Goal: Task Accomplishment & Management: Use online tool/utility

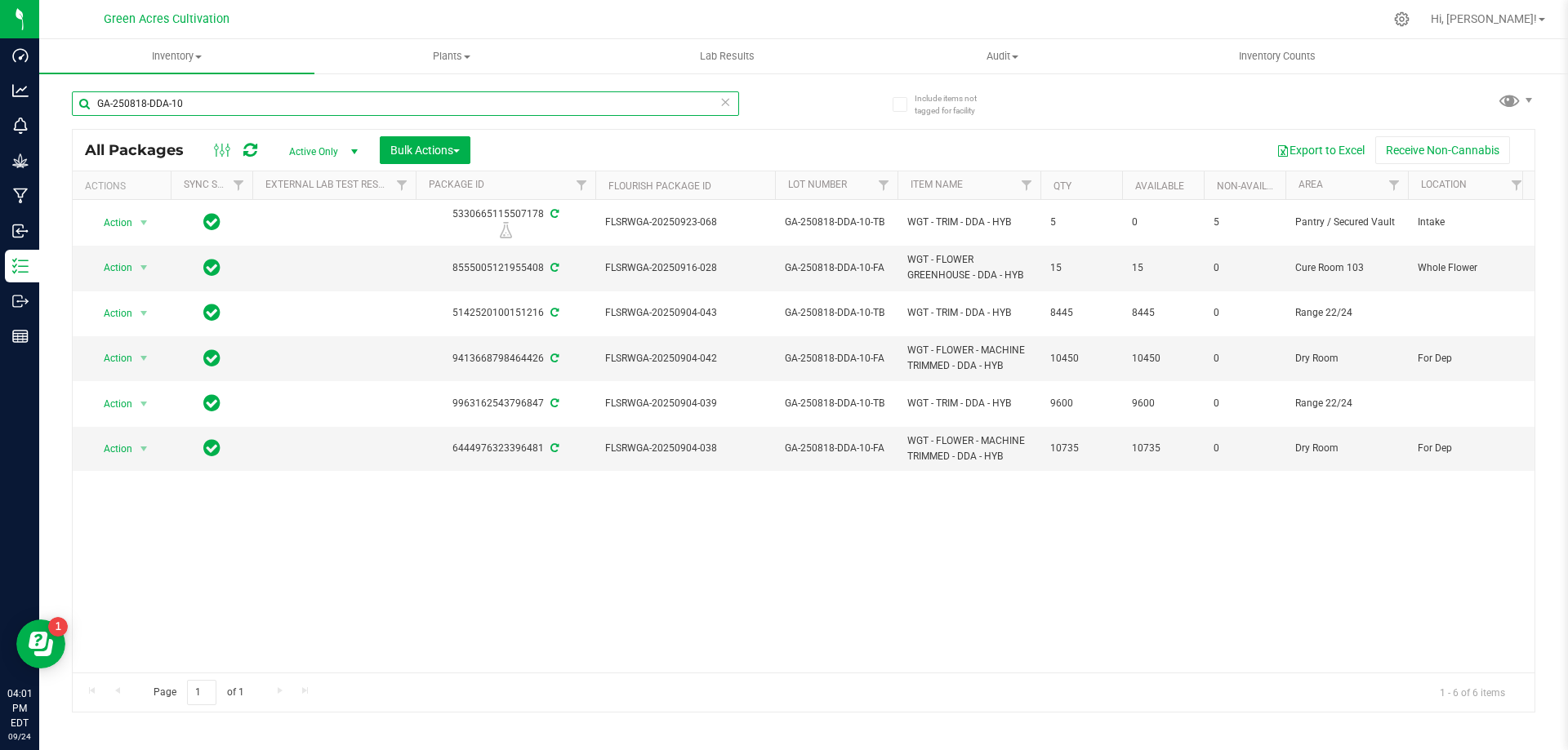
click at [523, 107] on input "GA-250818-DDA-10" at bounding box center [405, 104] width 667 height 25
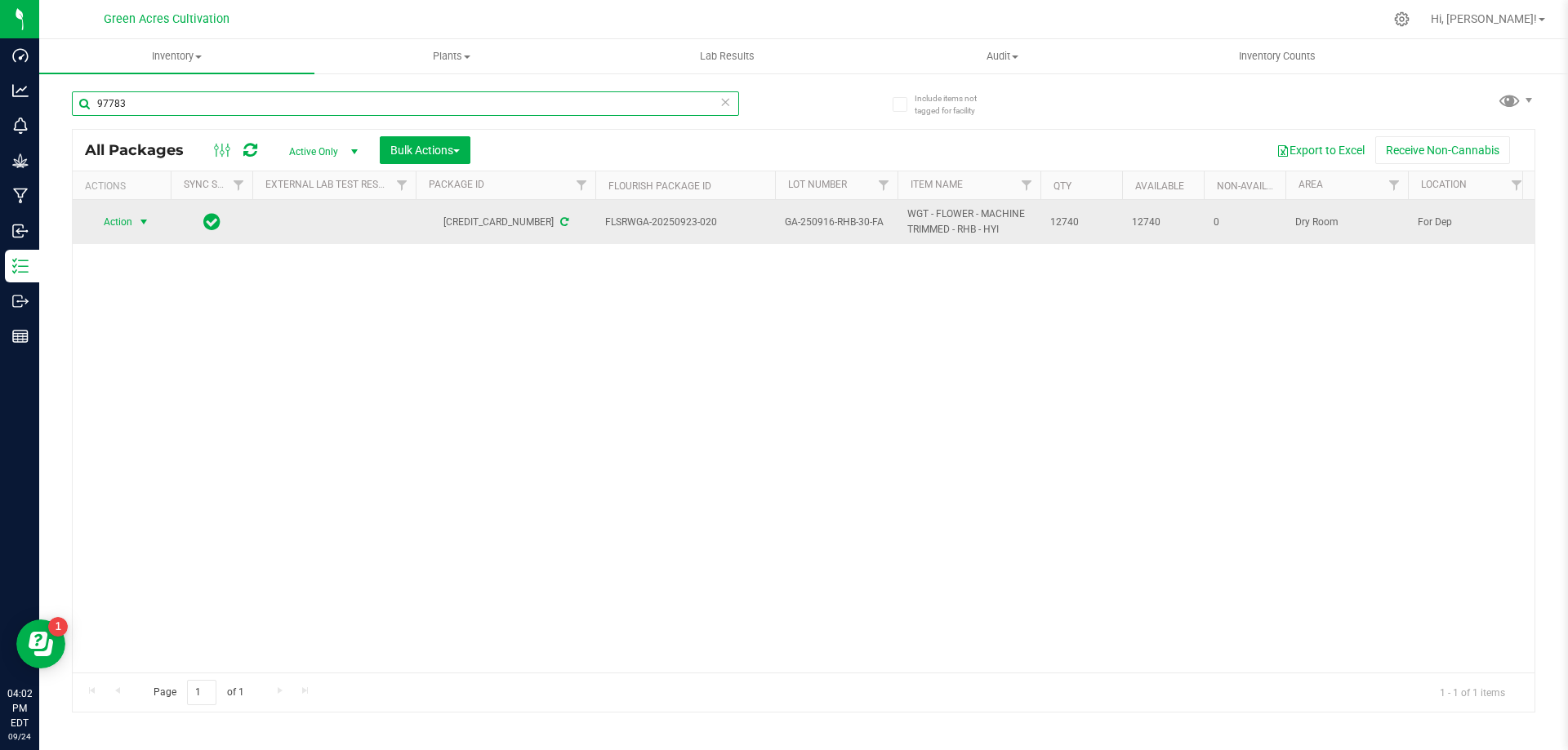
type input "97783"
click at [133, 227] on span "Action" at bounding box center [111, 222] width 44 height 23
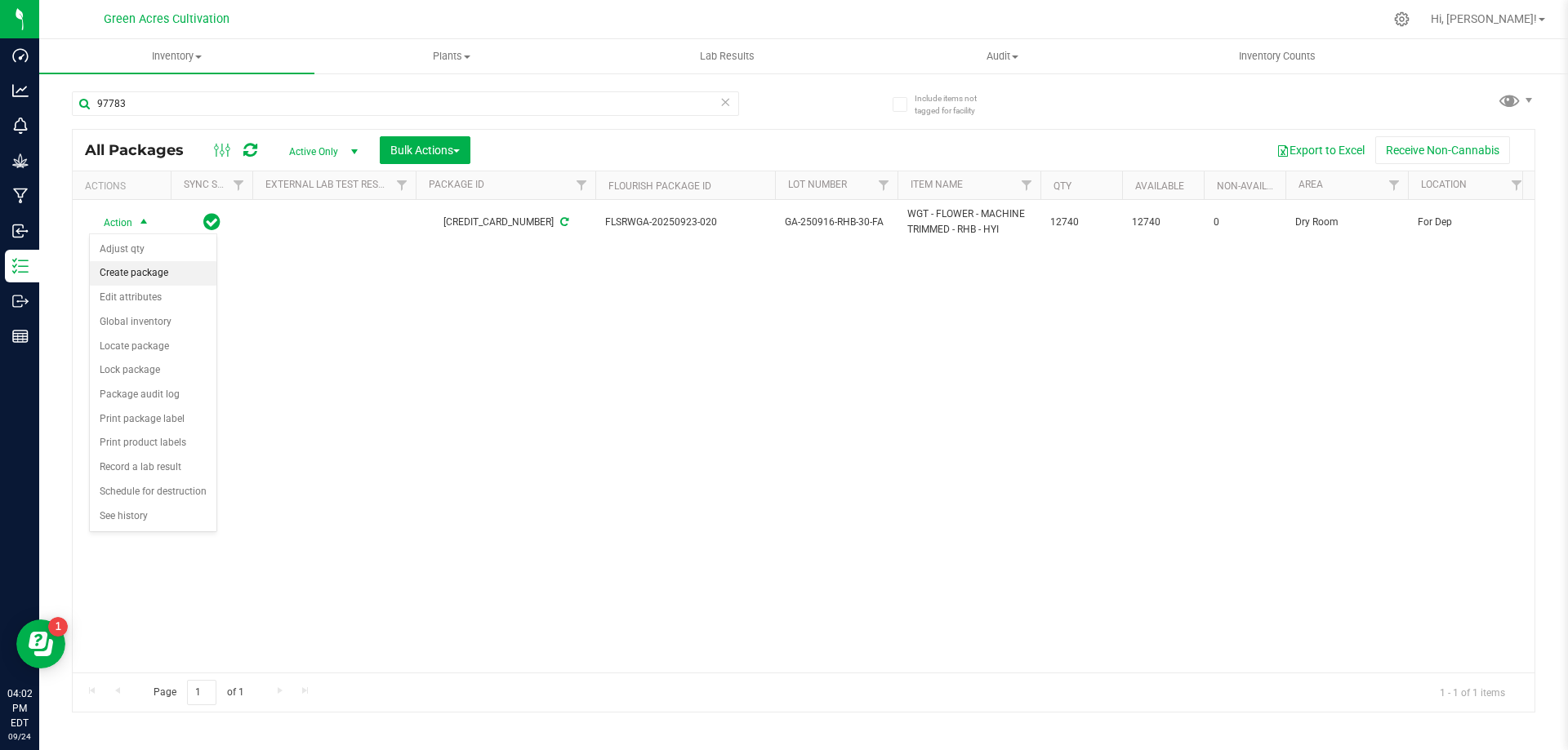
click at [177, 281] on li "Create package" at bounding box center [153, 274] width 127 height 25
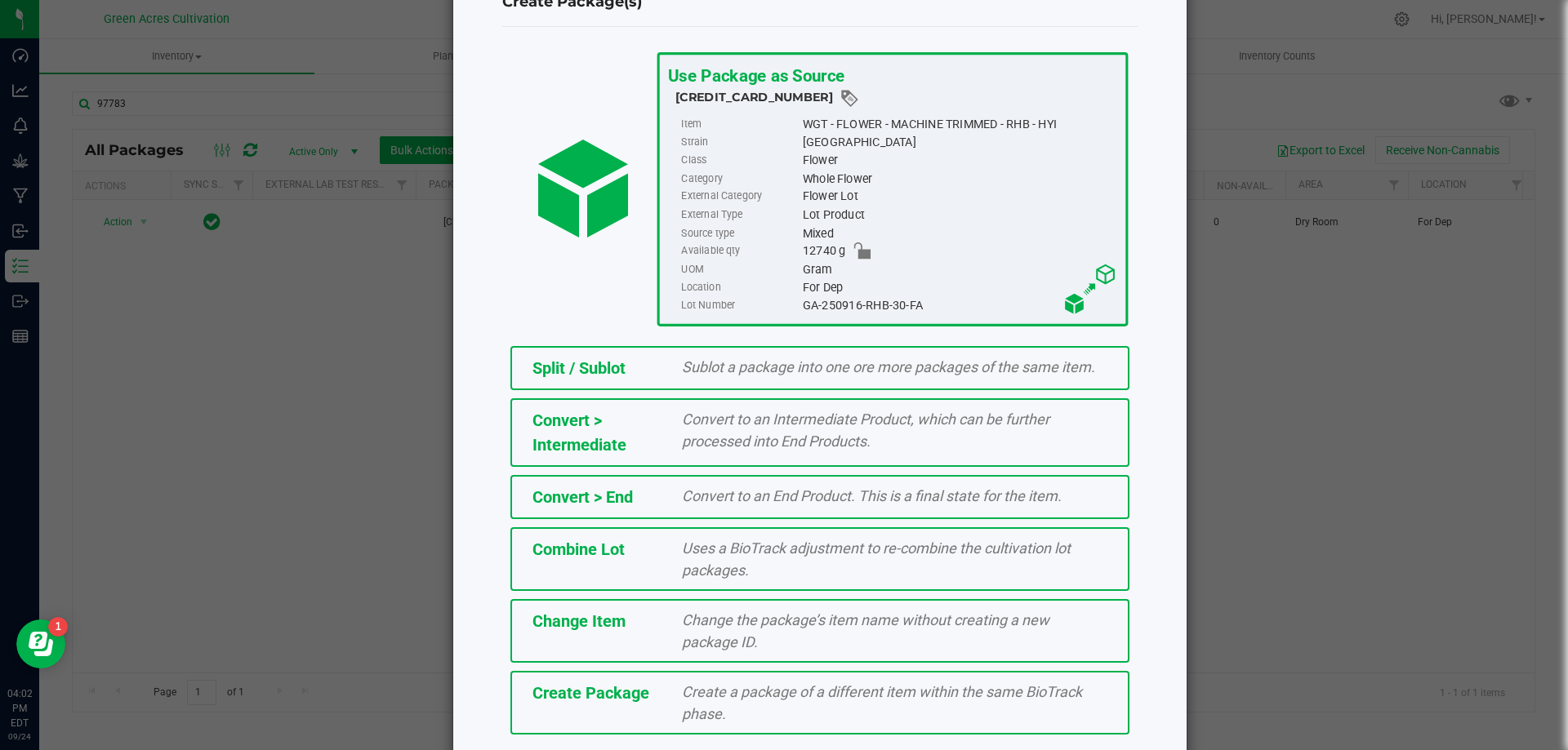
scroll to position [117, 0]
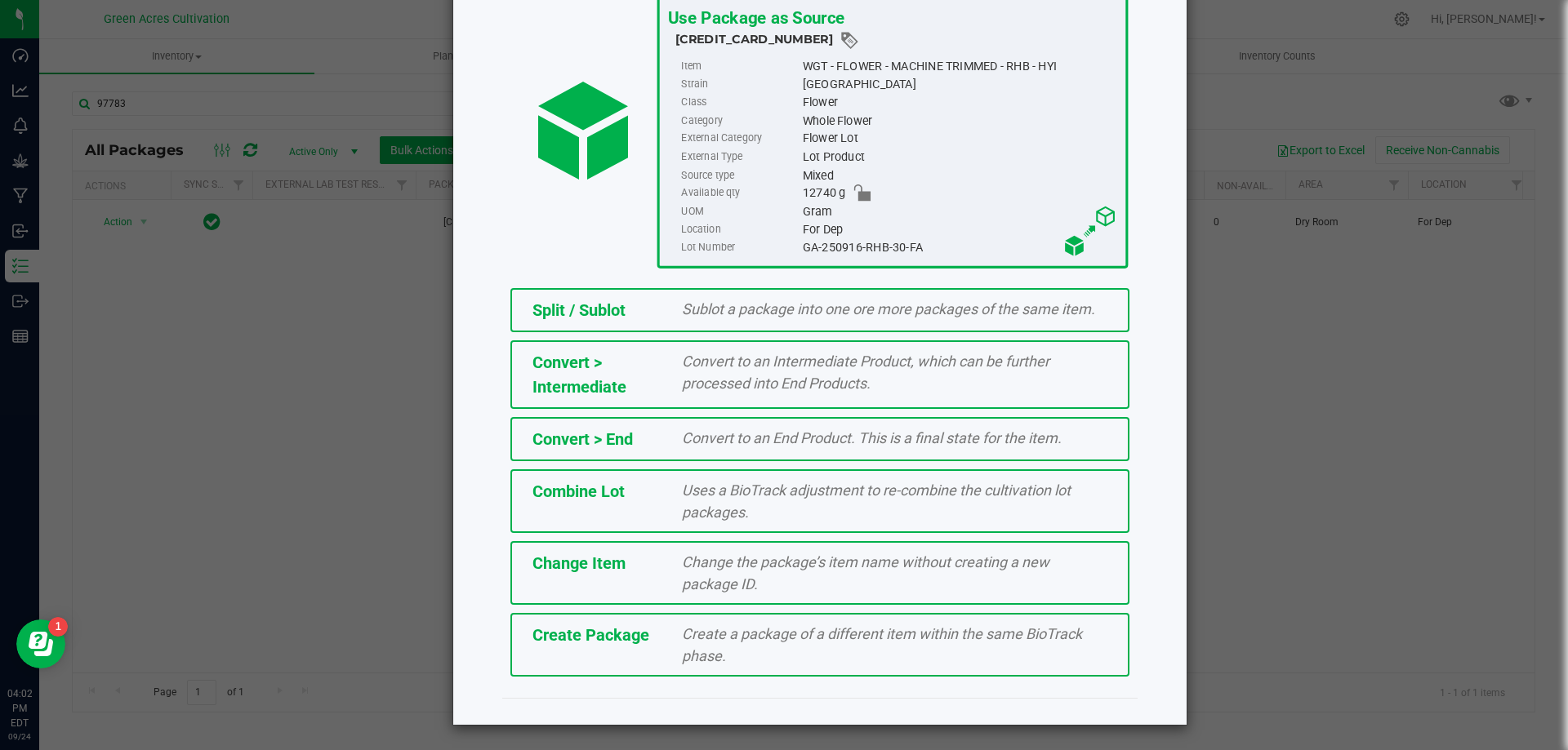
click at [596, 644] on span "Create Package" at bounding box center [591, 635] width 116 height 20
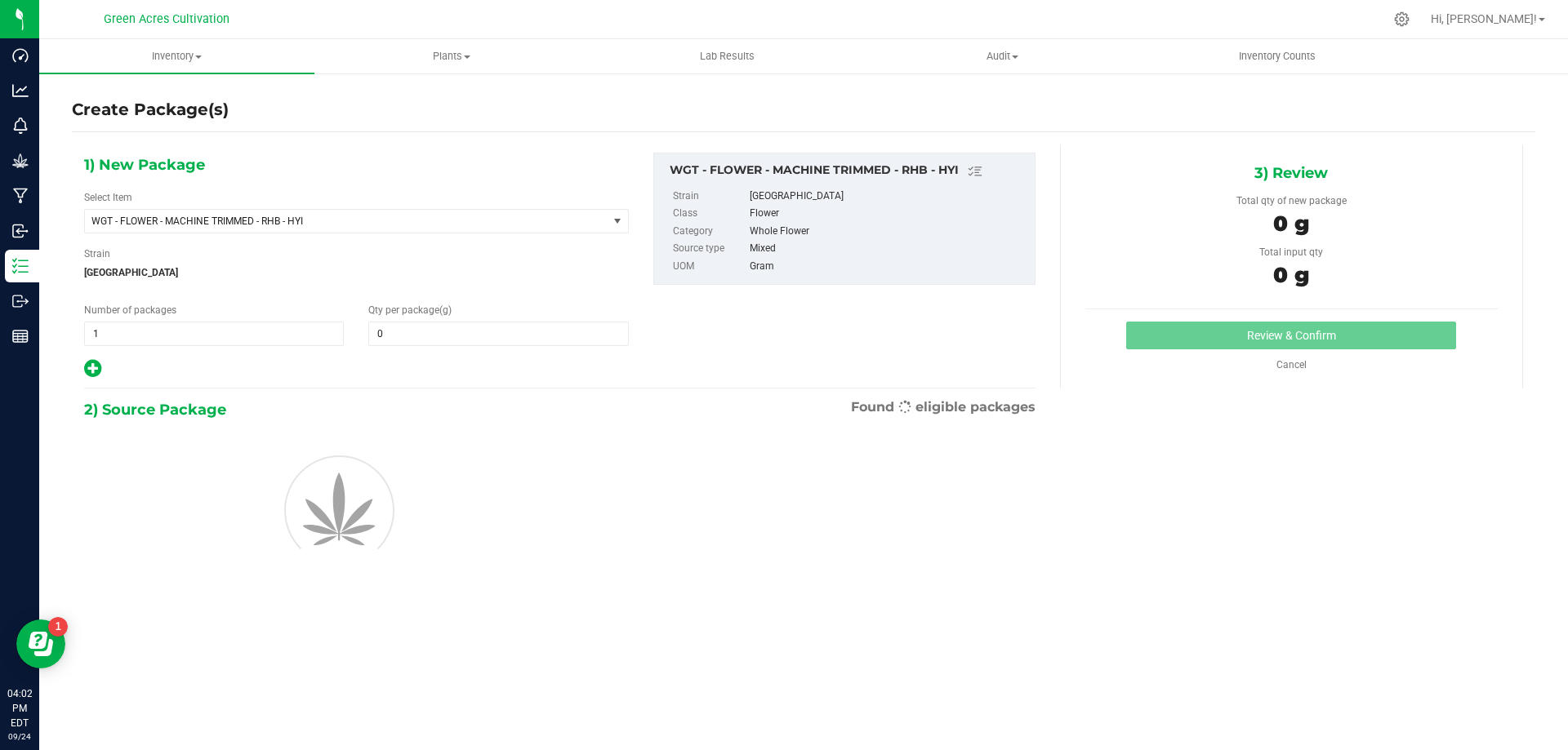
type input "0.0000"
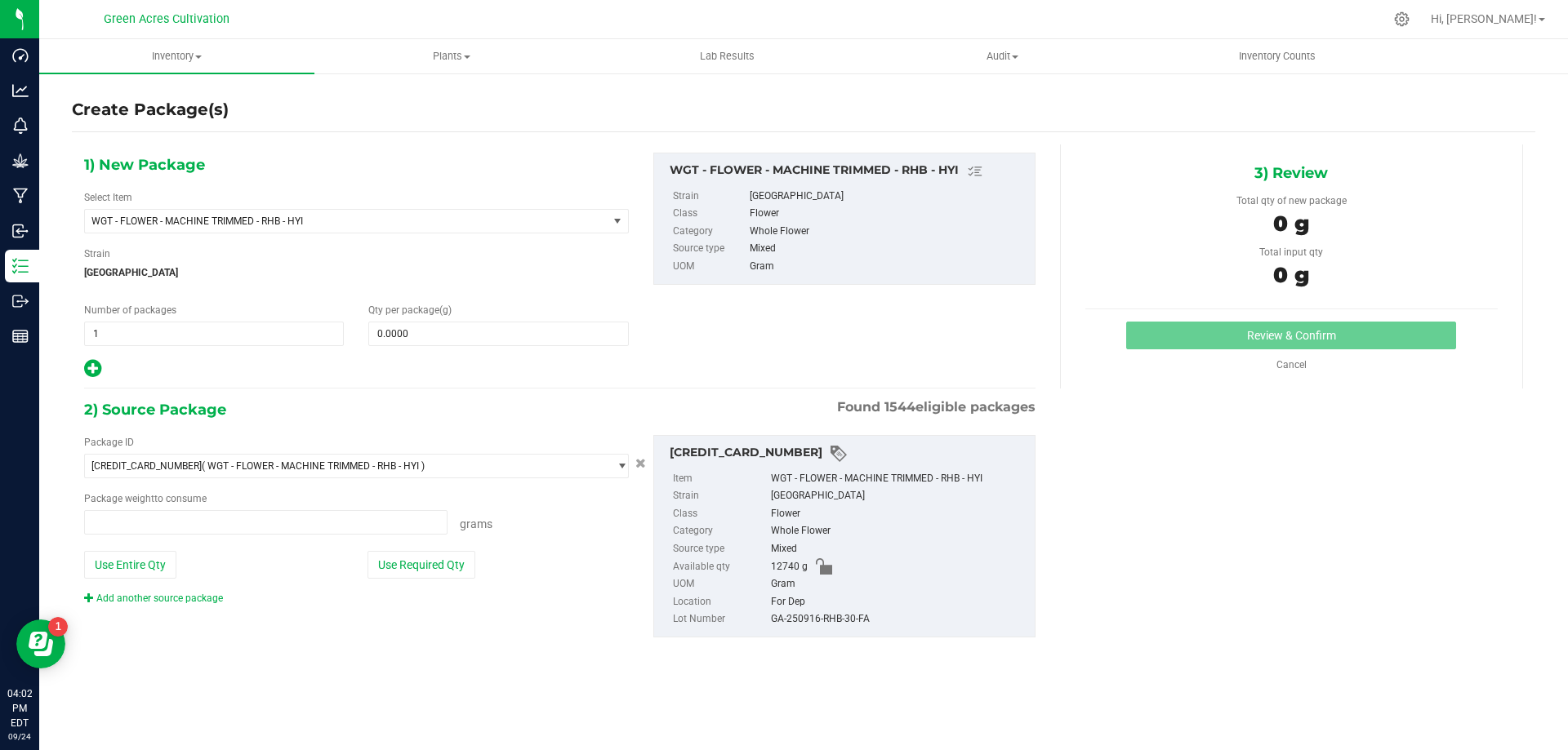
type input "0.0000 g"
click at [488, 226] on span "WGT - FLOWER - MACHINE TRIMMED - RHB - HYI" at bounding box center [346, 221] width 523 height 23
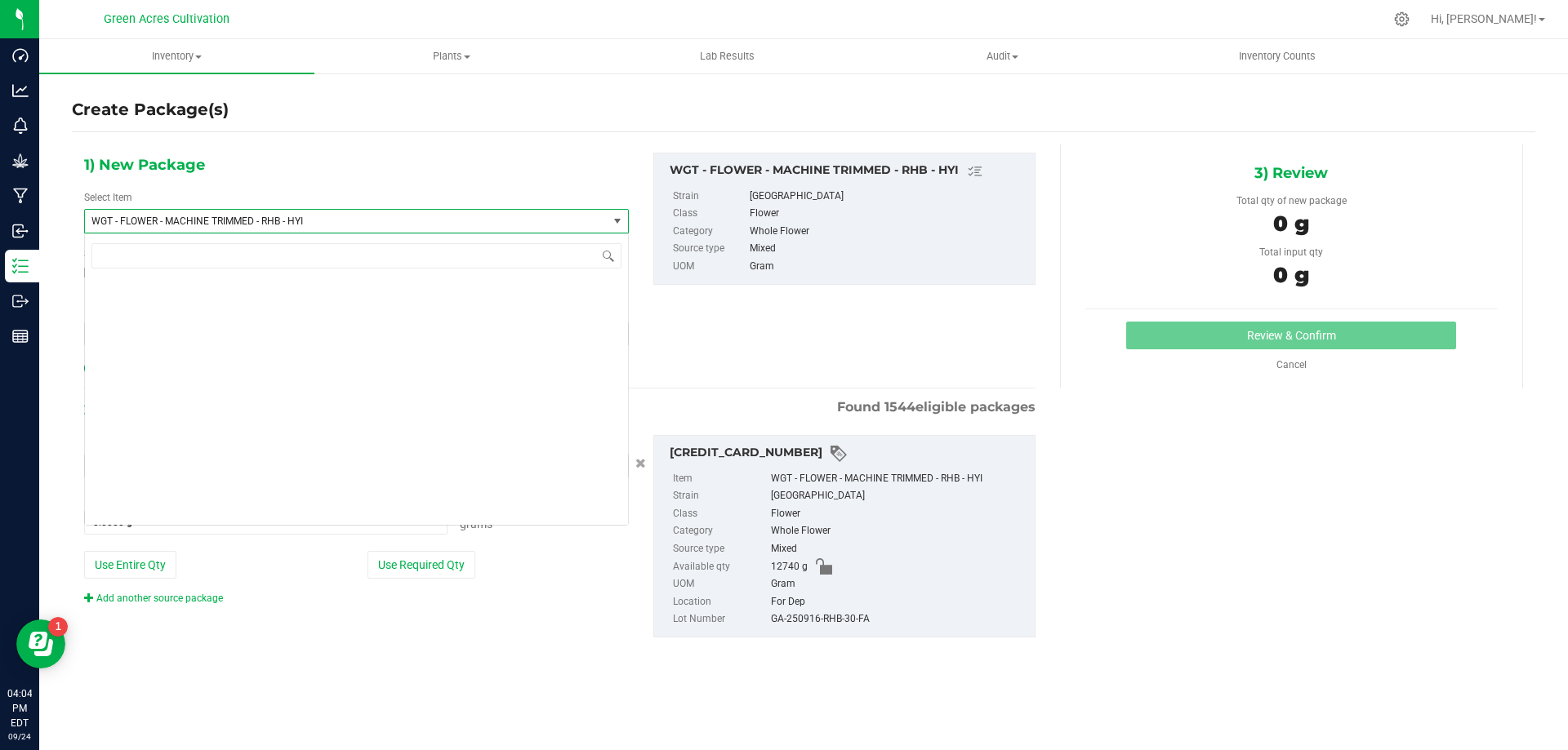
scroll to position [343303, 0]
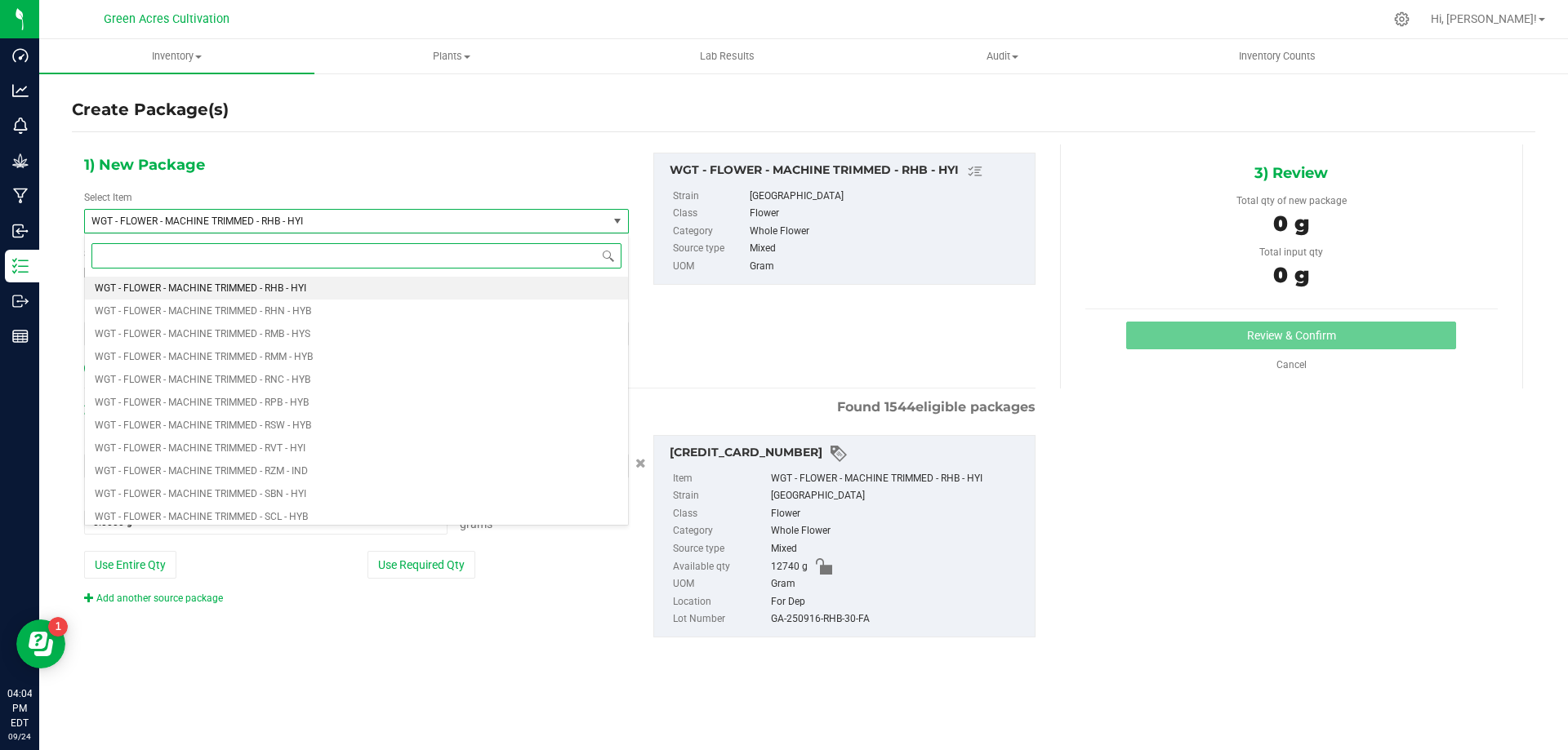
type input "t"
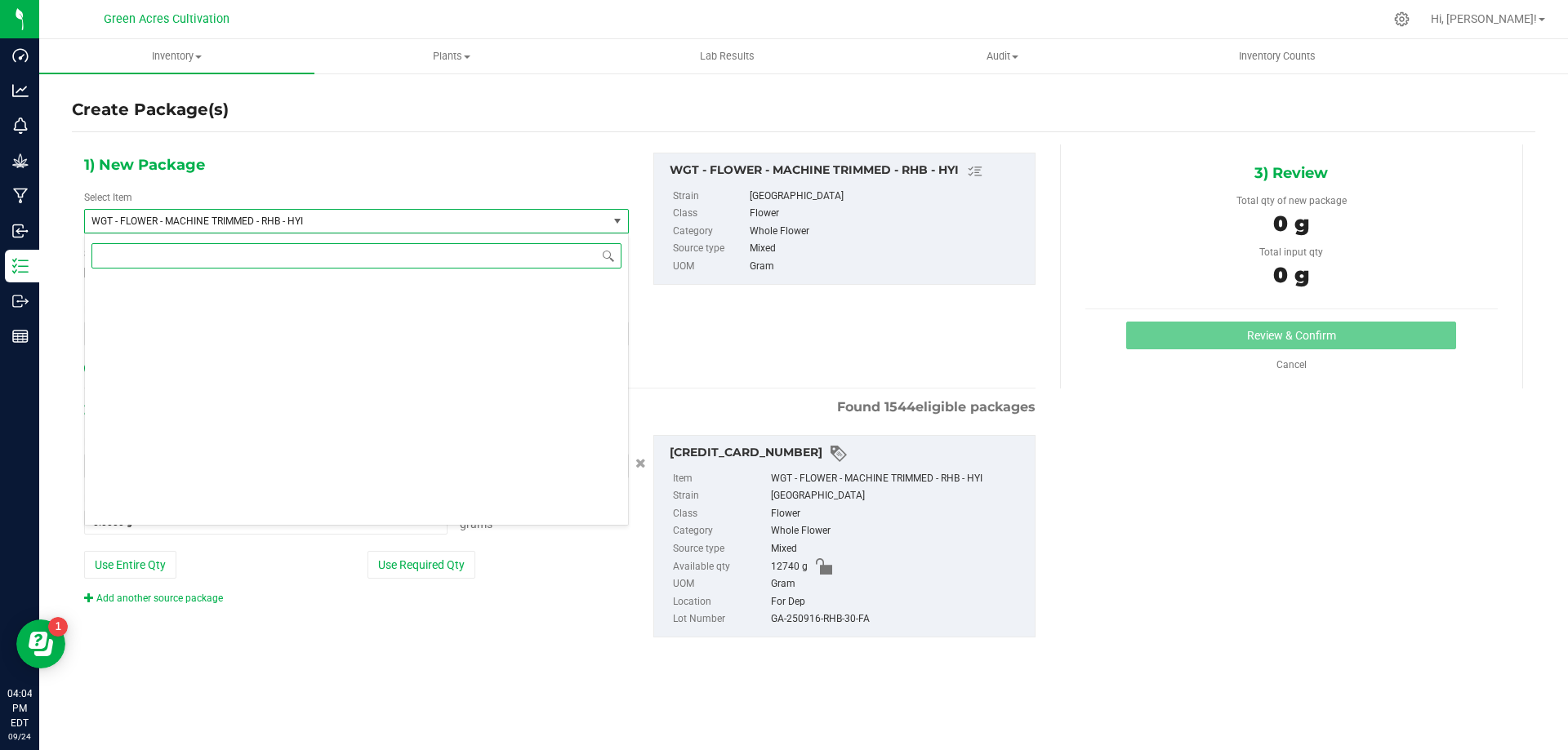
scroll to position [0, 0]
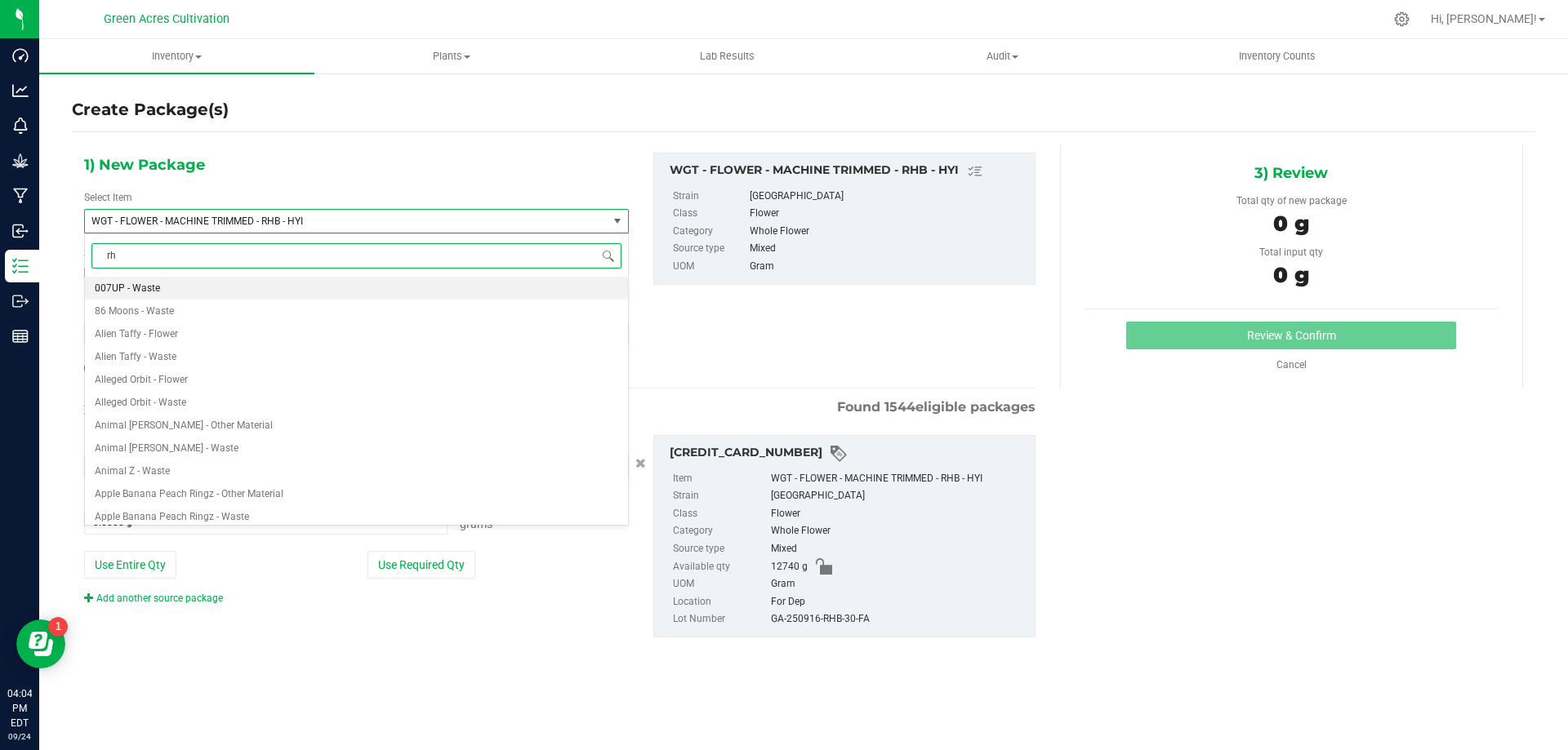
type input "rhb"
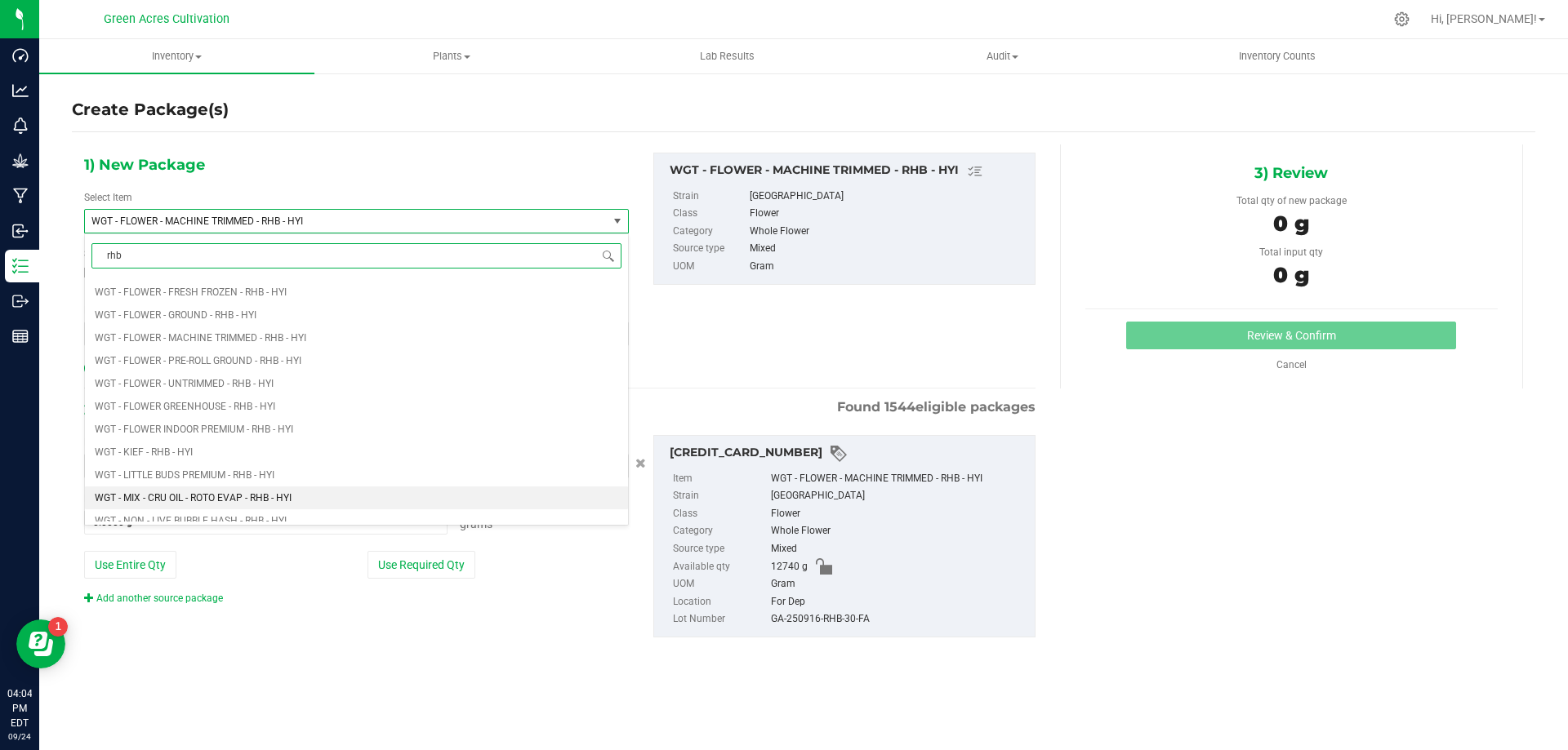
scroll to position [1715, 0]
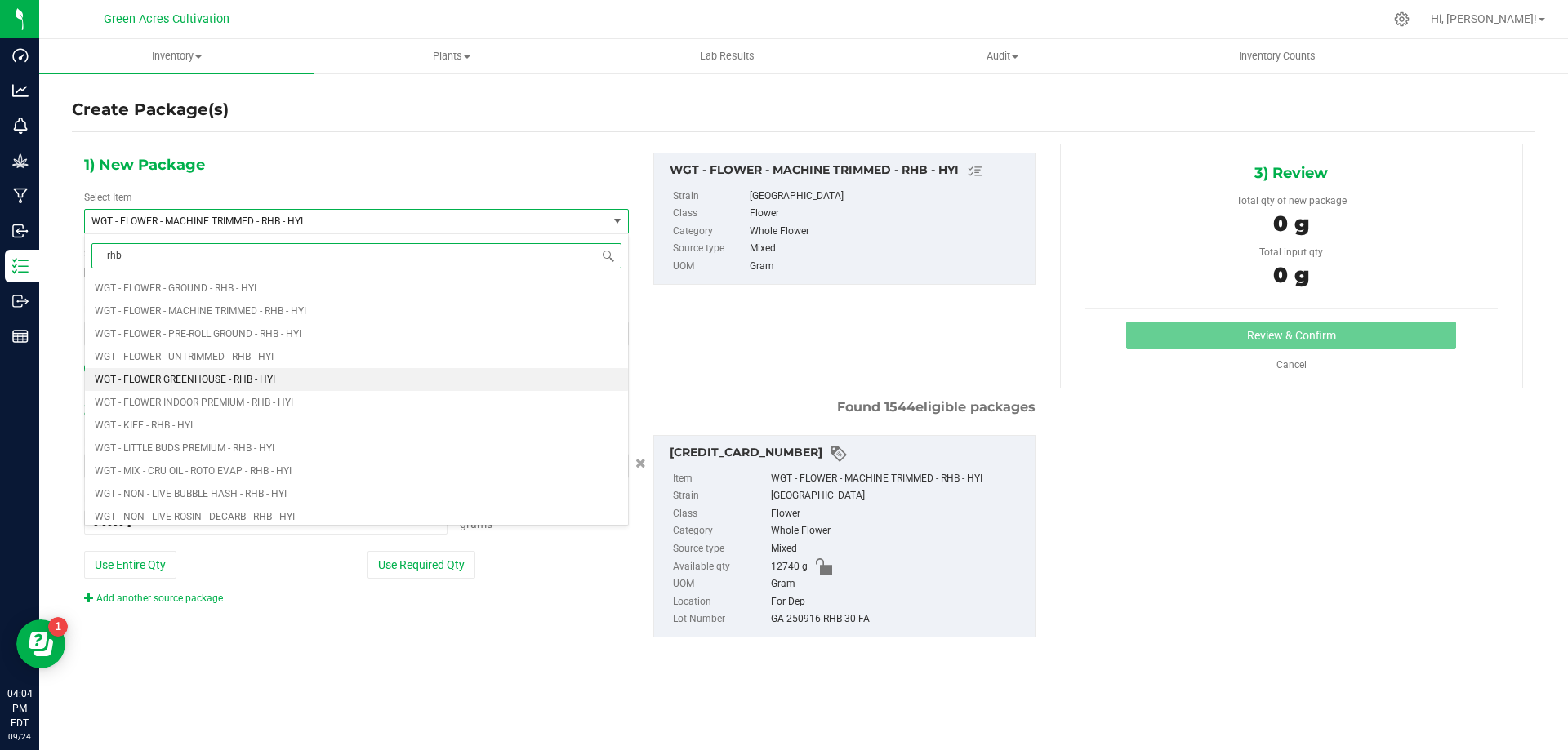
click at [282, 380] on li "WGT - FLOWER GREENHOUSE - RHB - HYI" at bounding box center [356, 380] width 543 height 23
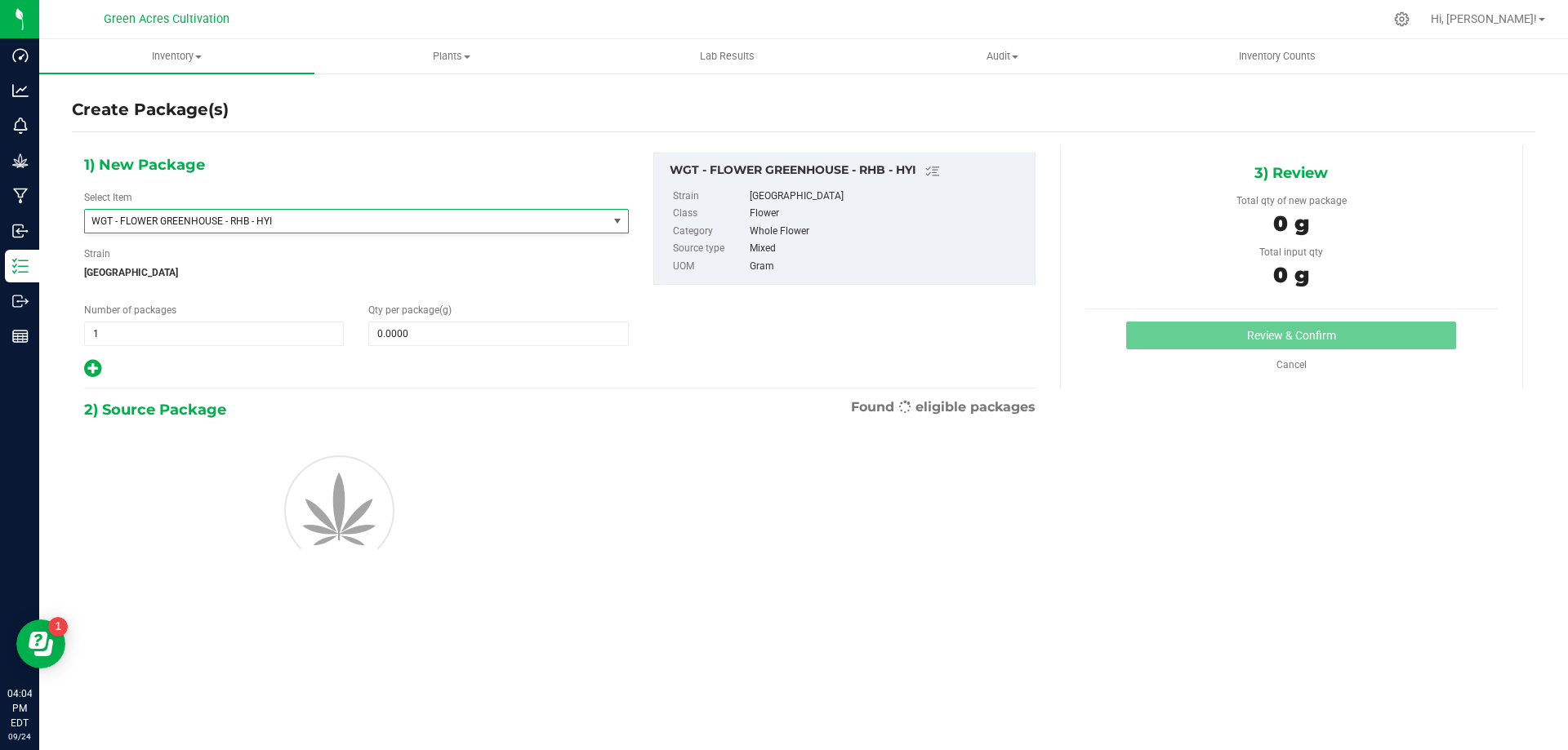
type input "0.0000"
click at [441, 342] on span at bounding box center [498, 334] width 260 height 25
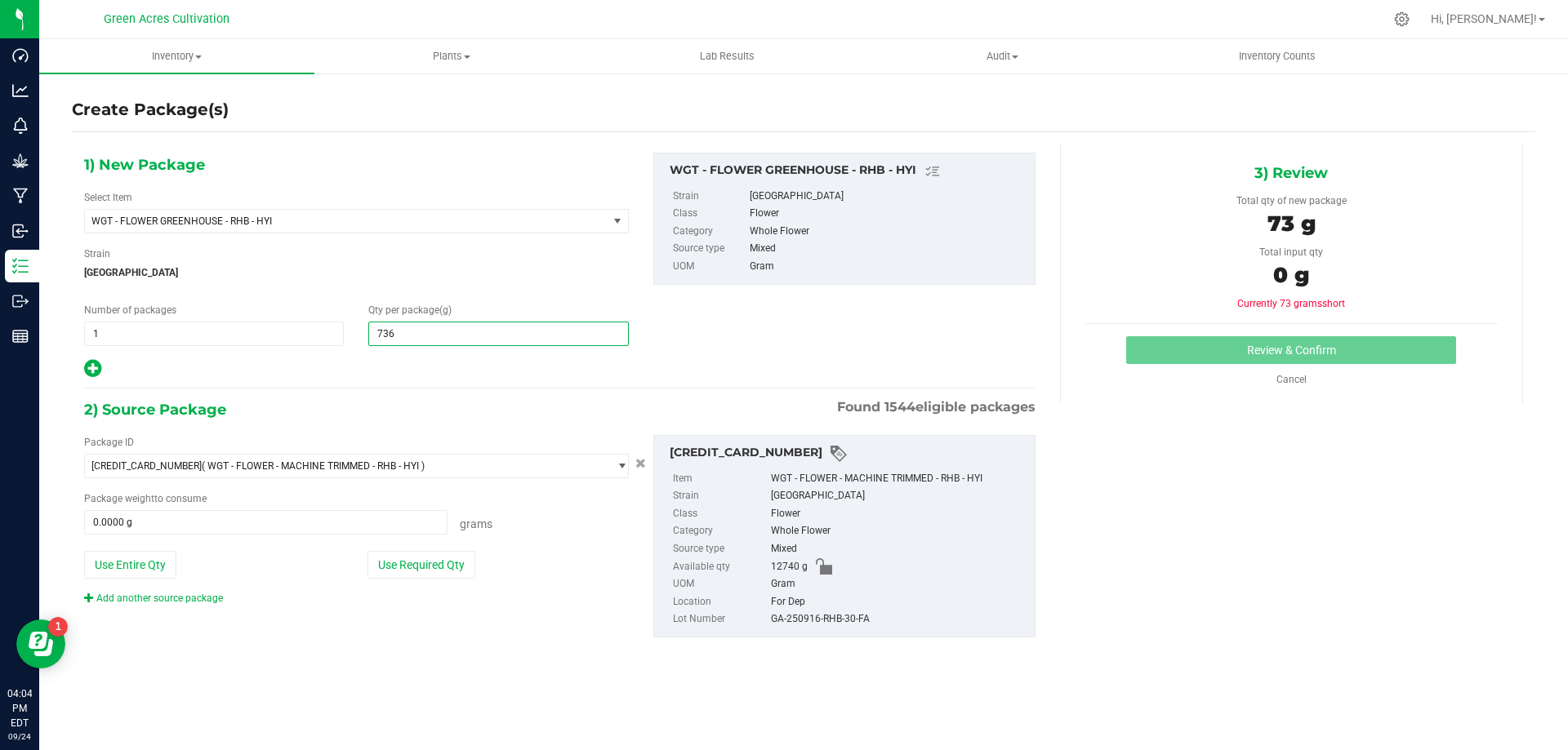
type input "7360"
type input "7,360.0000"
click at [481, 374] on div at bounding box center [356, 369] width 545 height 21
click at [401, 556] on button "Use Required Qty" at bounding box center [421, 565] width 108 height 28
type input "7360.0000 g"
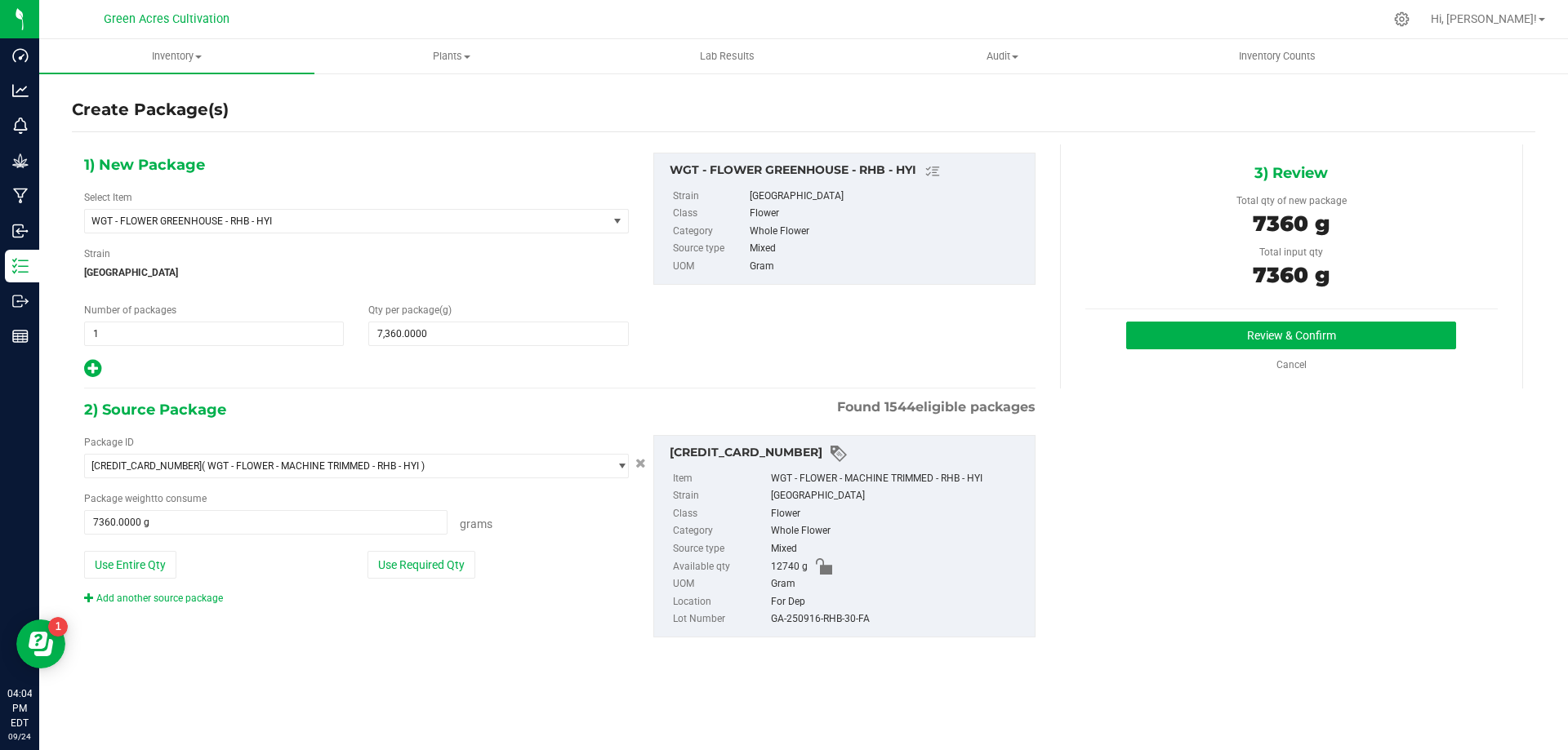
click at [812, 612] on div "GA-250916-RHB-30-FA" at bounding box center [899, 619] width 256 height 18
click at [805, 622] on div "GA-250916-RHB-30-FA" at bounding box center [899, 619] width 256 height 18
copy div "GA-250916-RHB-30-FA"
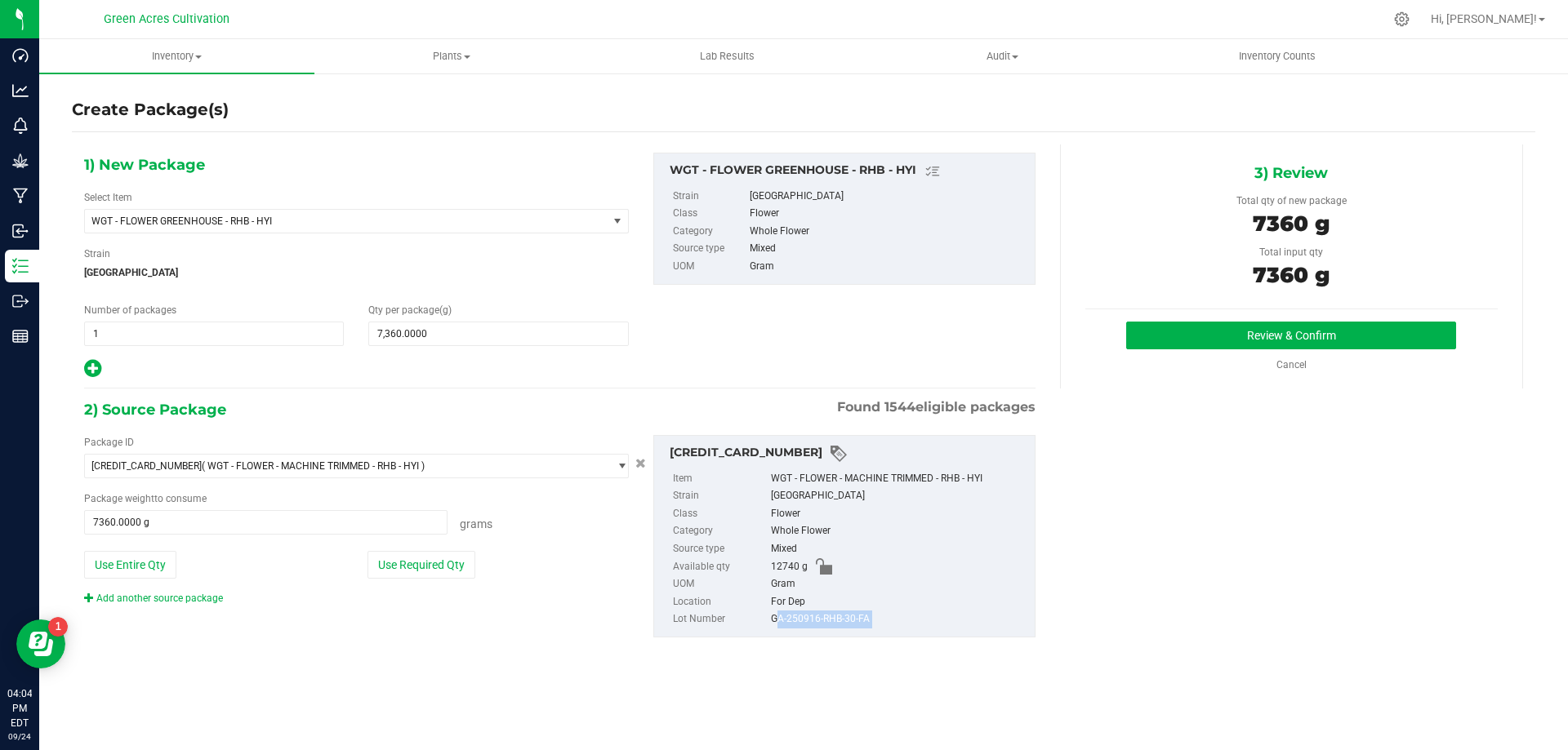
click at [1054, 552] on div "1) New Package Select Item WGT - FLOWER GREENHOUSE - RHB - HYI WGT - FLOWER GRE…" at bounding box center [803, 407] width 1463 height 528
click at [1180, 325] on button "Review & Confirm" at bounding box center [1291, 335] width 330 height 28
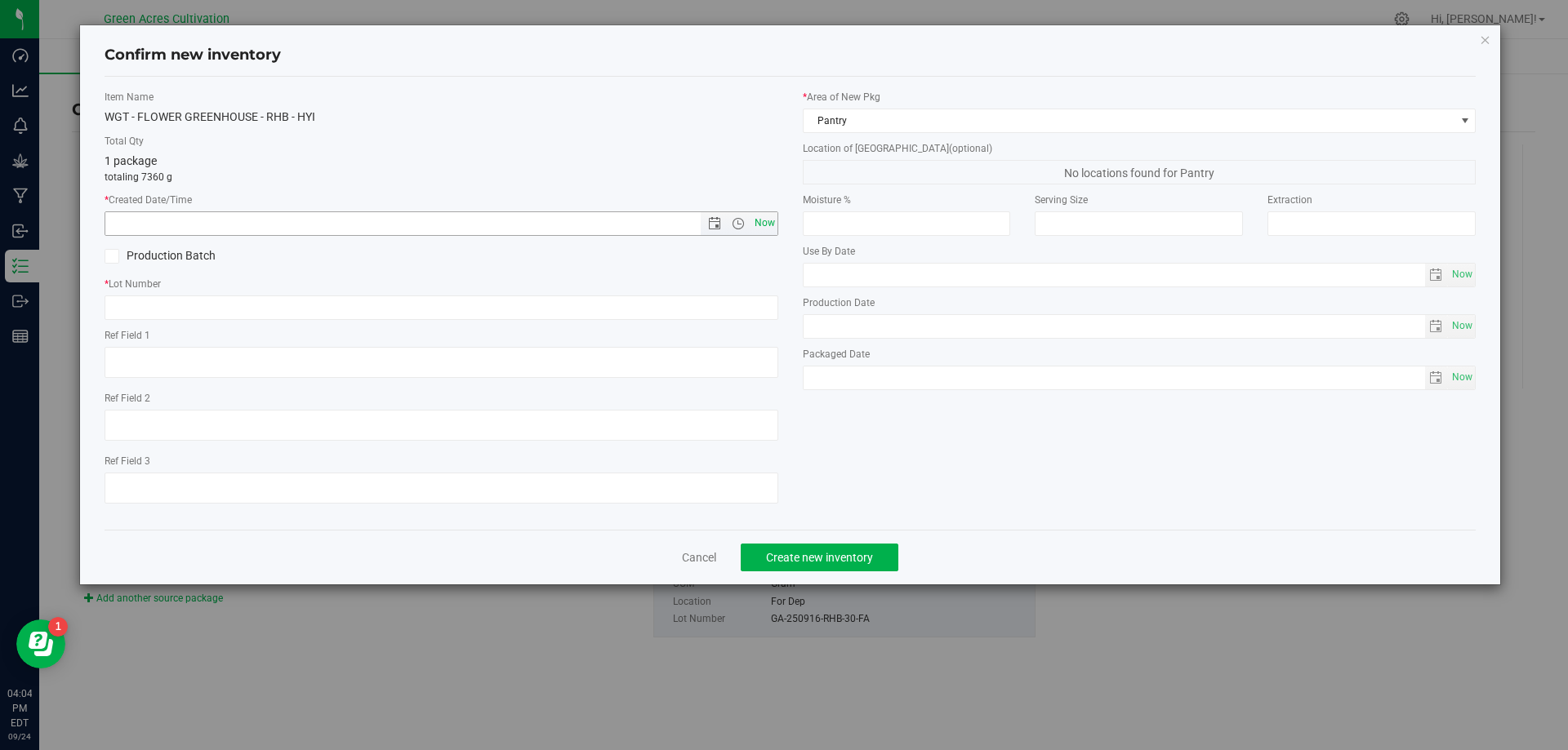
click at [767, 228] on span "Now" at bounding box center [763, 223] width 28 height 24
type input "[DATE] 4:04 PM"
click at [614, 311] on input "text" at bounding box center [442, 308] width 674 height 25
paste input "GA-250916-RHB-30-FA"
type input "GA-250916-RHB-30-FA"
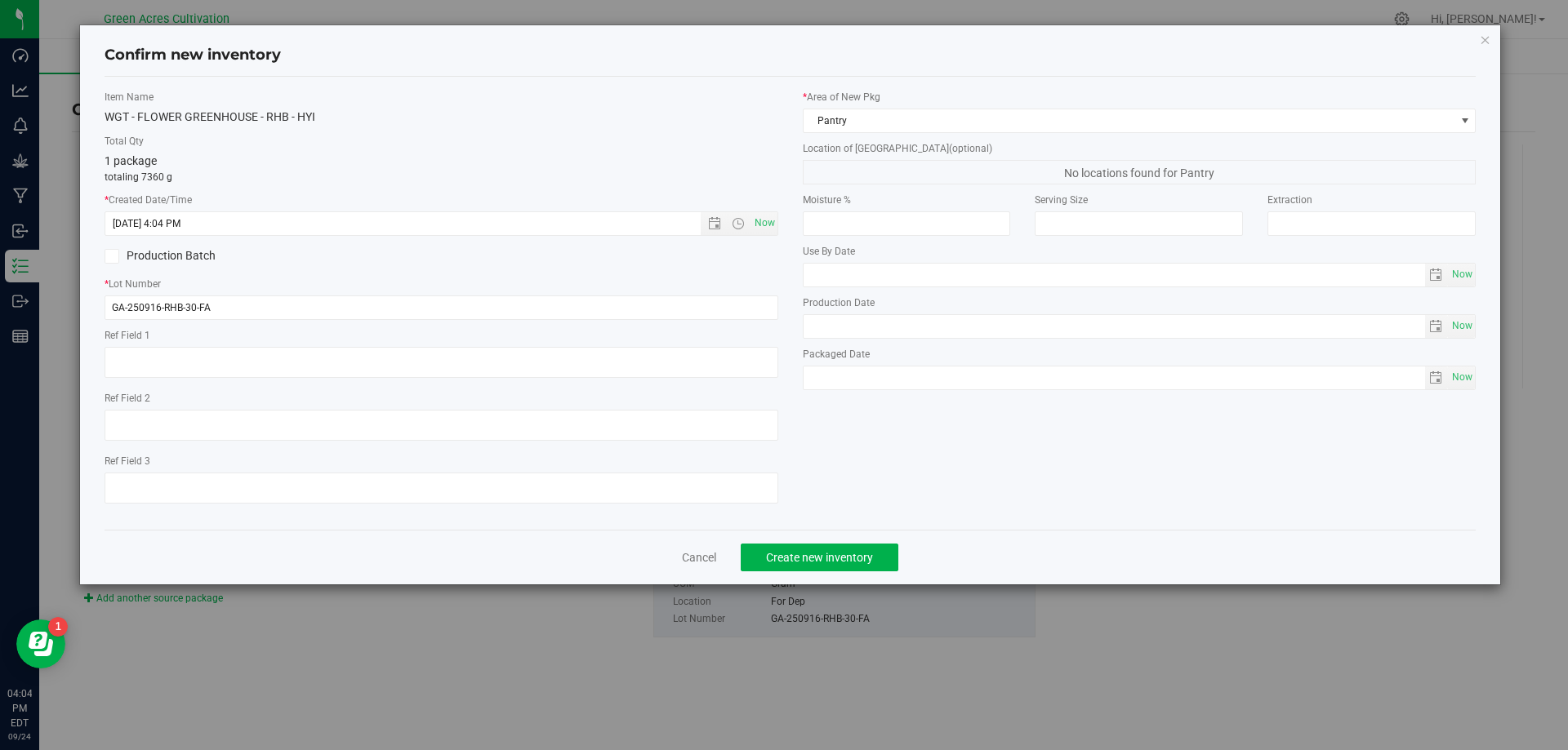
click at [826, 133] on div "* Area of [GEOGRAPHIC_DATA] Pantry Location of [GEOGRAPHIC_DATA] (optional) No …" at bounding box center [1139, 243] width 699 height 308
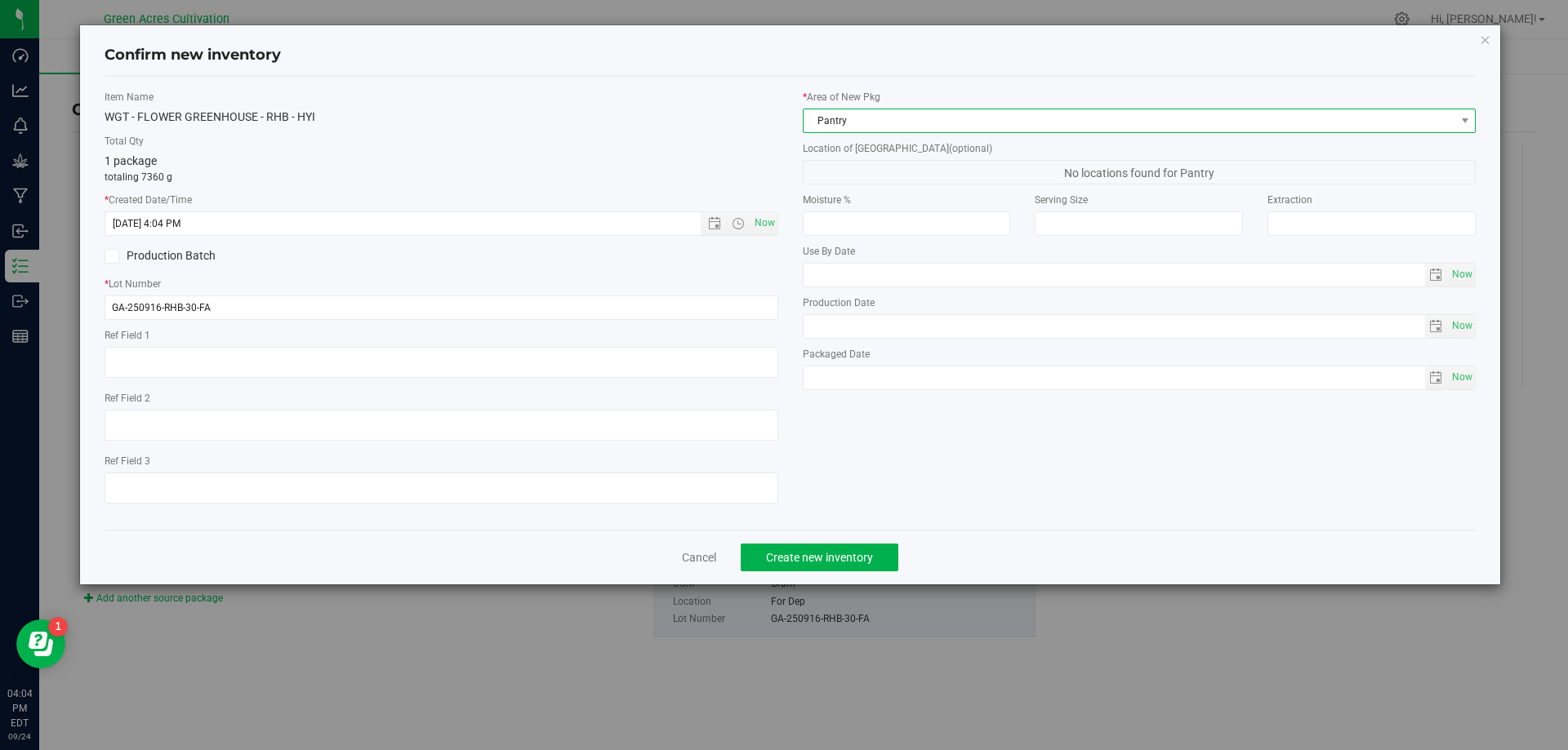
click at [849, 114] on span "Pantry" at bounding box center [1129, 121] width 652 height 23
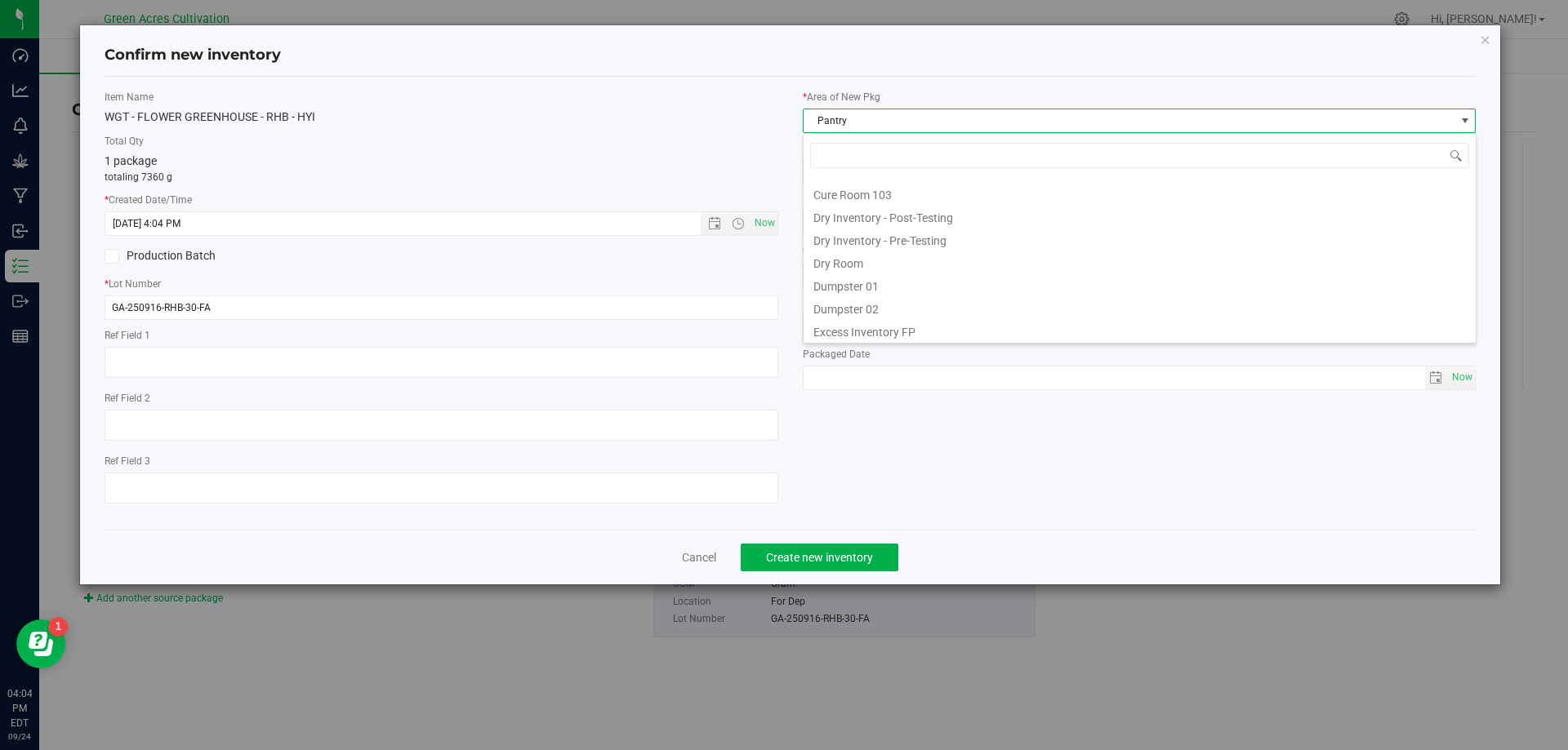
scroll to position [0, 0]
click at [895, 302] on li "Dry Room" at bounding box center [1139, 302] width 672 height 23
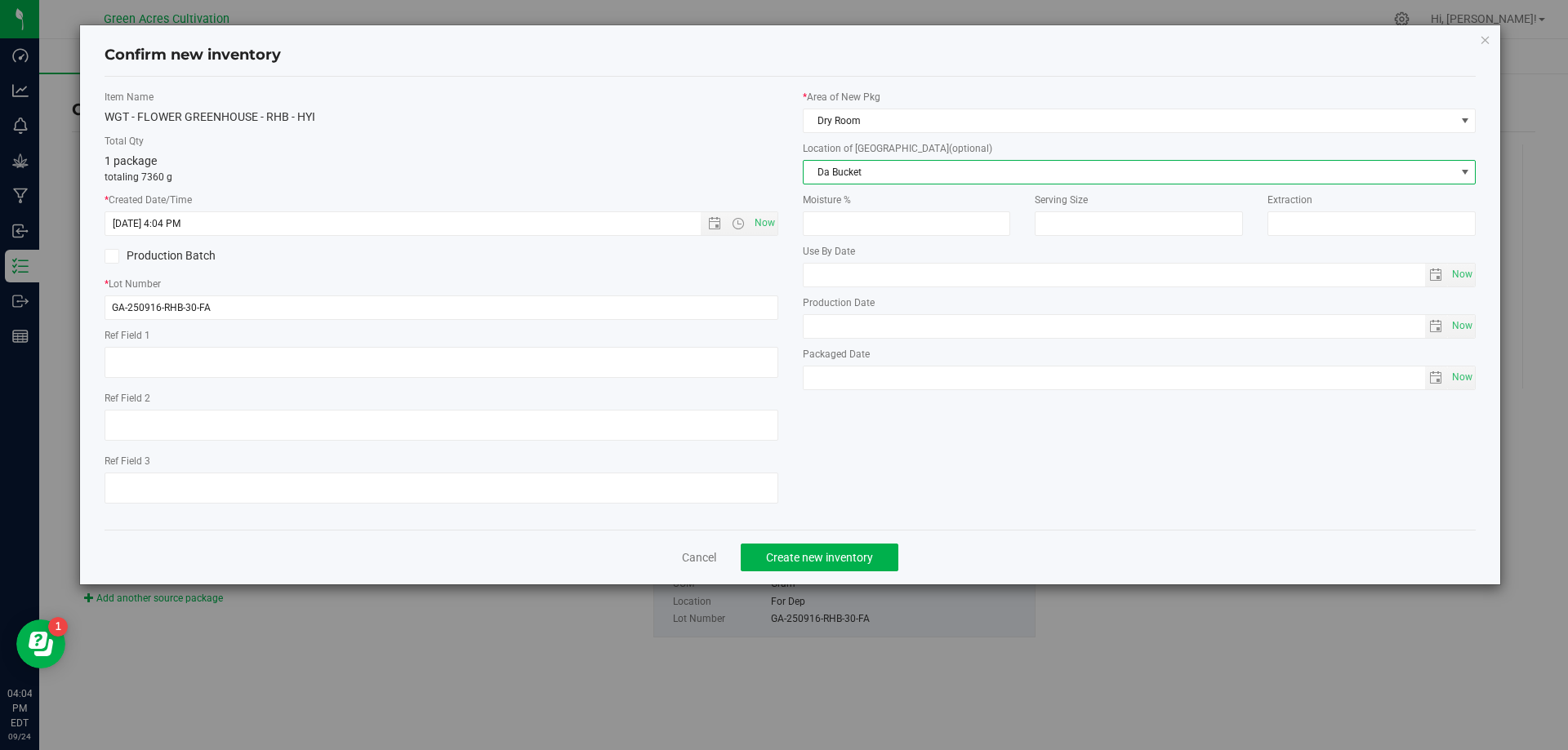
click at [891, 173] on span "Da Bucket" at bounding box center [1129, 173] width 652 height 23
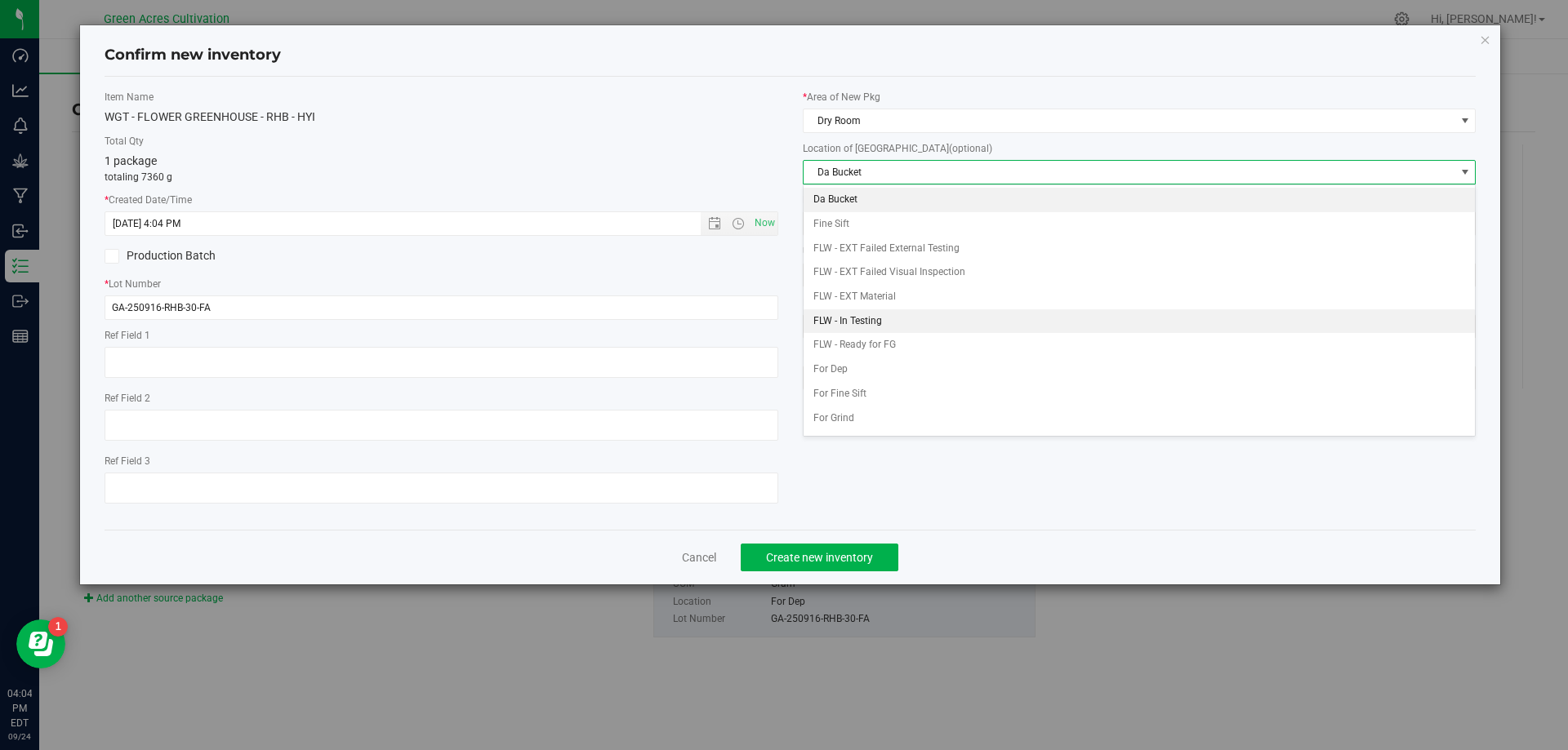
scroll to position [71, 0]
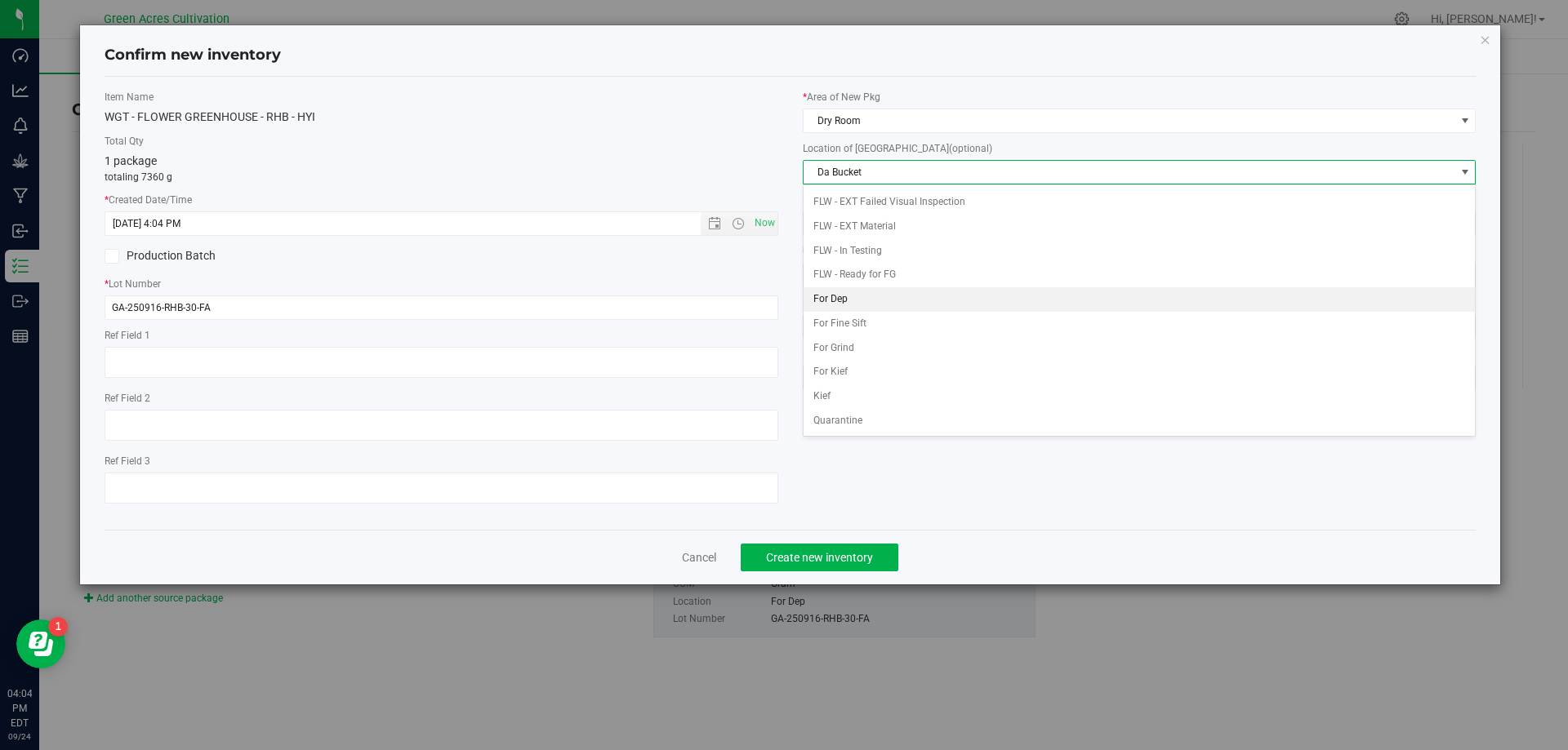
click at [847, 291] on li "For Dep" at bounding box center [1139, 300] width 672 height 25
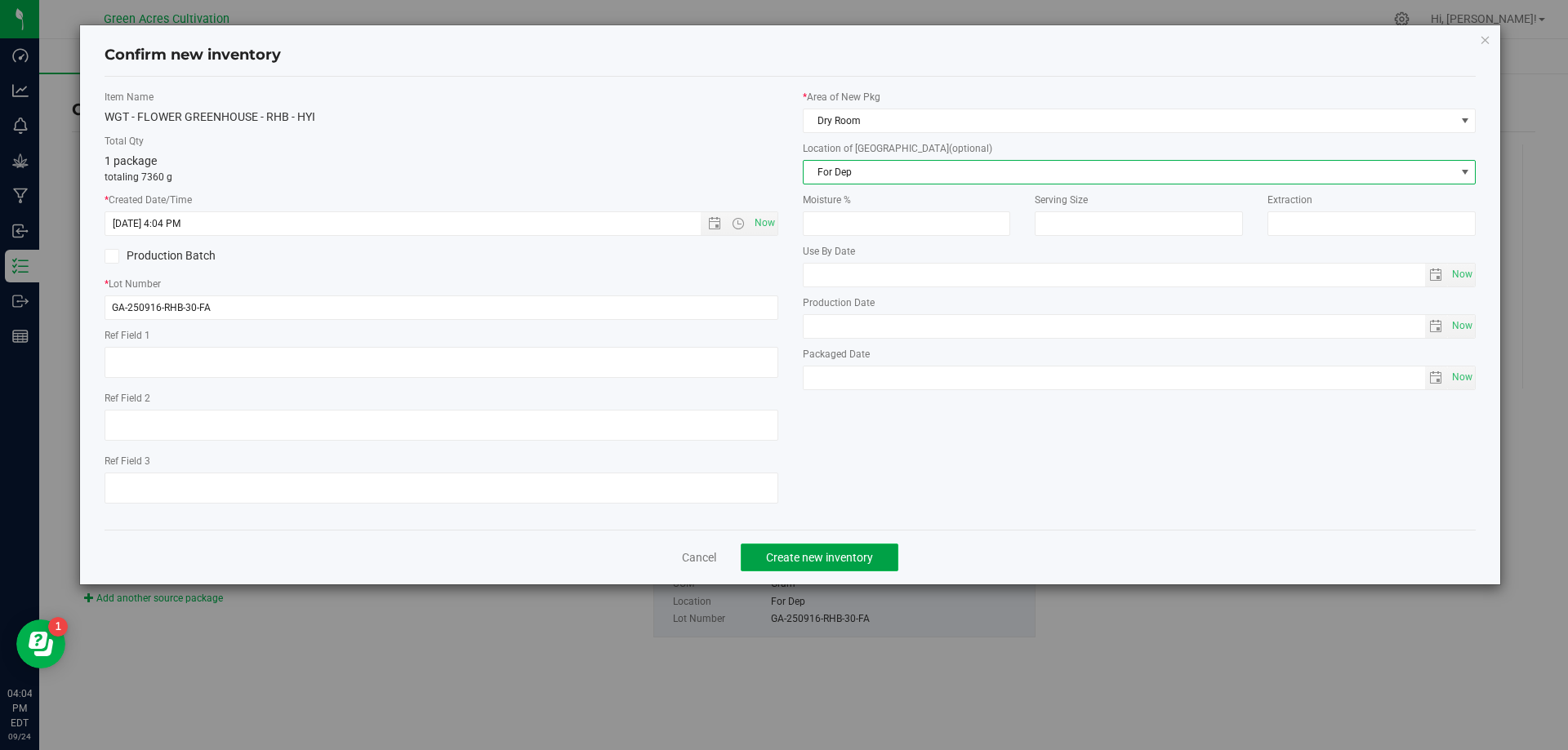
click at [785, 555] on span "Create new inventory" at bounding box center [820, 558] width 107 height 13
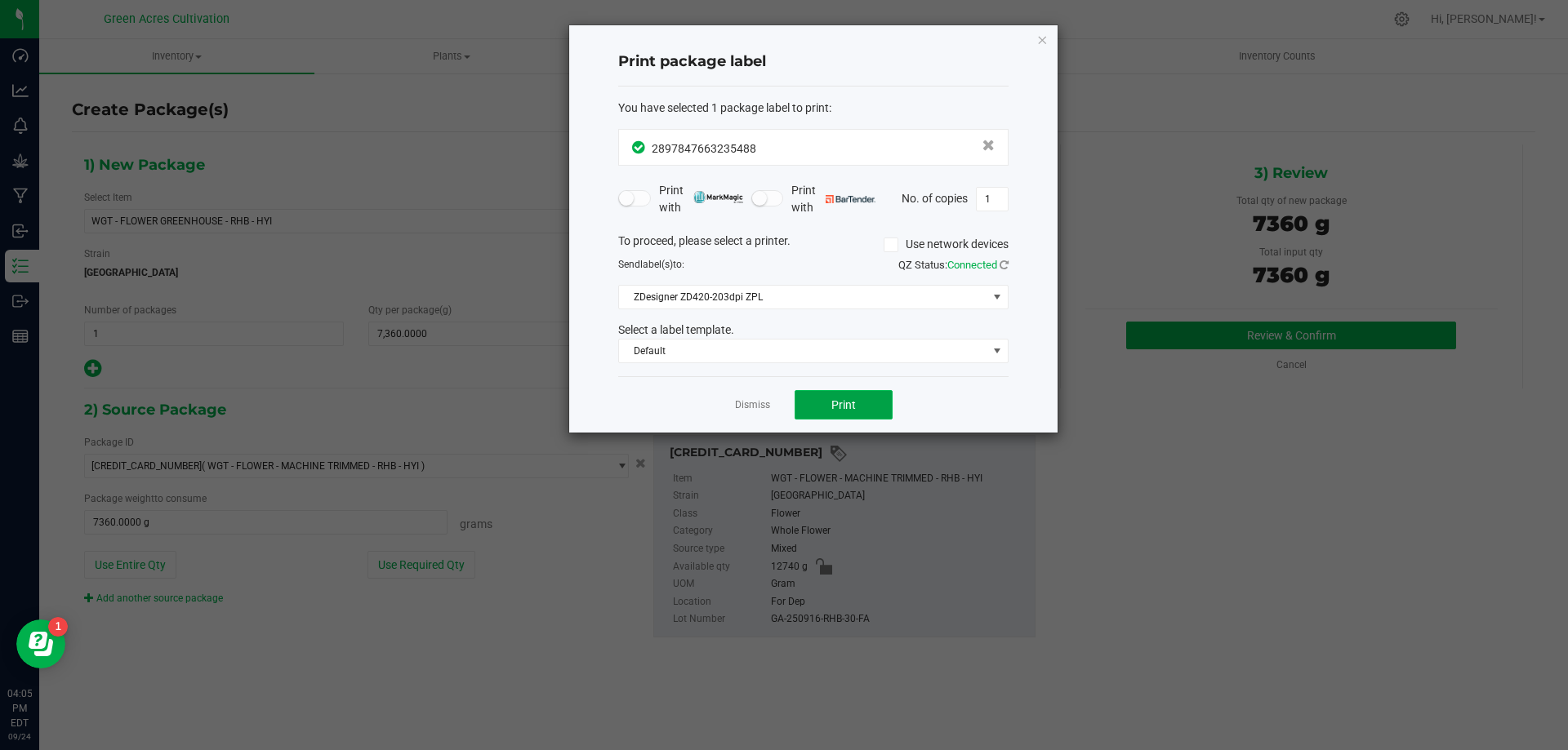
click at [864, 411] on button "Print" at bounding box center [844, 405] width 98 height 30
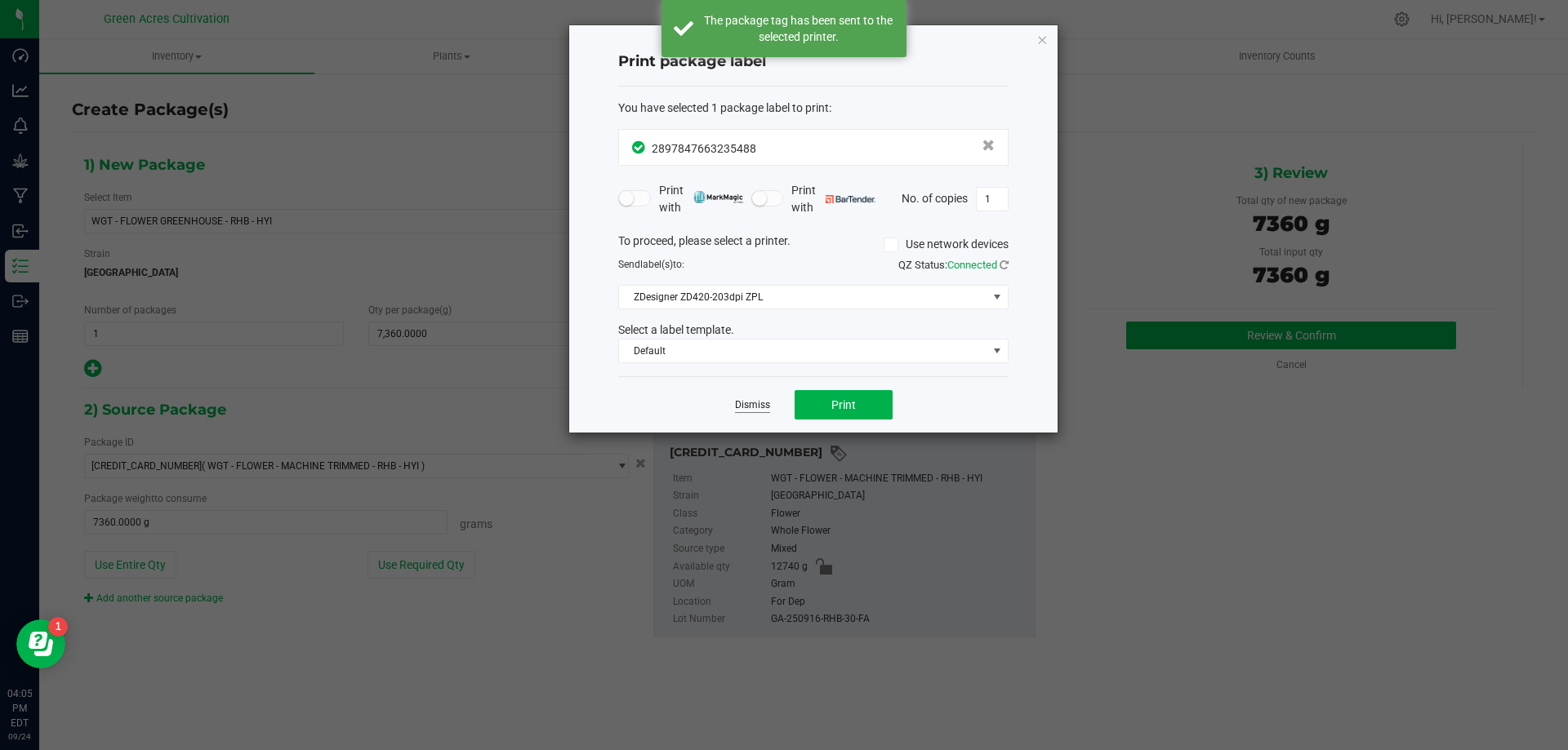
click at [758, 404] on link "Dismiss" at bounding box center [752, 406] width 35 height 14
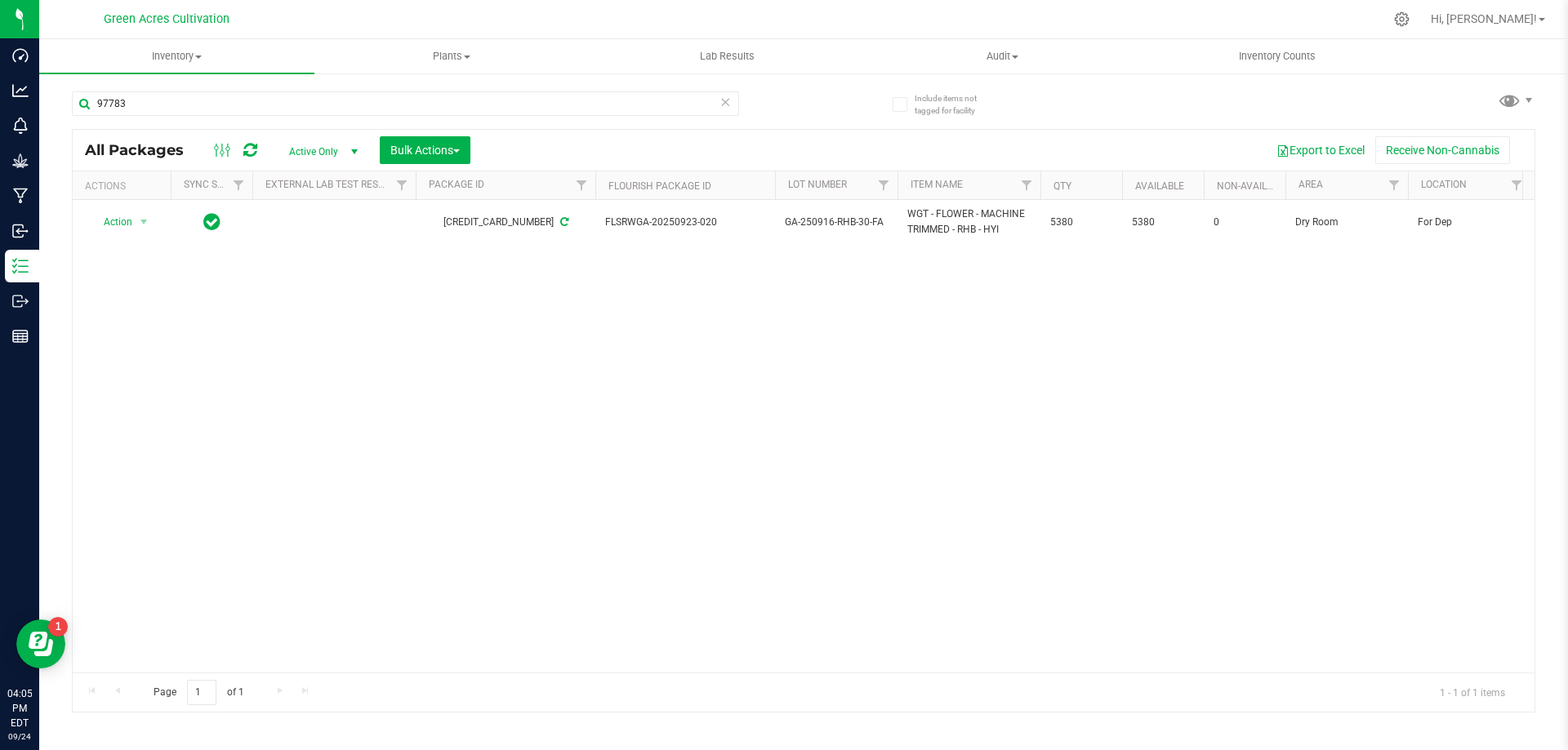
drag, startPoint x: 517, startPoint y: 425, endPoint x: 101, endPoint y: 246, distance: 452.9
click at [515, 424] on div "Action Action Adjust qty Create package Edit attributes Global inventory Locate…" at bounding box center [804, 436] width 1462 height 472
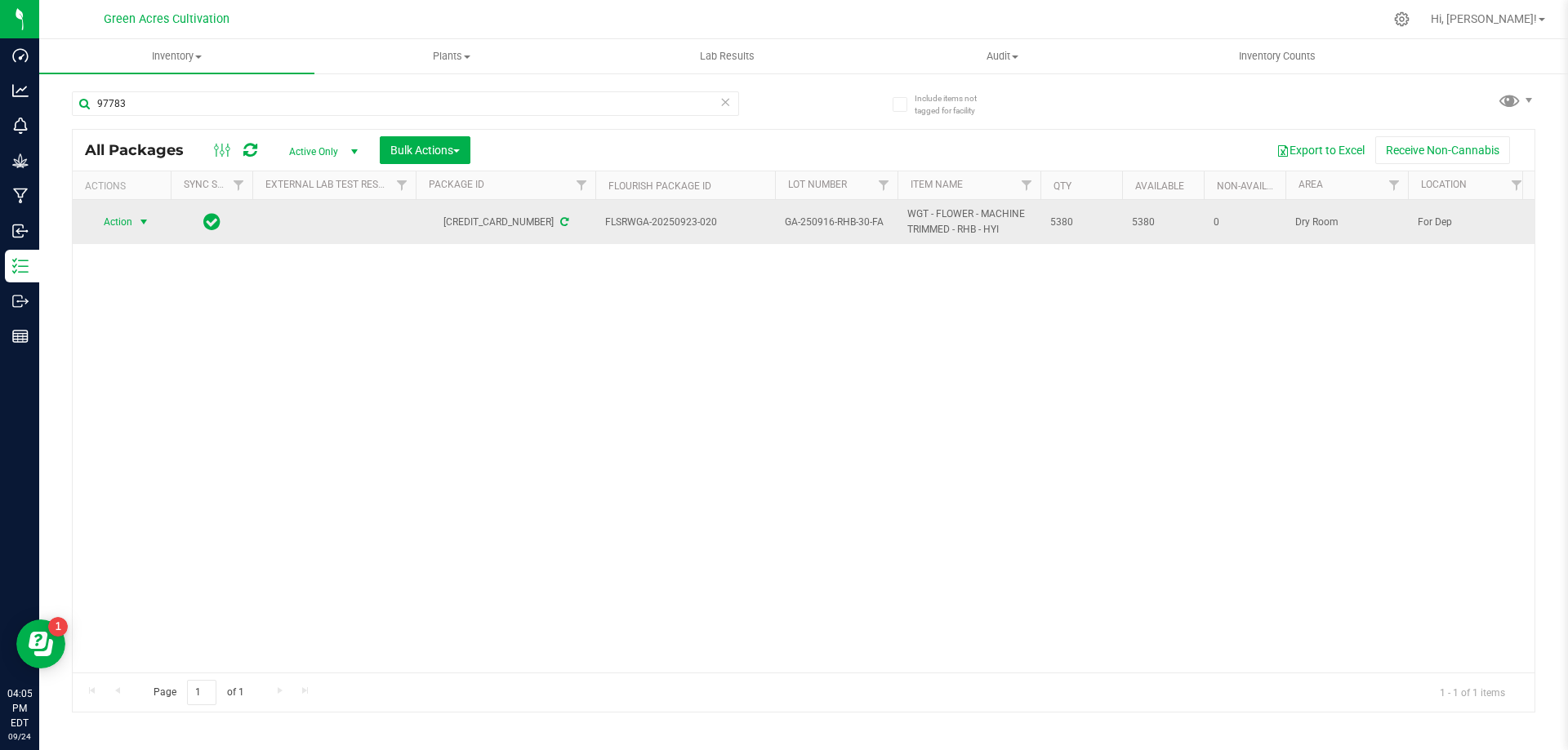
click at [94, 231] on span "Action" at bounding box center [111, 222] width 44 height 23
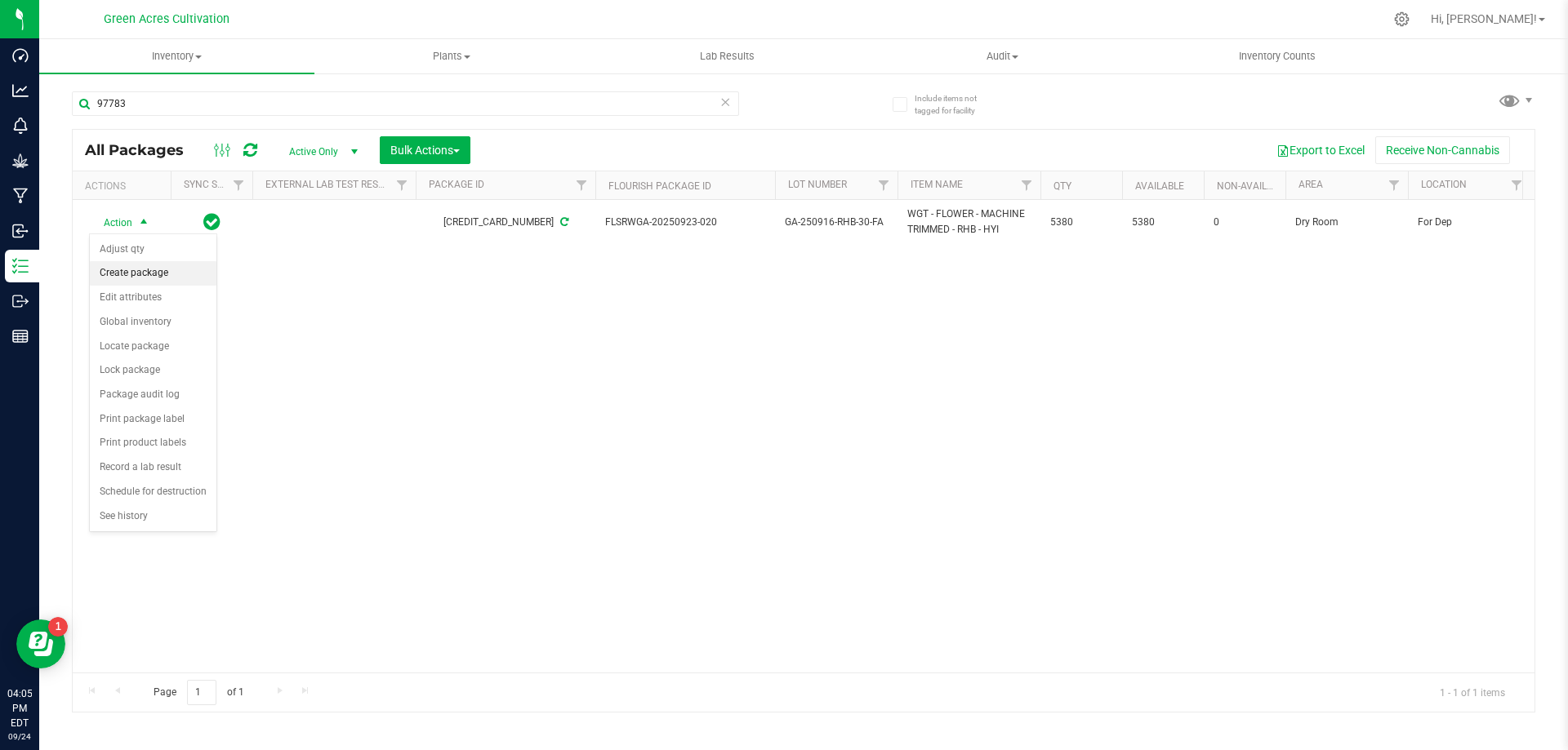
click at [127, 263] on li "Create package" at bounding box center [153, 274] width 127 height 25
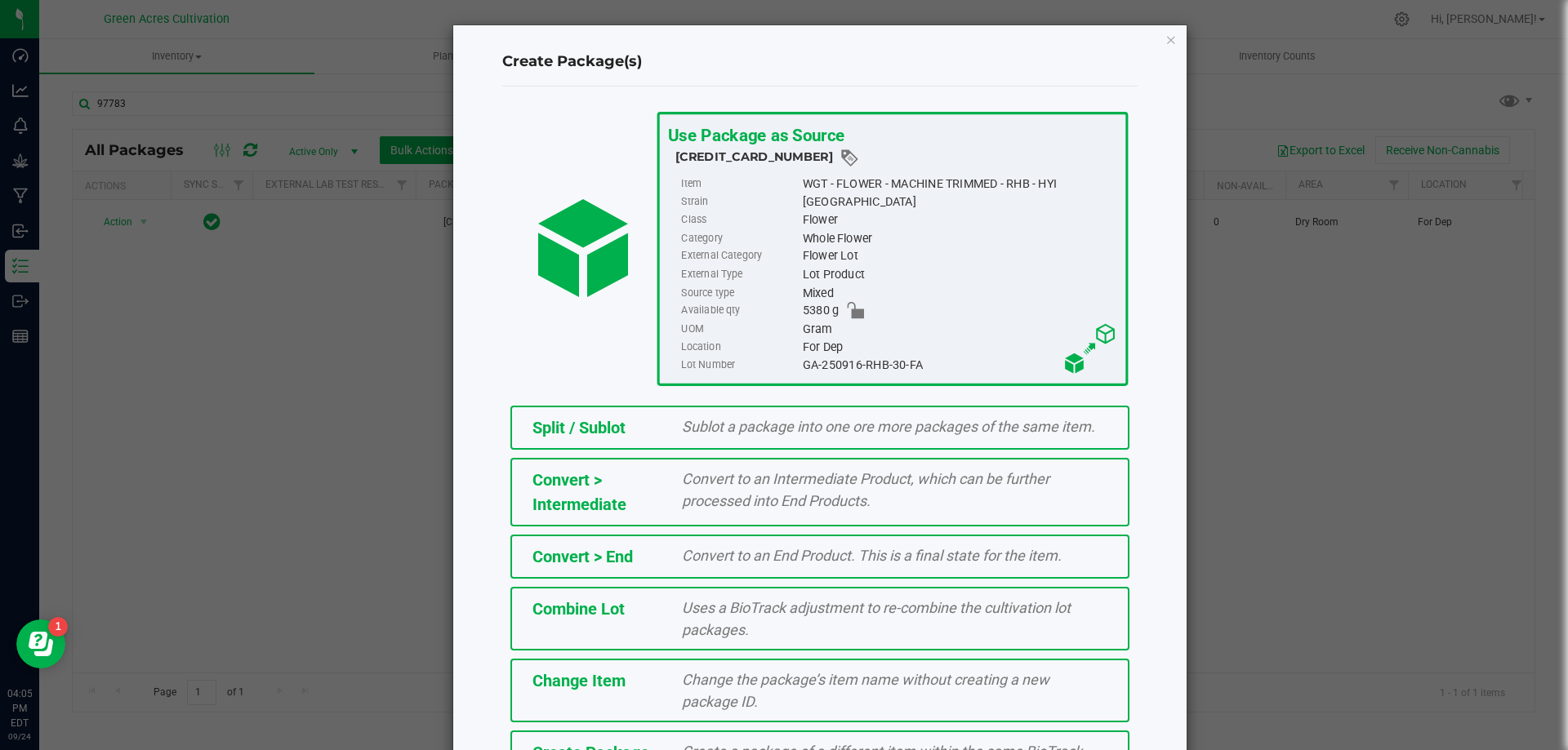
scroll to position [117, 0]
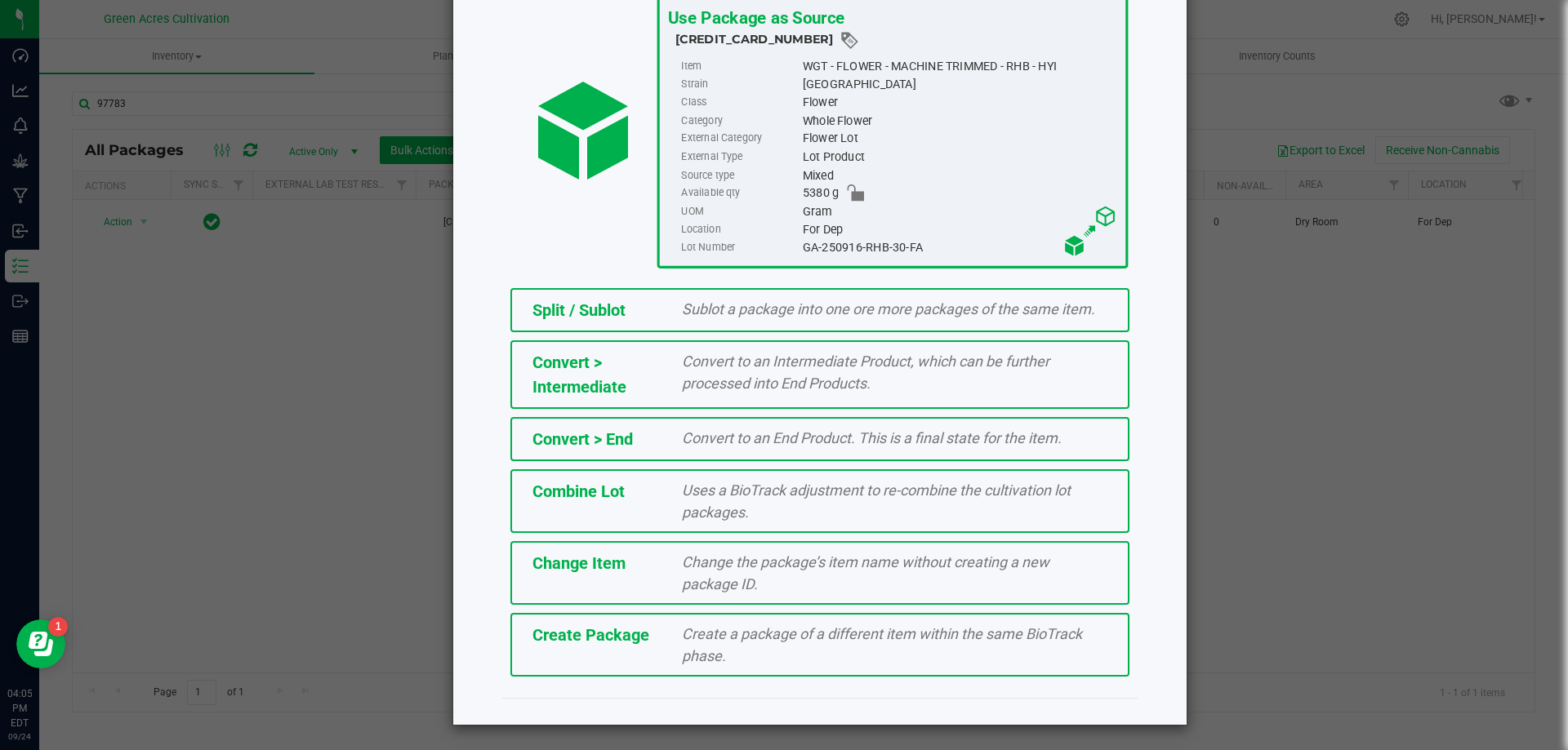
click at [691, 630] on span "Create a package of a different item within the same BioTrack phase." at bounding box center [881, 644] width 400 height 39
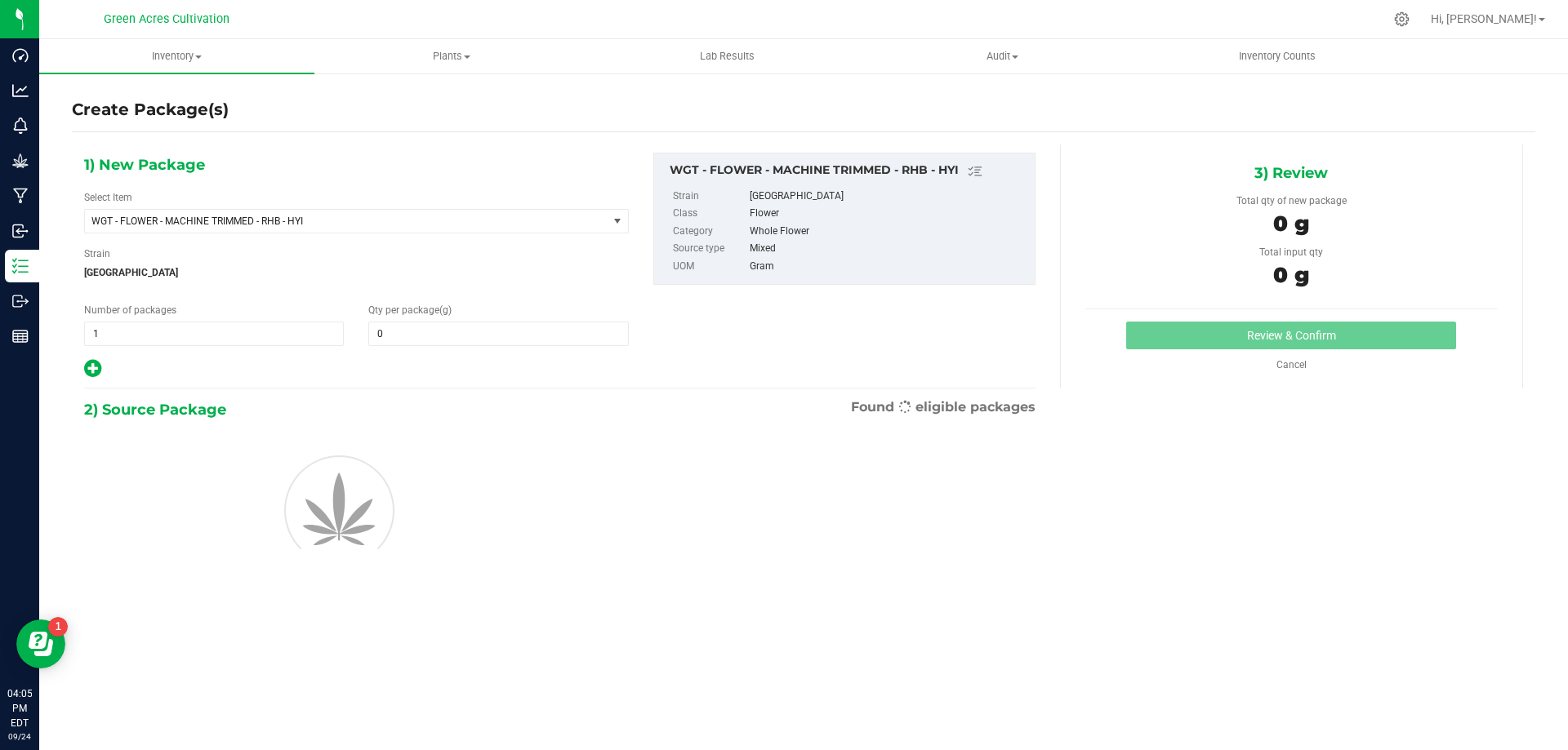
type input "0.0000"
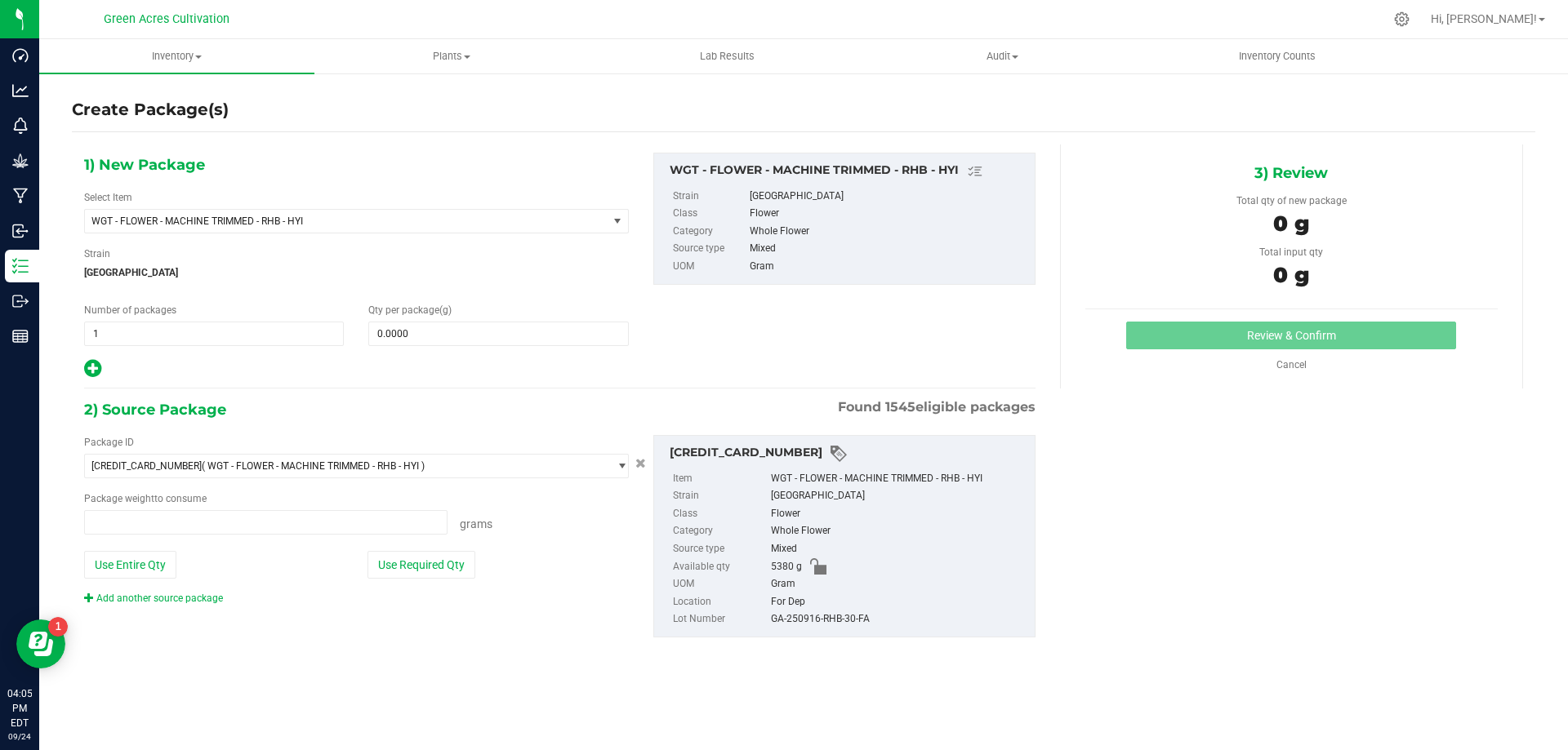
type input "0.0000 g"
click at [432, 338] on span at bounding box center [498, 334] width 260 height 25
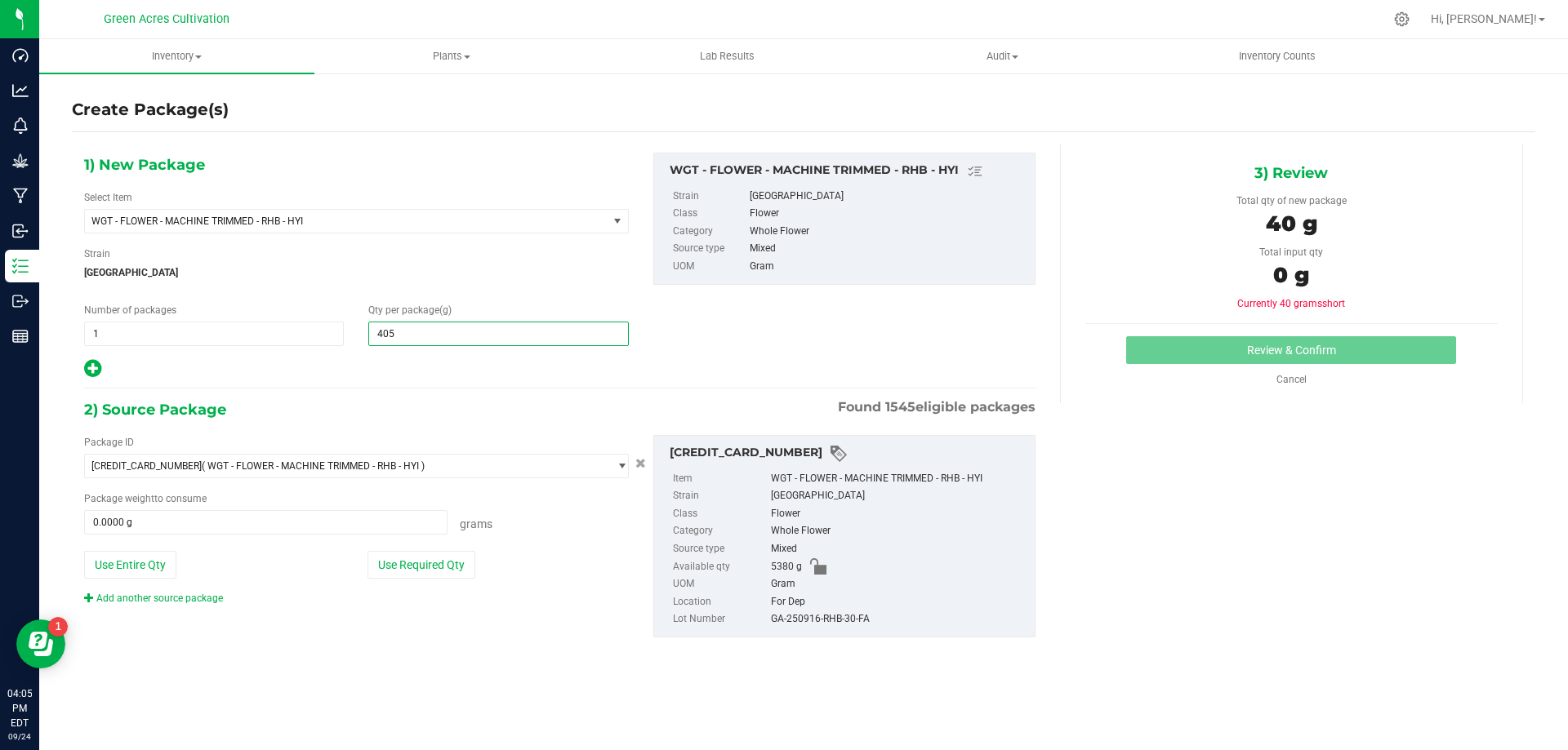
type input "4050"
type input "4,050.0000"
click at [432, 366] on div at bounding box center [356, 369] width 545 height 21
click at [404, 561] on button "Use Required Qty" at bounding box center [421, 565] width 108 height 28
type input "4050.0000 g"
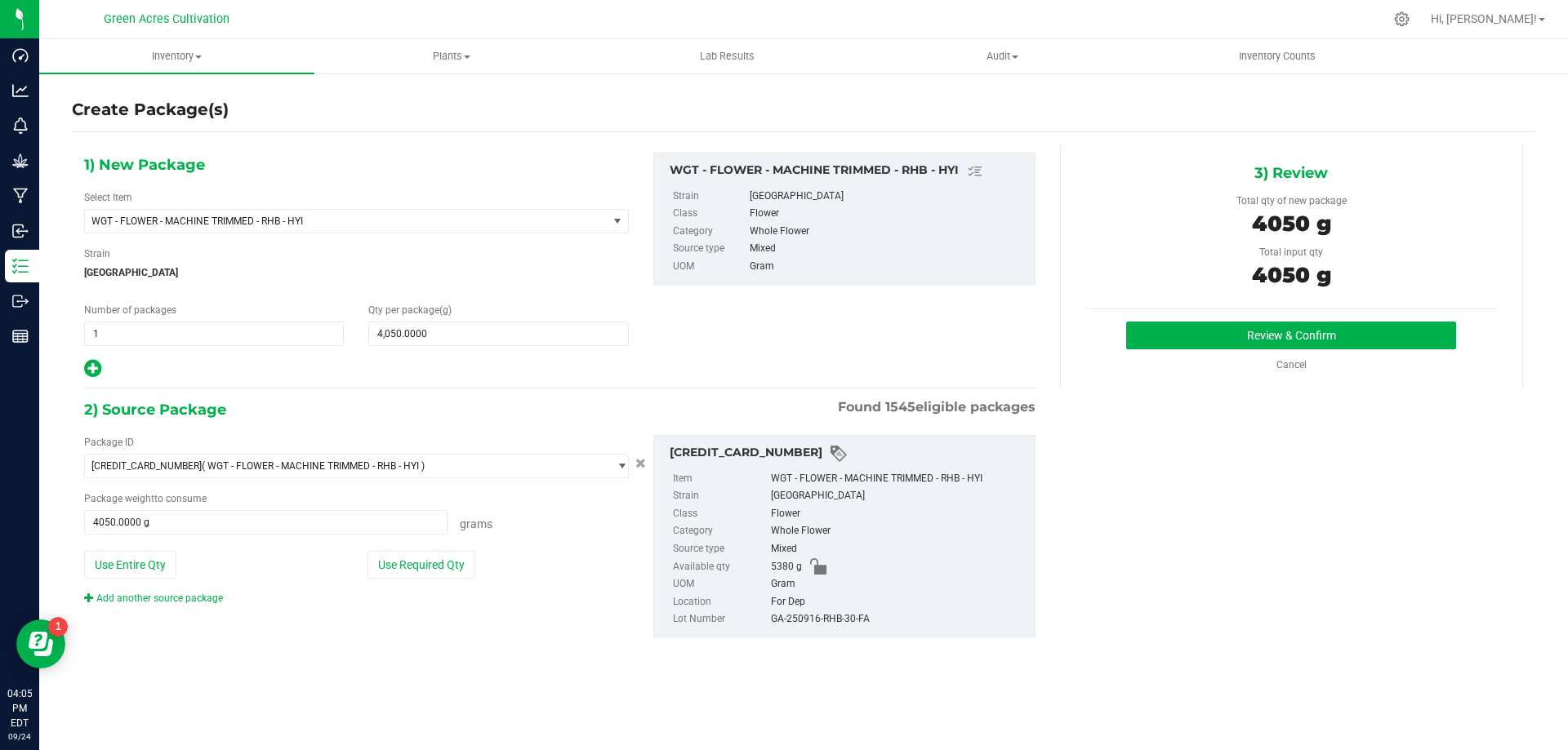
click at [796, 615] on div "GA-250916-RHB-30-FA" at bounding box center [899, 619] width 256 height 18
copy div "GA-250916-RHB-30-FA"
click at [1028, 549] on div "[CREDIT_CARD_NUMBER] Item WGT - FLOWER - MACHINE TRIMMED - RHB - HYI Strain Rai…" at bounding box center [845, 536] width 382 height 202
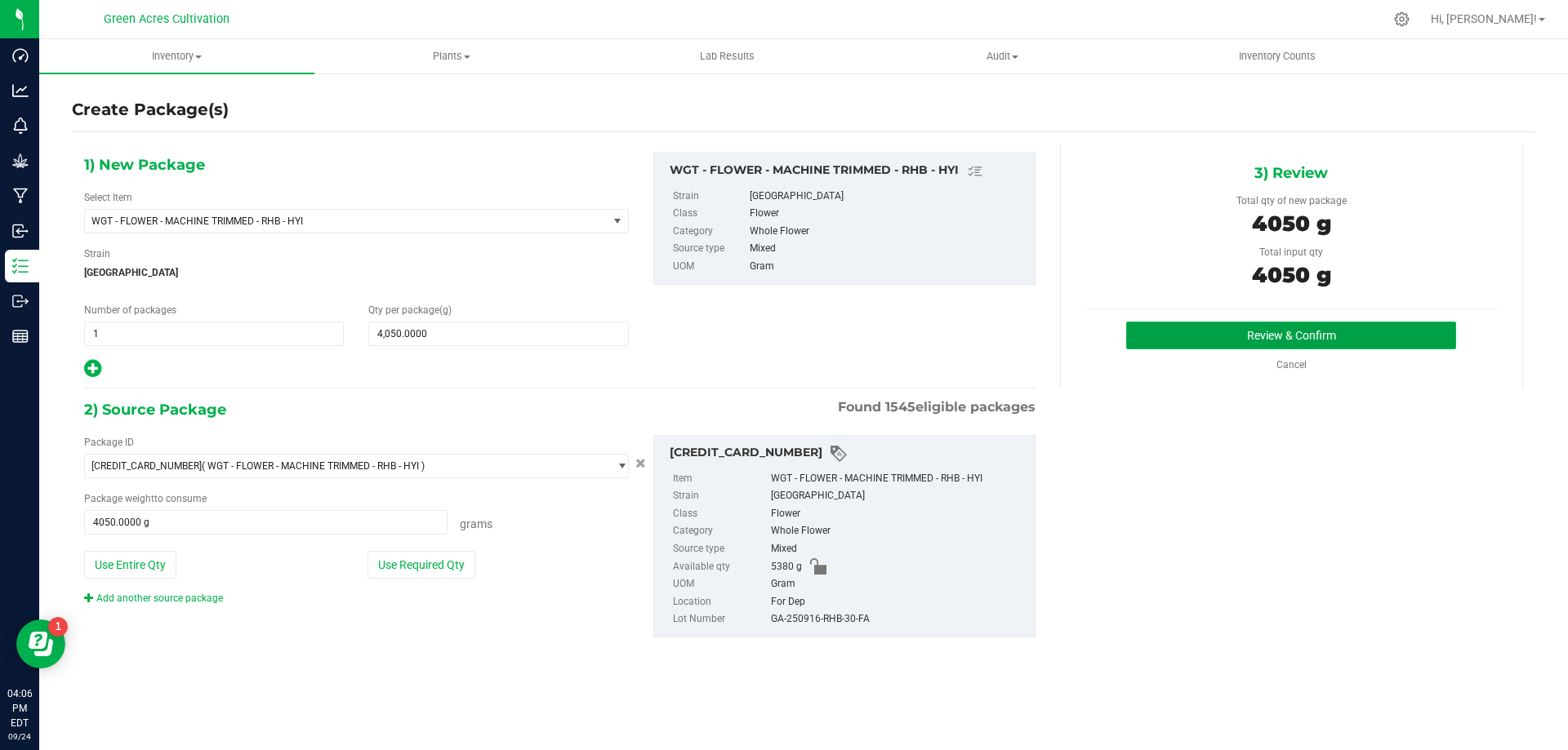
click at [1153, 330] on button "Review & Confirm" at bounding box center [1291, 335] width 330 height 28
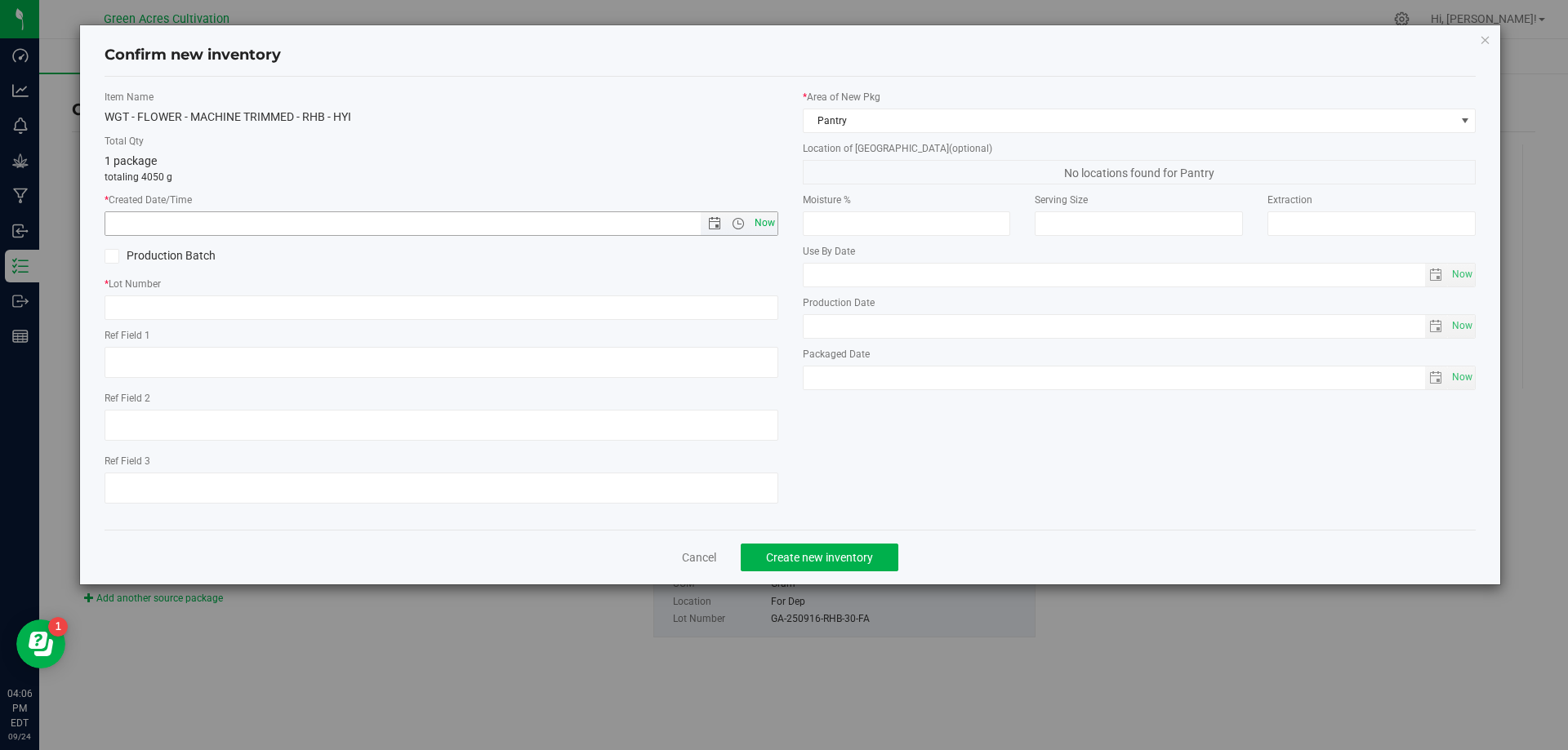
click at [769, 229] on span "Now" at bounding box center [763, 223] width 28 height 24
type input "[DATE] 4:06 PM"
click at [723, 301] on input "text" at bounding box center [442, 308] width 674 height 25
paste input "GA-250916-RHB-30-FA"
type input "GA-250916-RHB-30-FA"
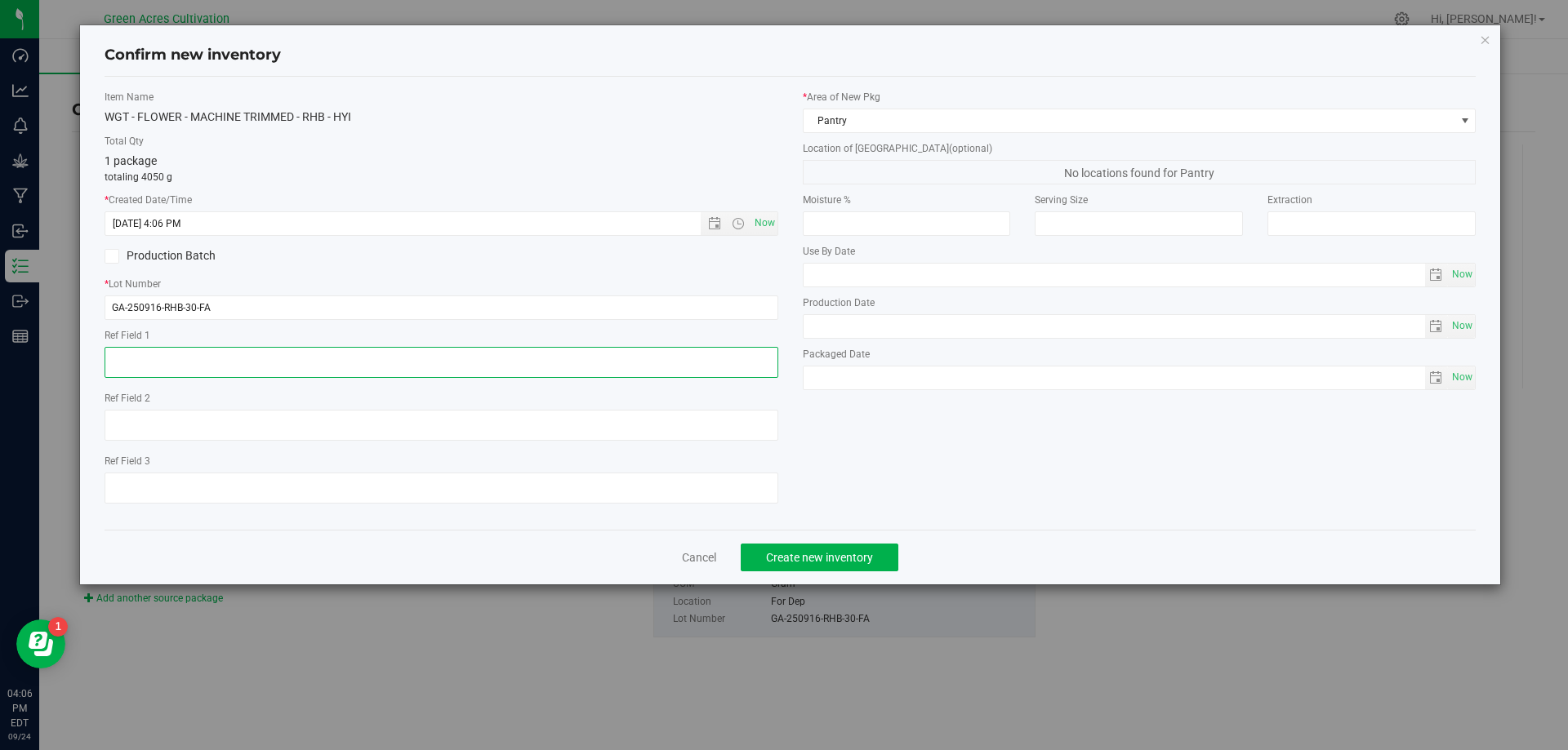
click at [608, 361] on textarea at bounding box center [442, 363] width 674 height 31
type textarea "SMALL BUDS FOR PR"
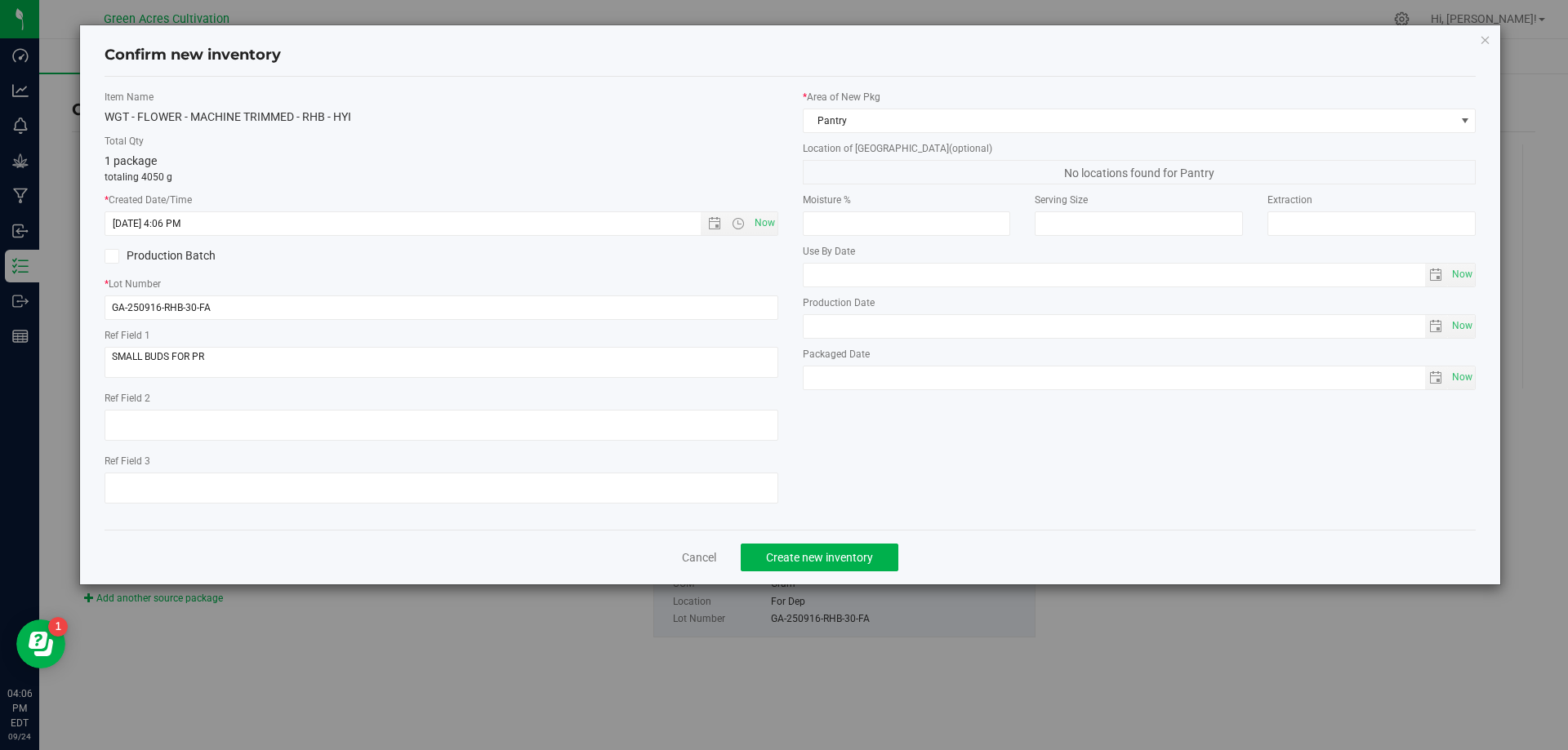
click at [1117, 138] on div "* Area of [GEOGRAPHIC_DATA] Pantry Location of [GEOGRAPHIC_DATA] (optional) No …" at bounding box center [1139, 243] width 699 height 308
click at [1115, 138] on div "* Area of [GEOGRAPHIC_DATA] Pantry Location of [GEOGRAPHIC_DATA] (optional) No …" at bounding box center [1139, 243] width 699 height 308
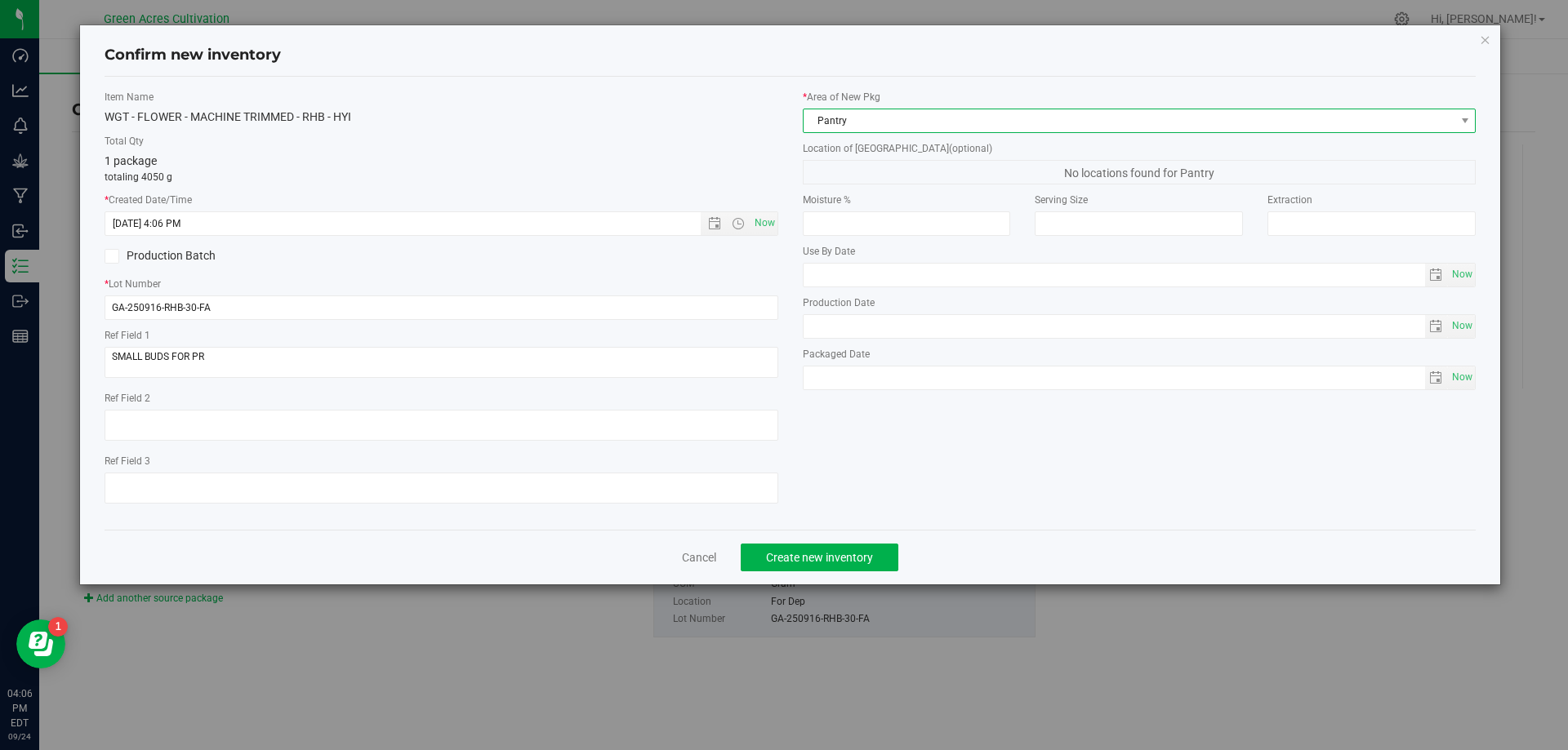
click at [1100, 124] on span "Pantry" at bounding box center [1129, 121] width 652 height 23
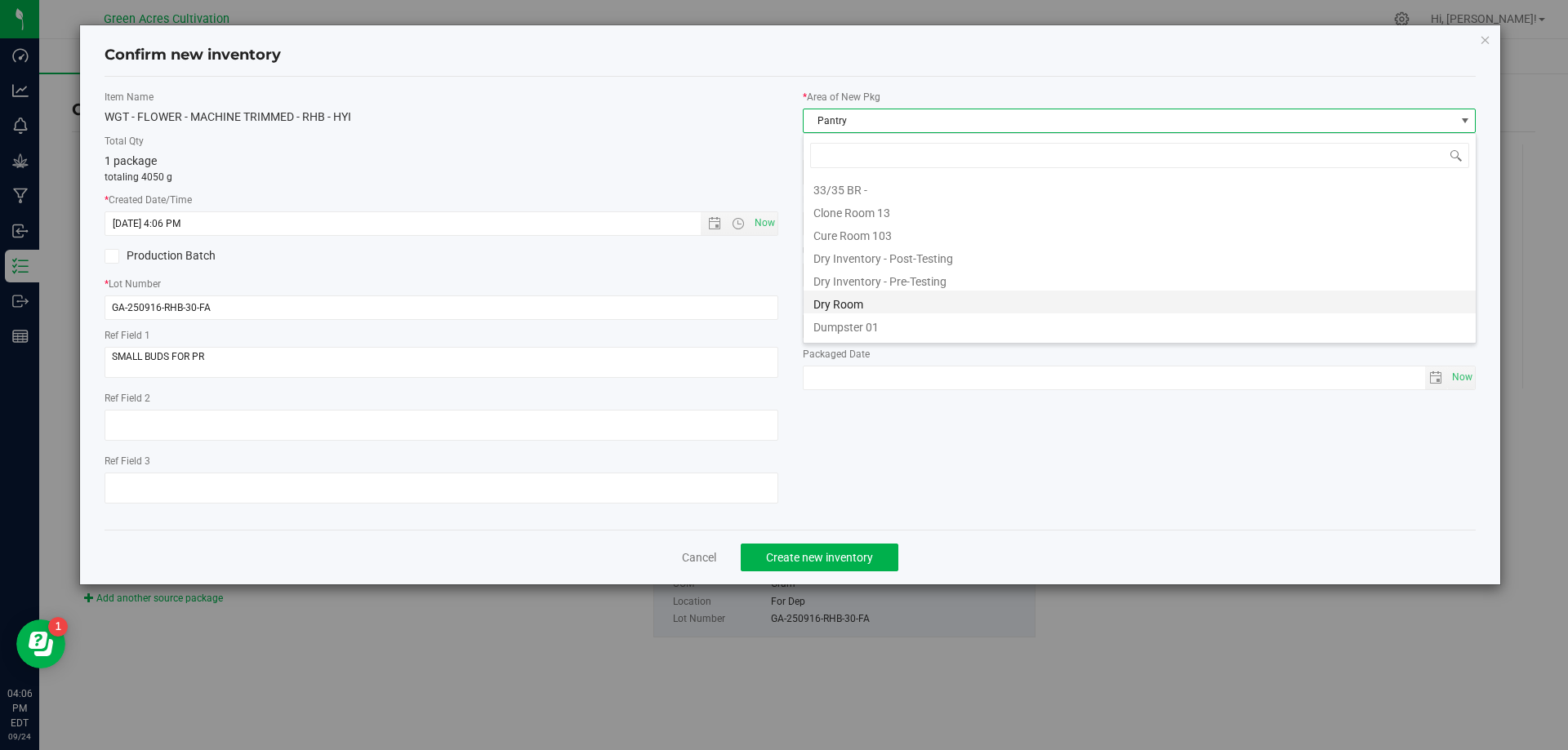
click at [848, 302] on li "Dry Room" at bounding box center [1139, 302] width 672 height 23
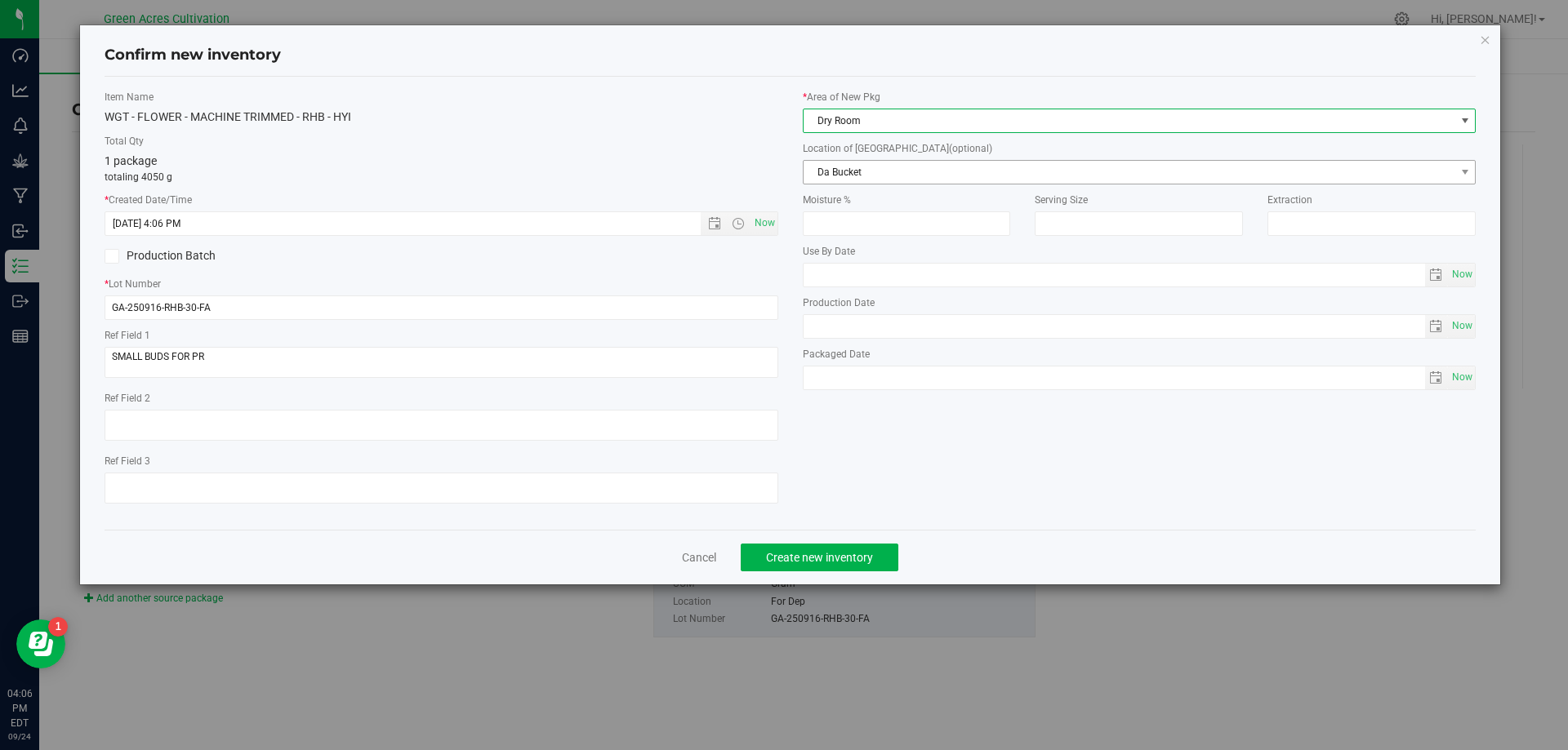
click at [848, 179] on span "Da Bucket" at bounding box center [1129, 173] width 652 height 23
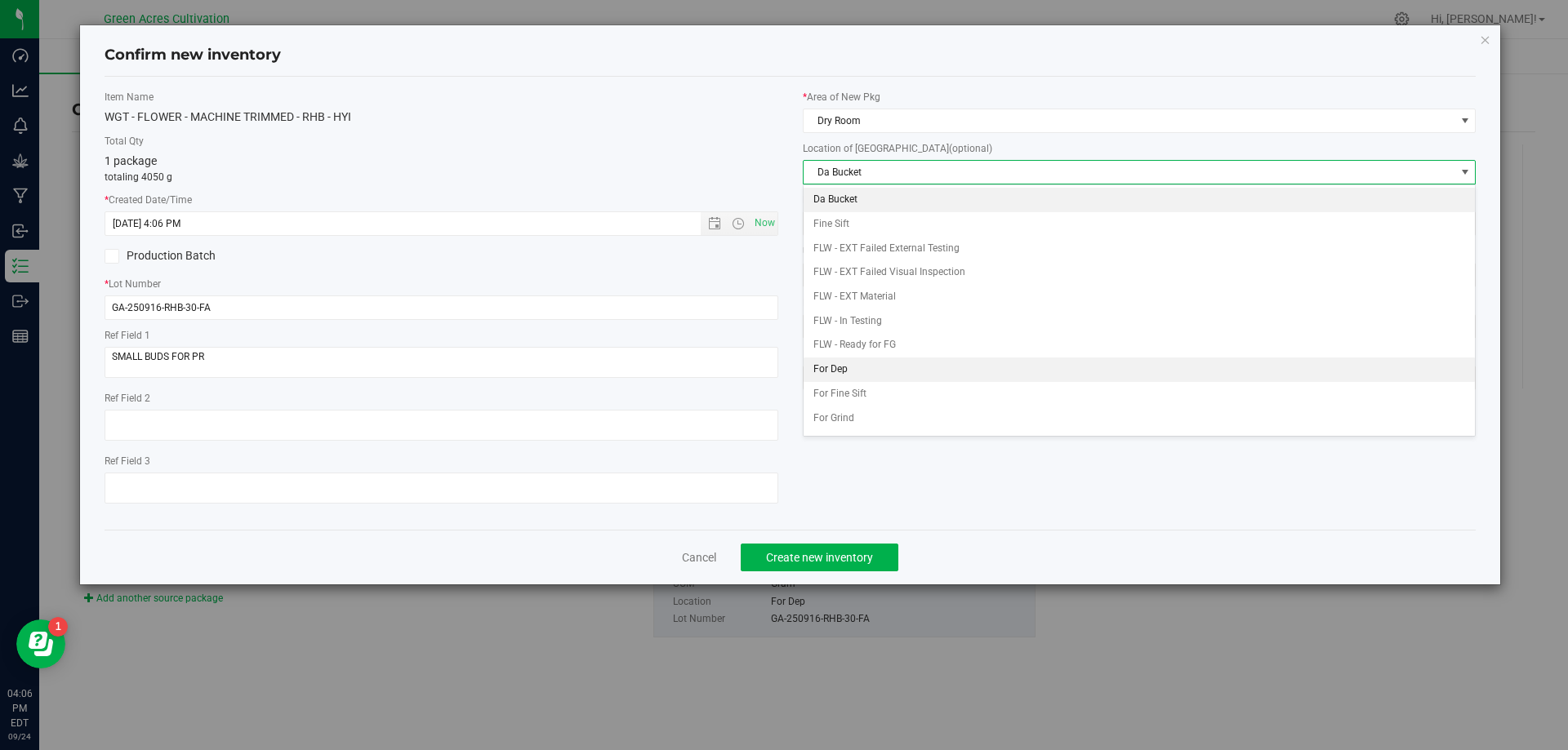
click at [834, 366] on li "For Dep" at bounding box center [1139, 370] width 672 height 25
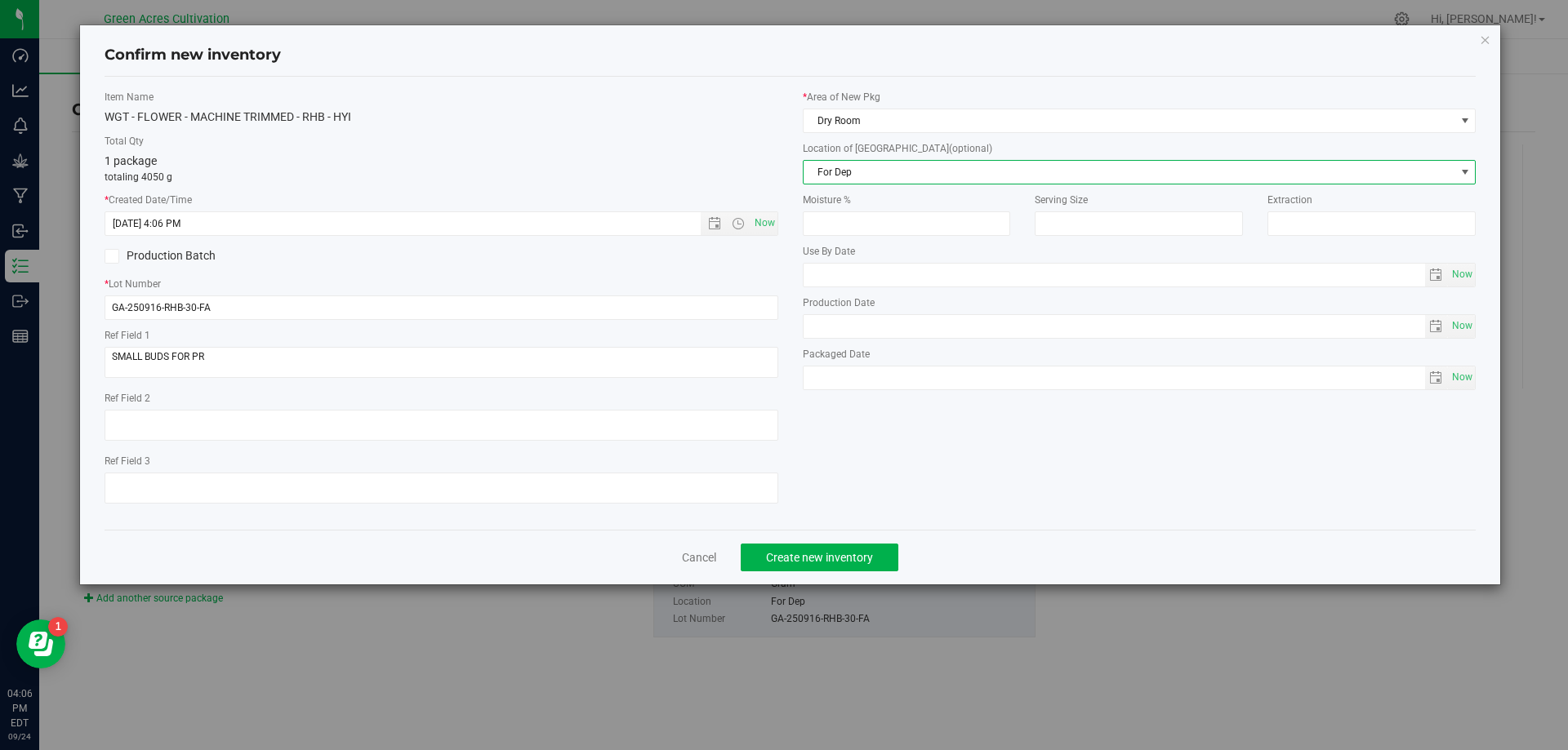
click at [876, 175] on span "For Dep" at bounding box center [1129, 173] width 652 height 23
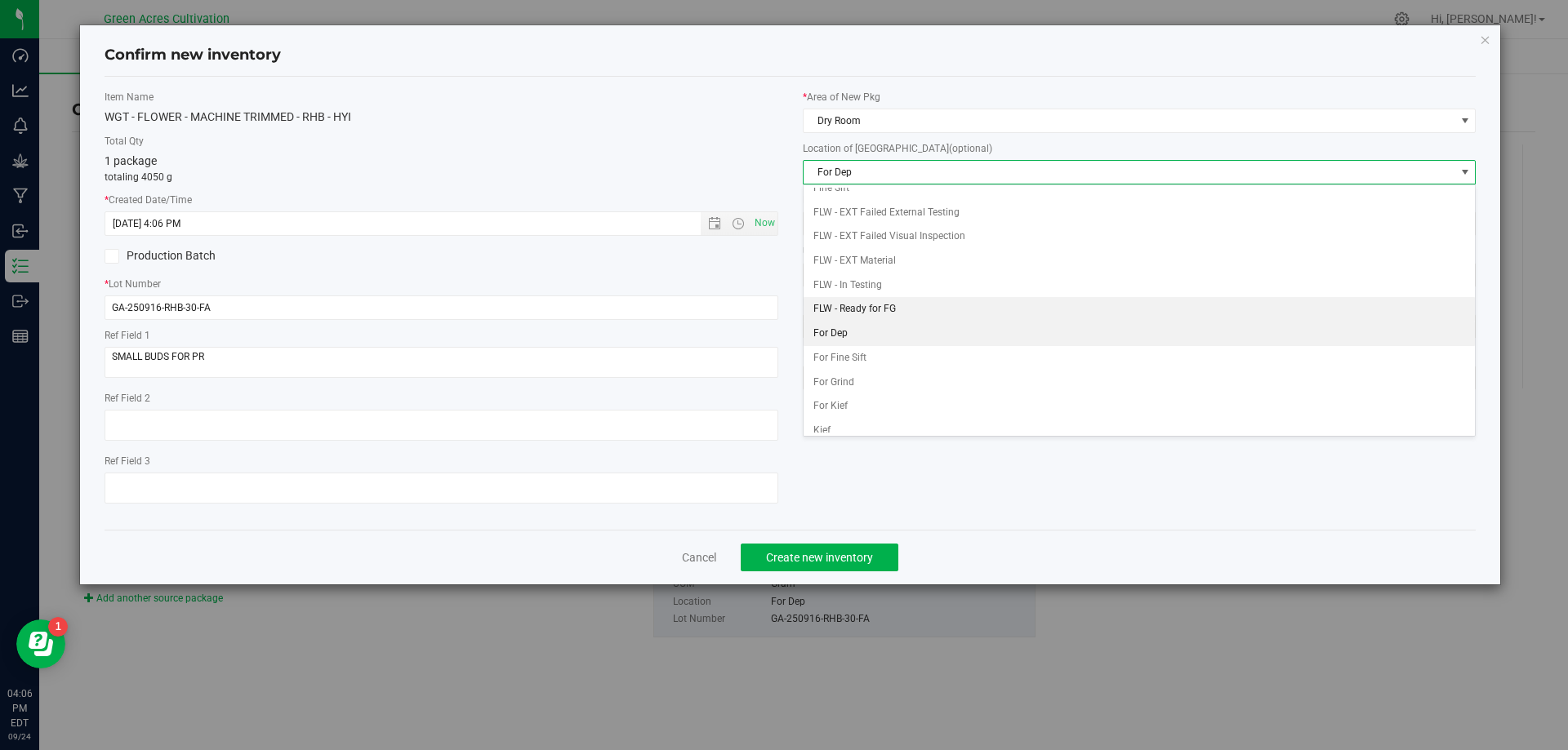
scroll to position [71, 0]
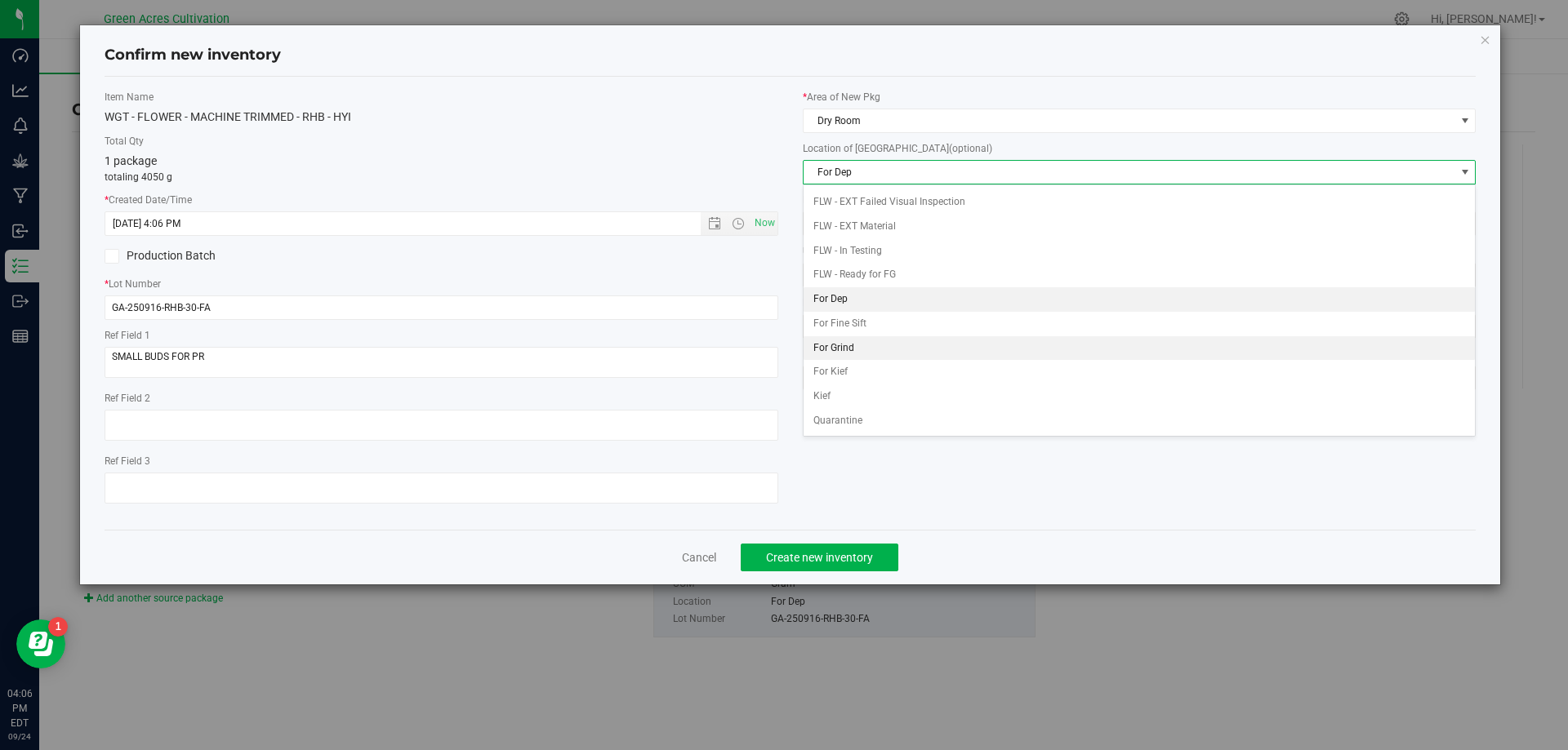
click at [862, 342] on li "For Grind" at bounding box center [1139, 349] width 672 height 25
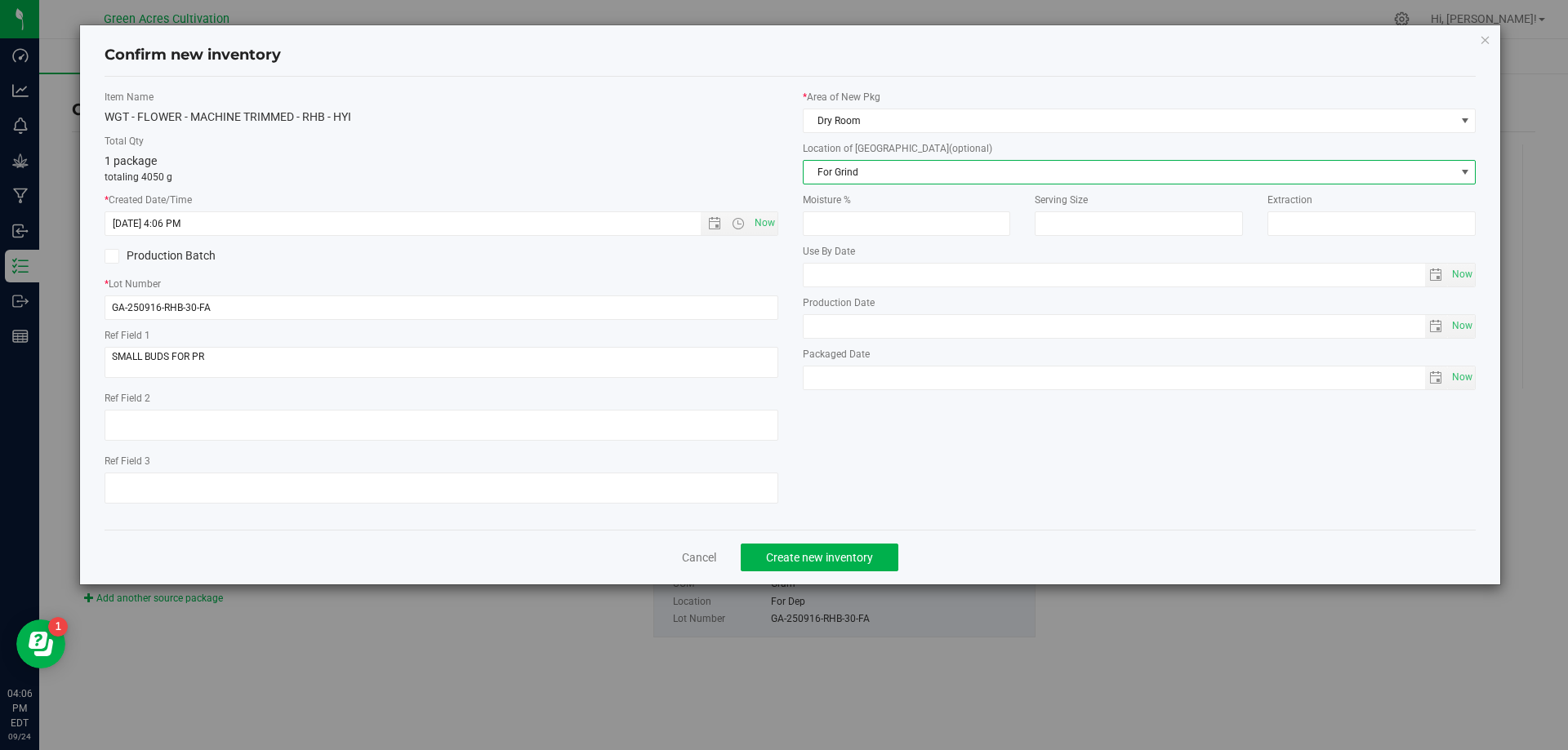
click at [876, 406] on div "Item Name WGT - FLOWER - MACHINE TRIMMED - RHB - HYI Total Qty 1 package totali…" at bounding box center [790, 303] width 1396 height 427
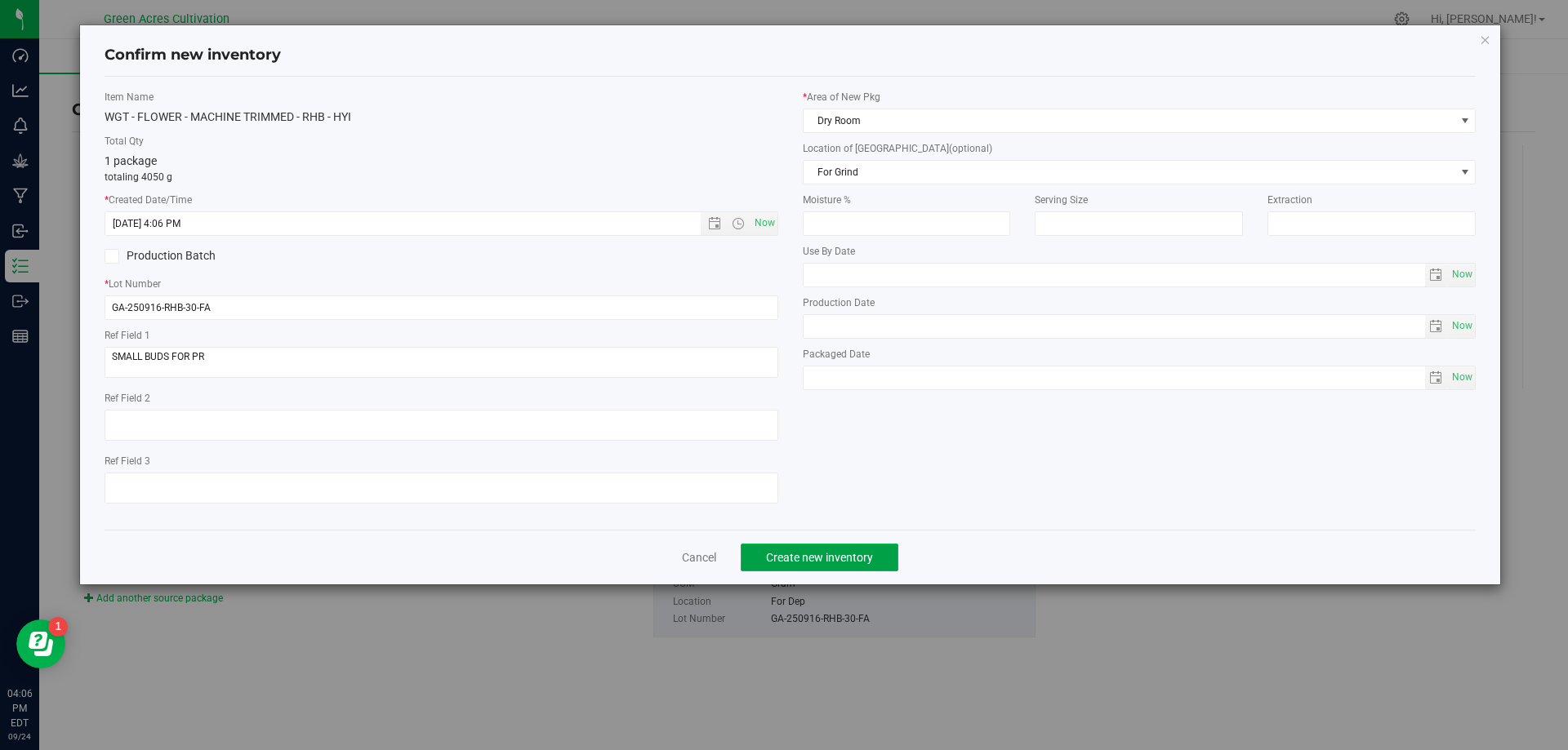
click at [823, 563] on span "Create new inventory" at bounding box center [820, 558] width 107 height 13
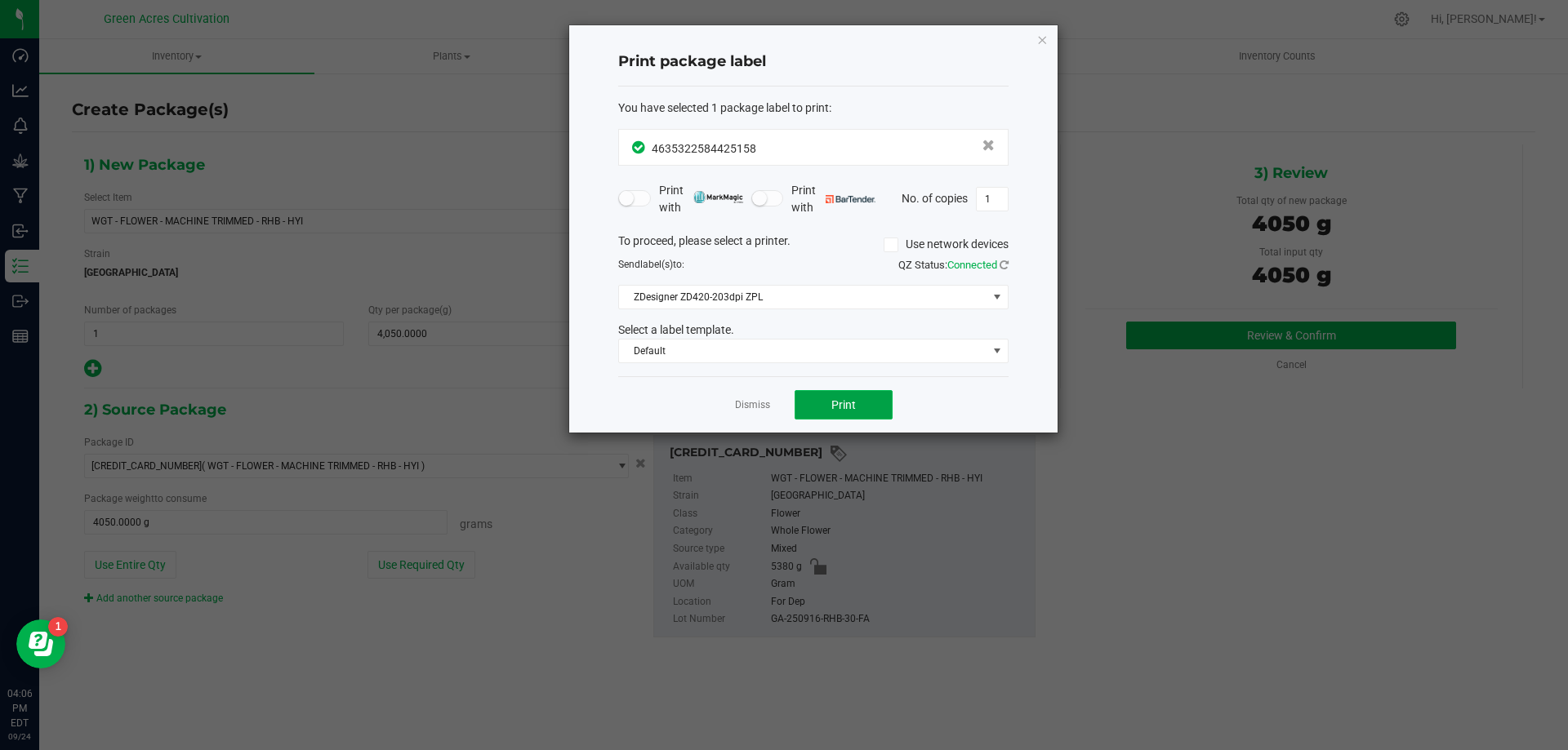
click at [851, 399] on span "Print" at bounding box center [844, 406] width 25 height 13
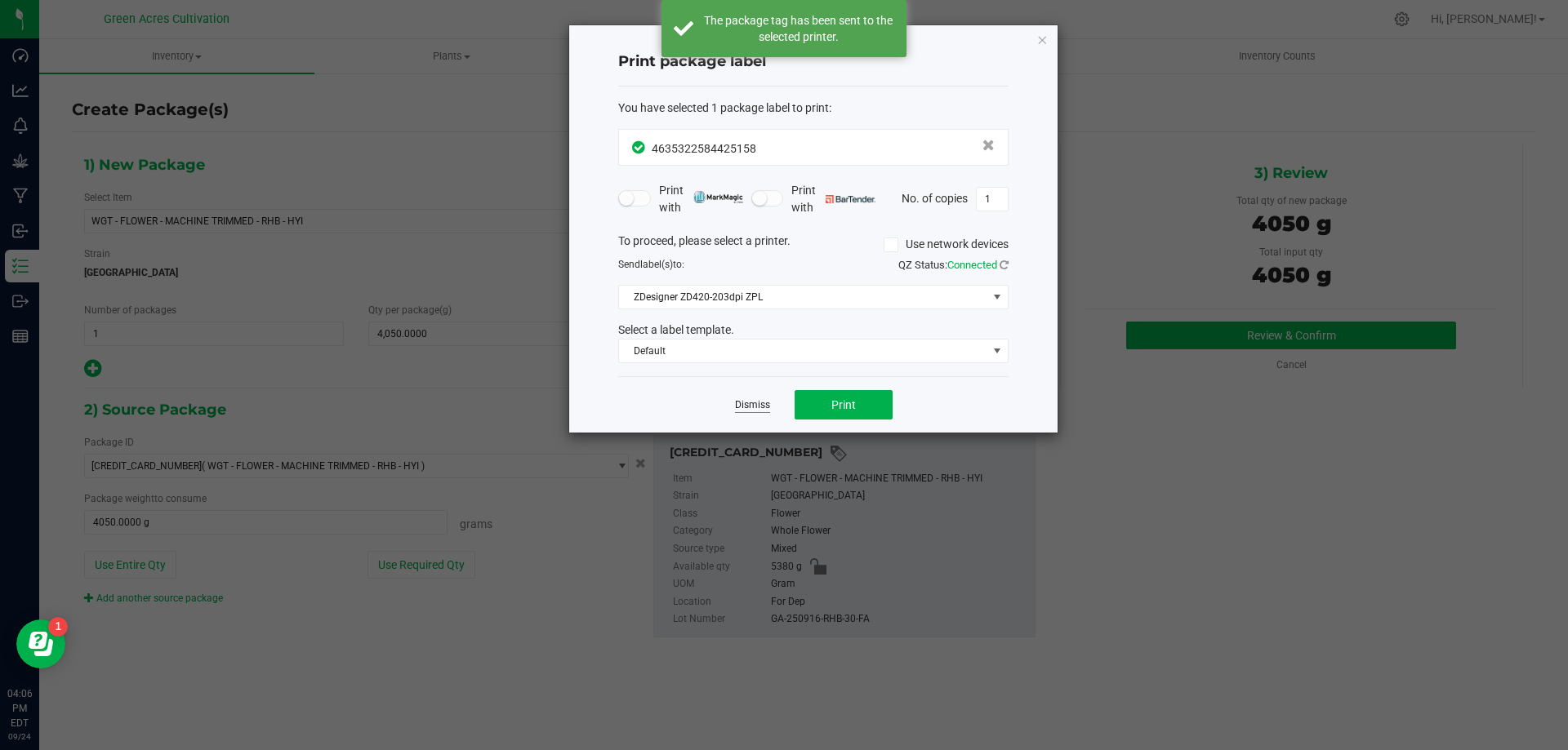
click at [745, 409] on link "Dismiss" at bounding box center [752, 406] width 35 height 14
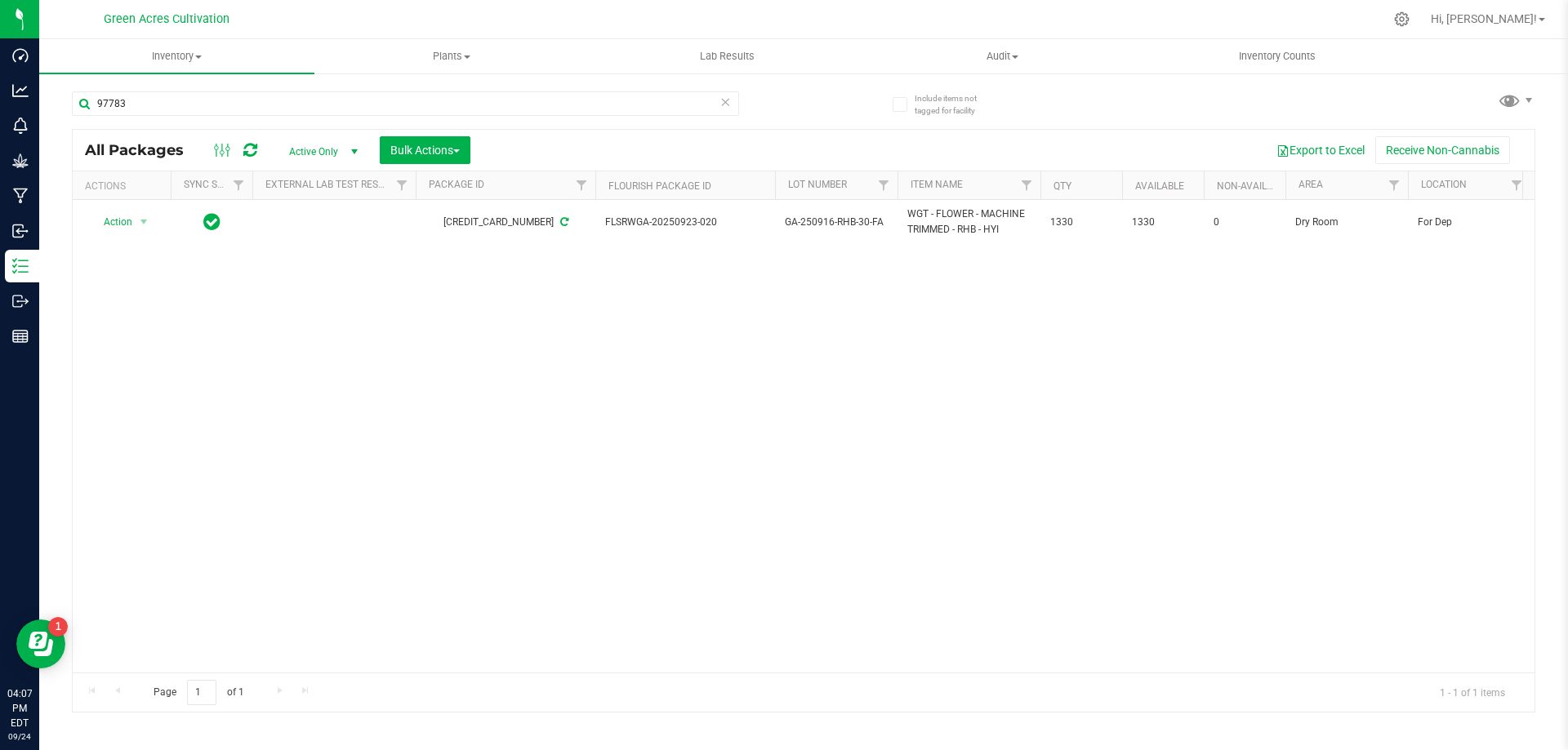
click at [728, 417] on div "Action Action Adjust qty Create package Edit attributes Global inventory Locate…" at bounding box center [804, 436] width 1462 height 472
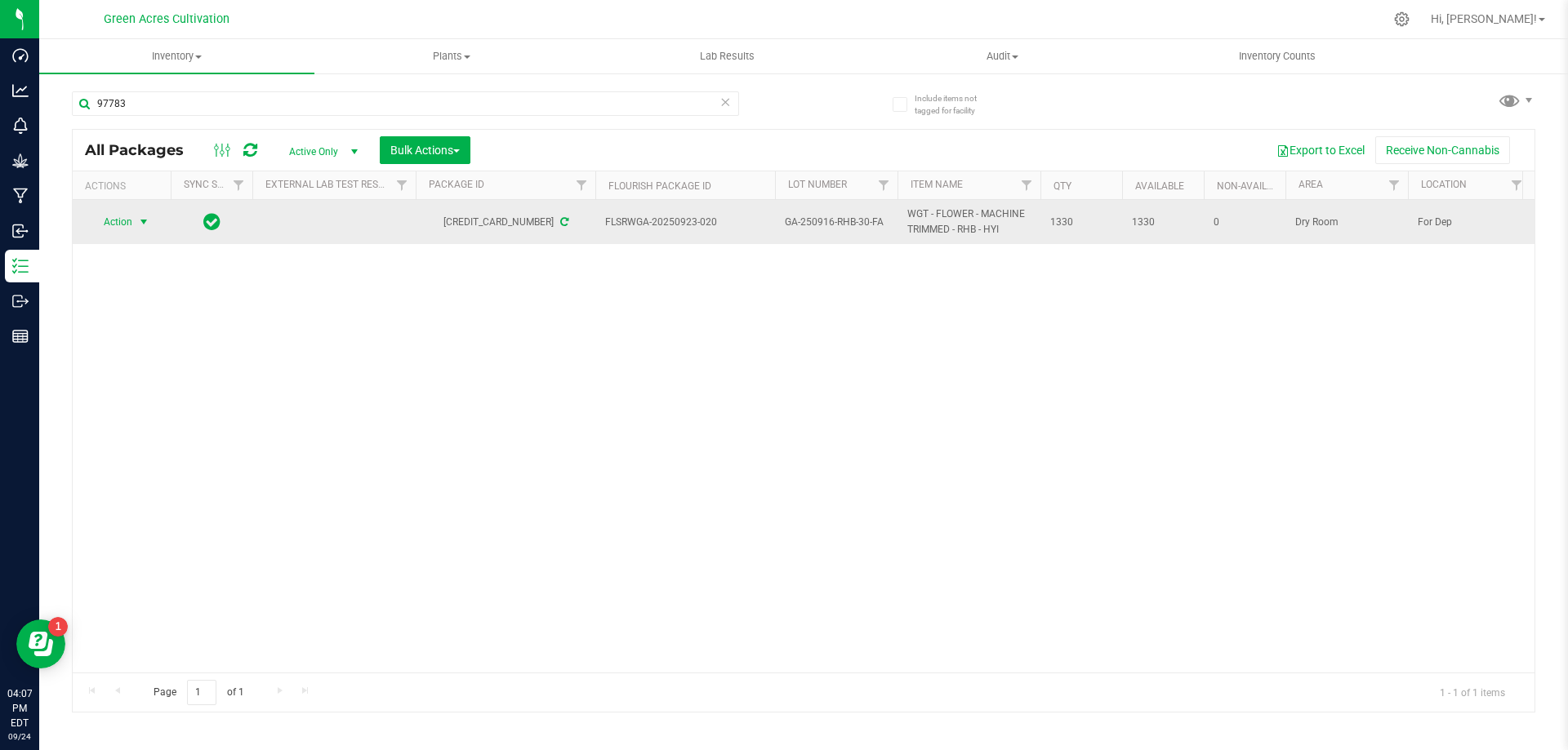
click at [143, 223] on span "select" at bounding box center [144, 222] width 13 height 13
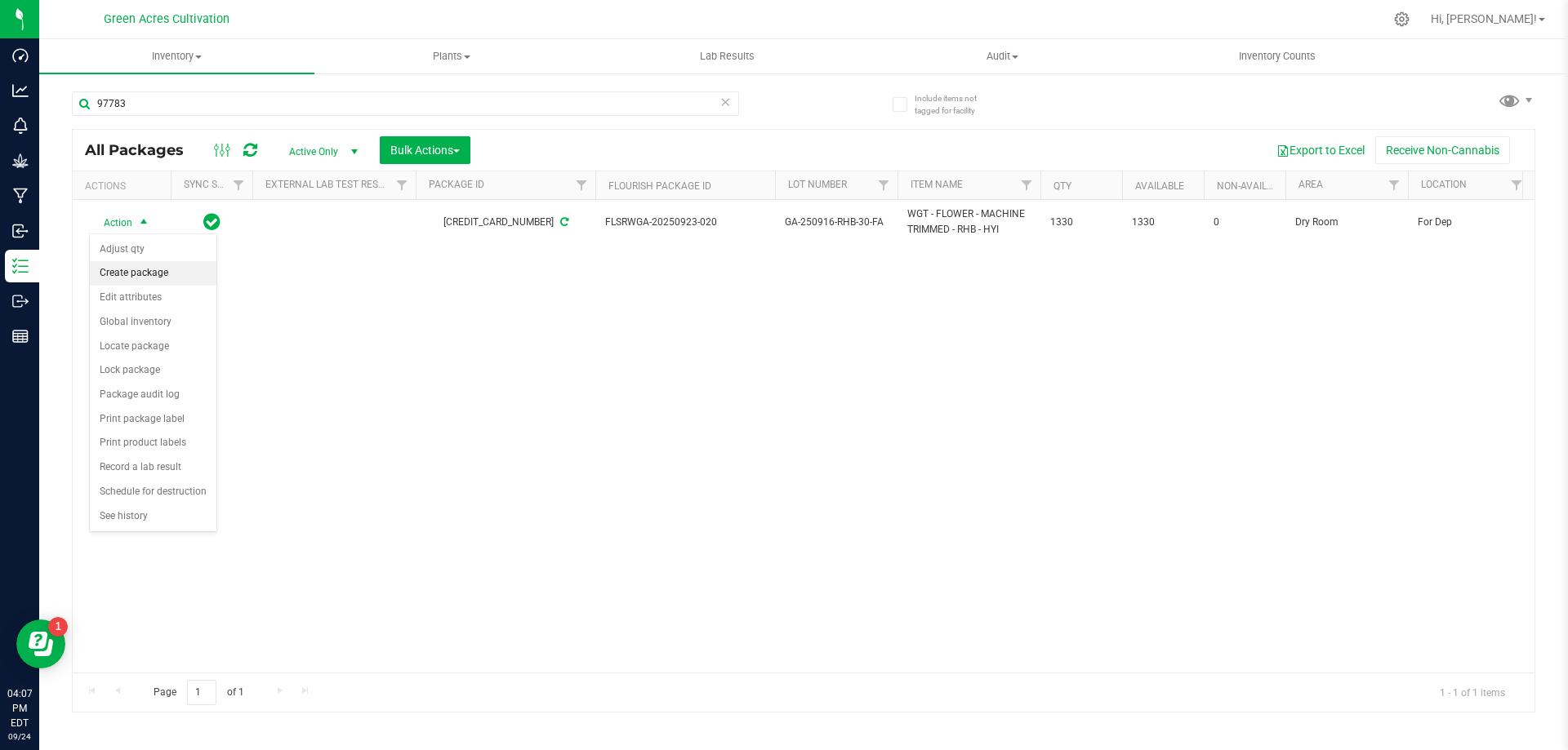
click at [156, 269] on li "Create package" at bounding box center [153, 274] width 127 height 25
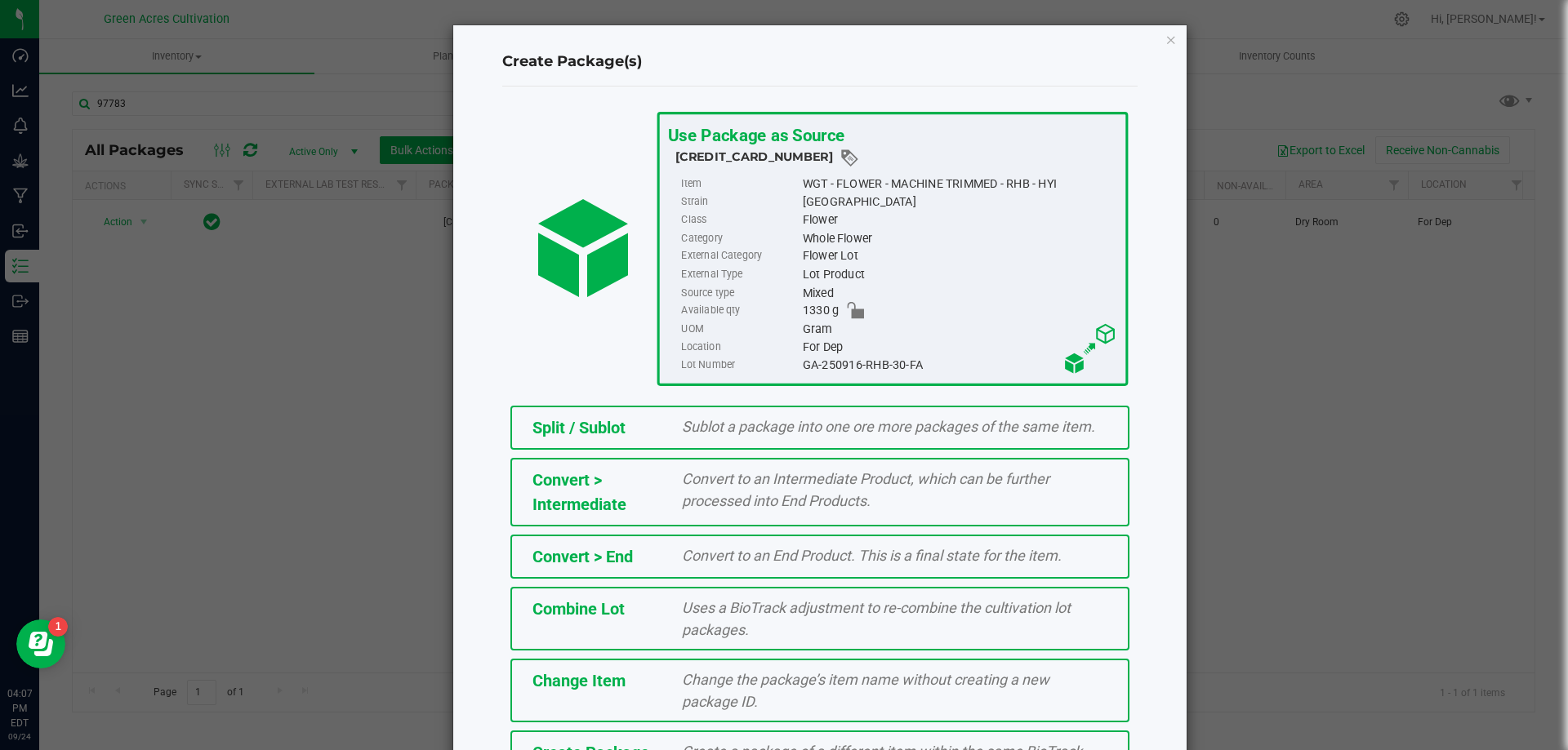
scroll to position [117, 0]
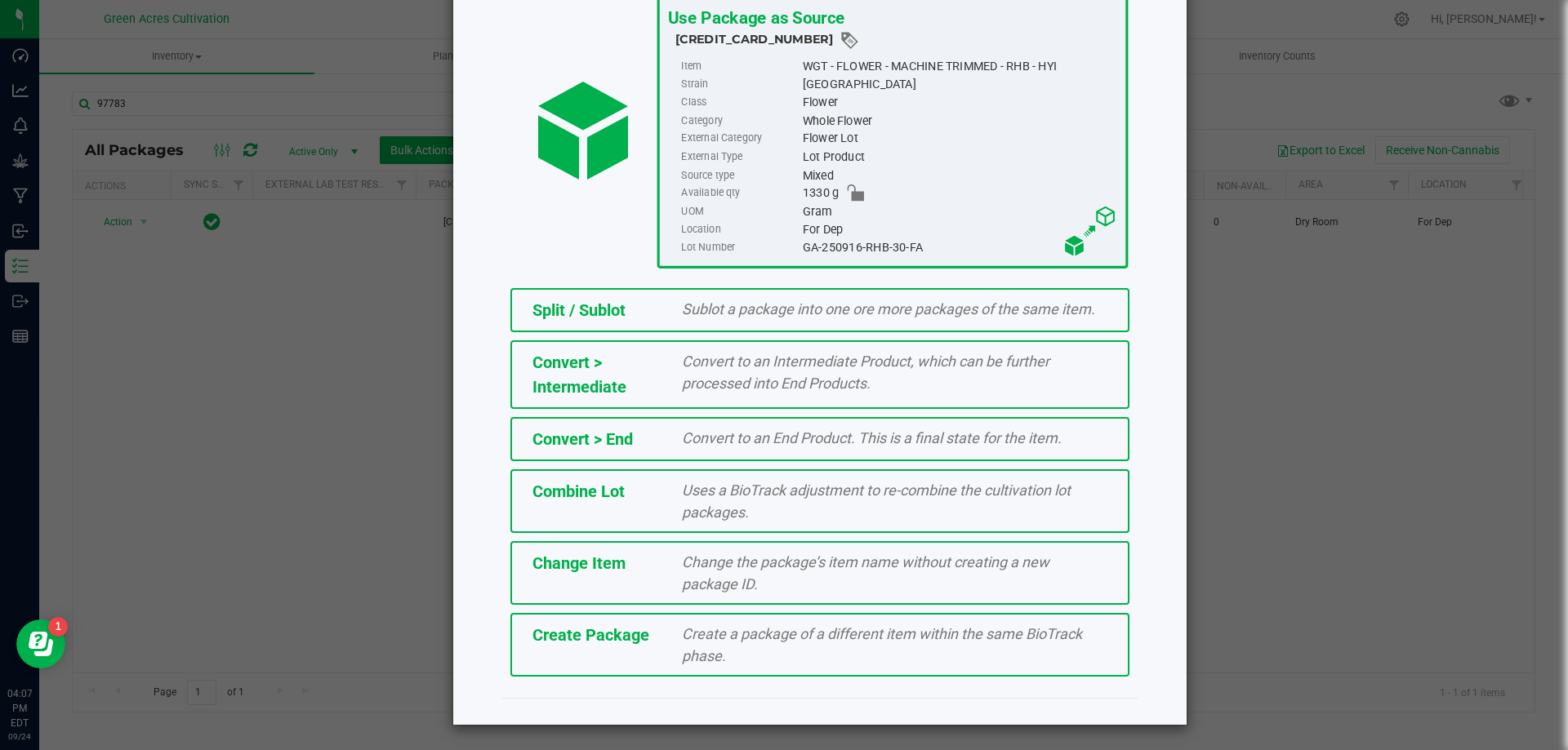
click at [705, 626] on span "Create a package of a different item within the same BioTrack phase." at bounding box center [881, 644] width 400 height 39
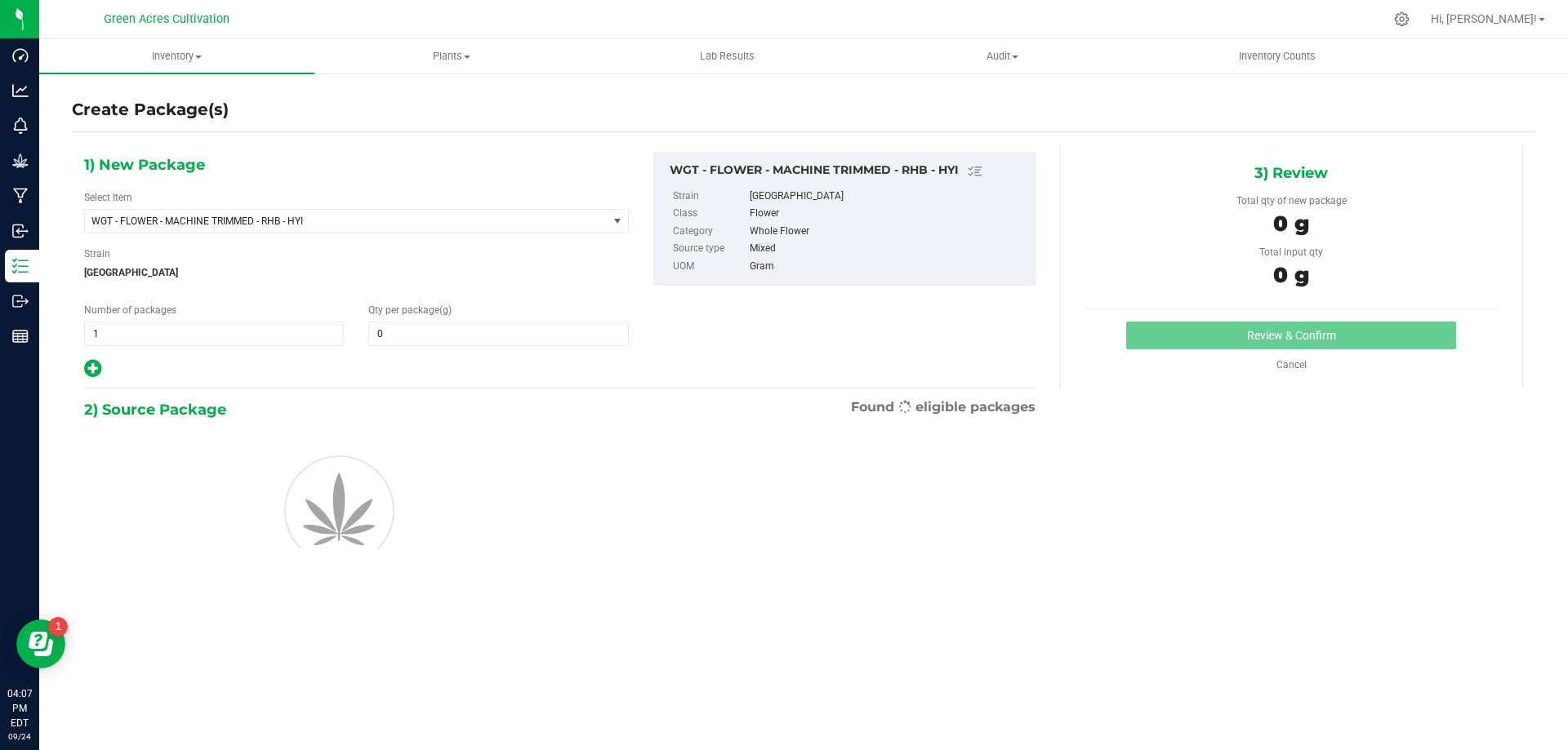
type input "0.0000"
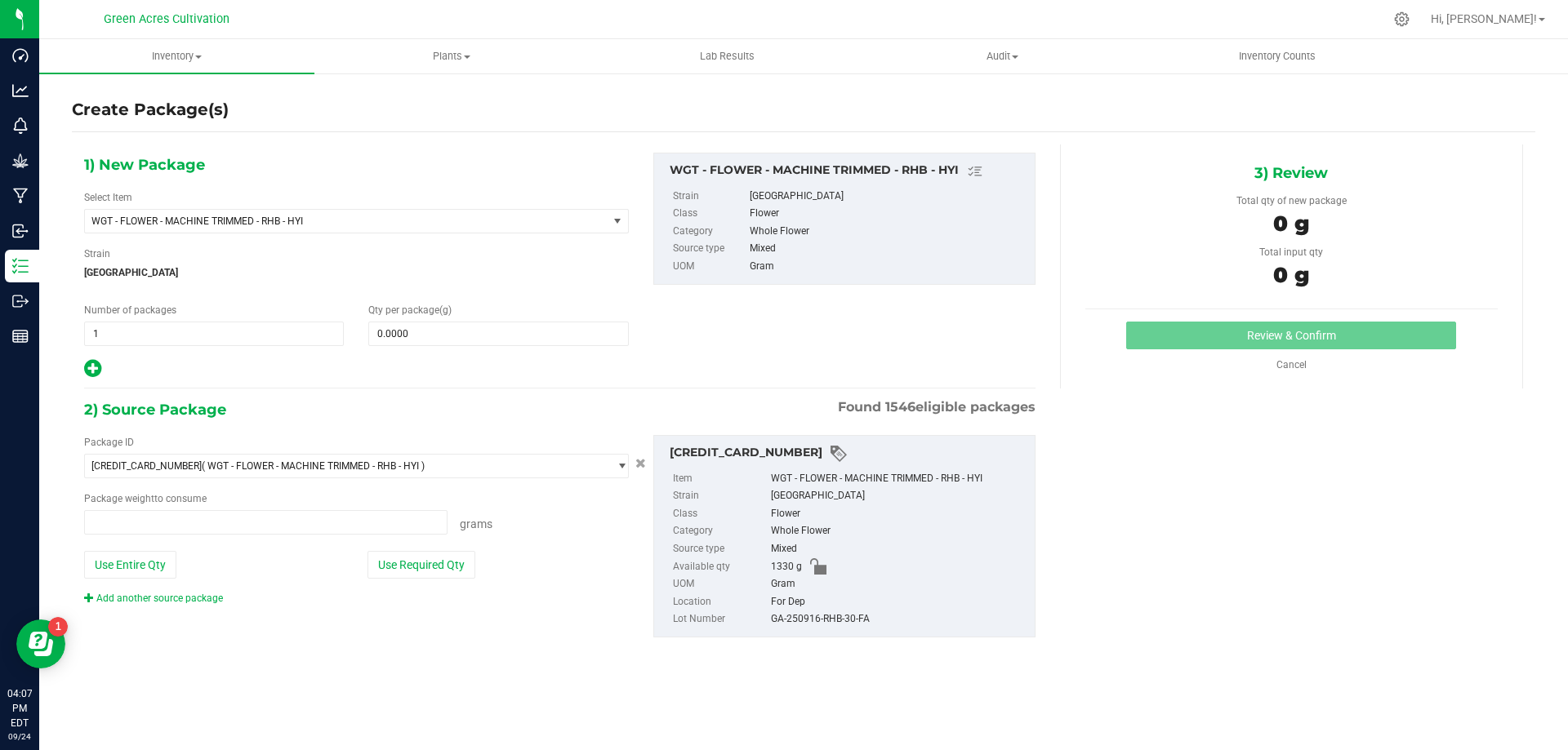
type input "0.0000 g"
click at [443, 336] on span at bounding box center [498, 334] width 260 height 25
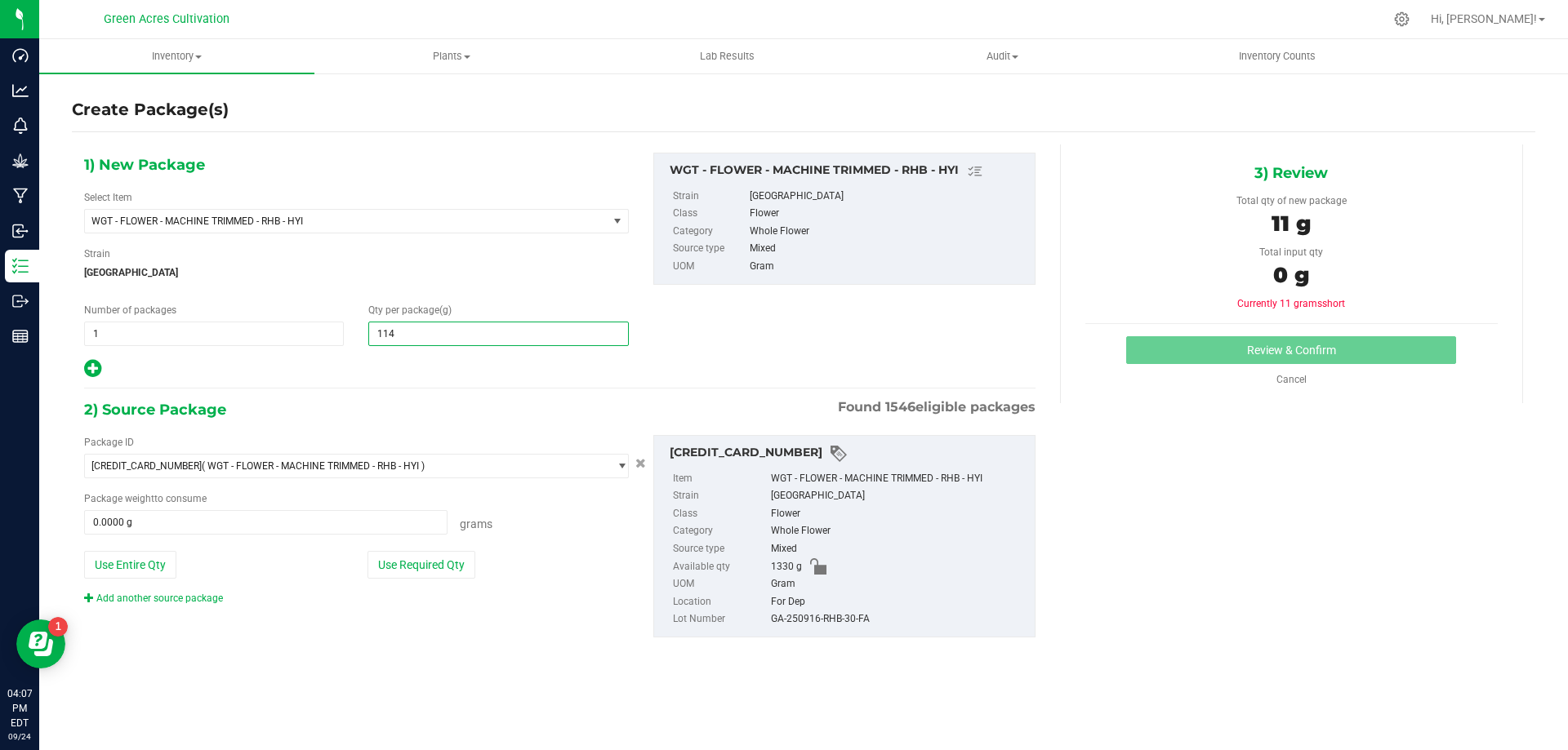
type input "1145"
type input "1,145.0000"
click at [478, 396] on div "1) New Package Select Item WGT - FLOWER - MACHINE TRIMMED - RHB - HYI 007UP - F…" at bounding box center [559, 407] width 976 height 528
click at [446, 568] on button "Use Required Qty" at bounding box center [421, 565] width 108 height 28
type input "1145.0000 g"
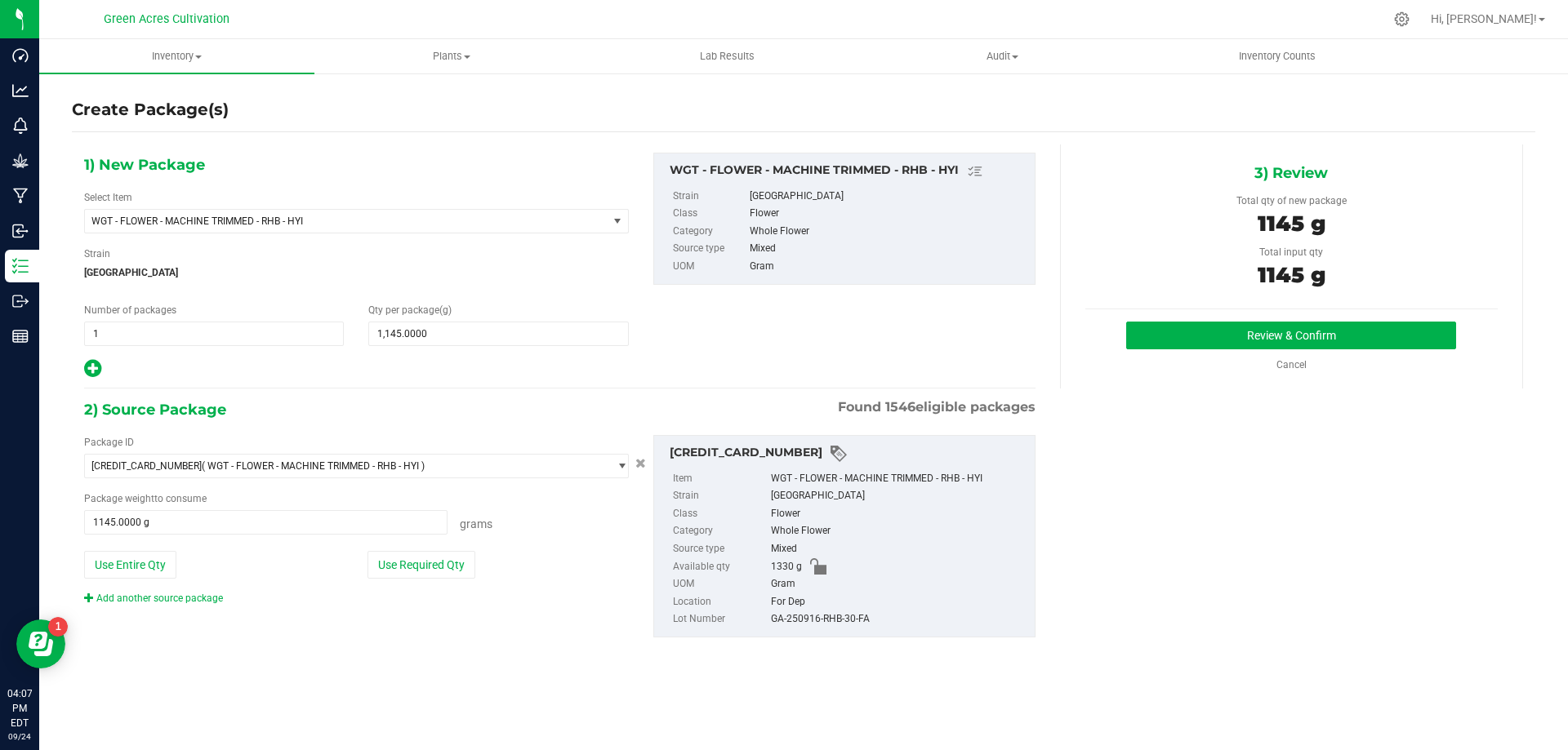
click at [819, 619] on div "GA-250916-RHB-30-FA" at bounding box center [899, 619] width 256 height 18
copy div "GA-250916-RHB-30-FA"
click at [976, 561] on div "1330 g" at bounding box center [899, 567] width 256 height 18
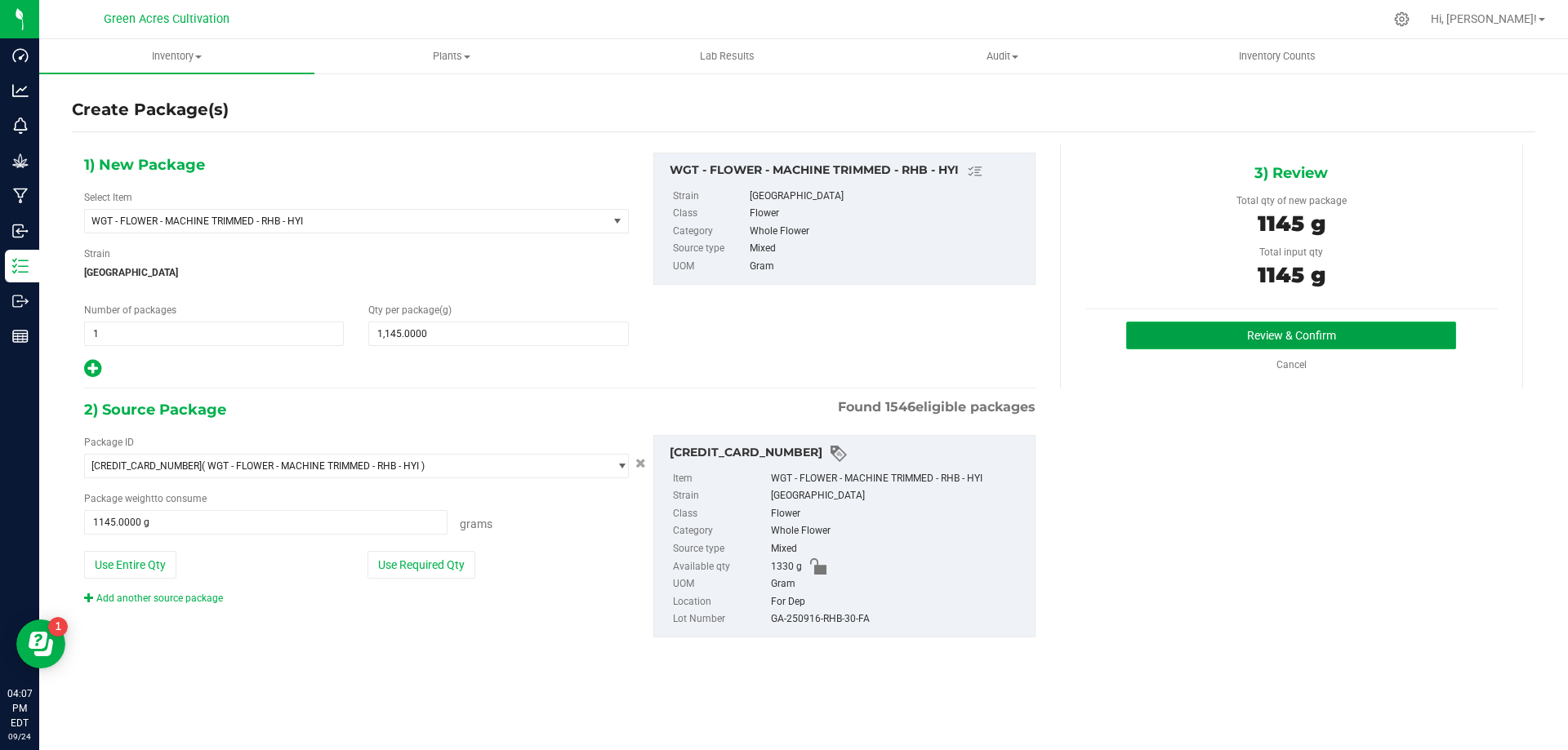
click at [1213, 334] on button "Review & Confirm" at bounding box center [1291, 335] width 330 height 28
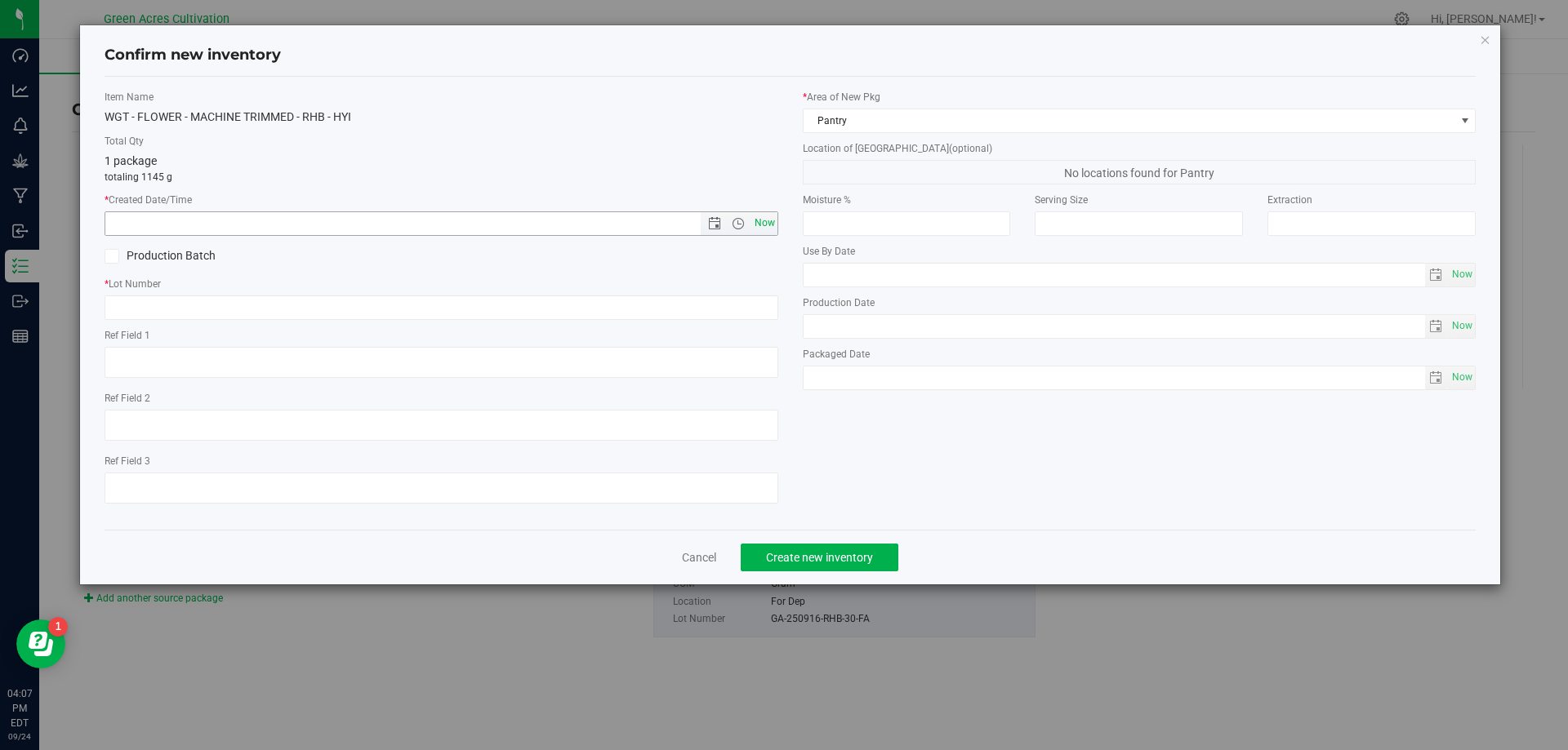
click at [771, 225] on span "Now" at bounding box center [763, 223] width 28 height 24
type input "[DATE] 4:07 PM"
click at [719, 303] on input "text" at bounding box center [442, 308] width 674 height 25
paste input "GA-250916-RHB-30-FA"
type input "GA-250916-RHB-30-FA"
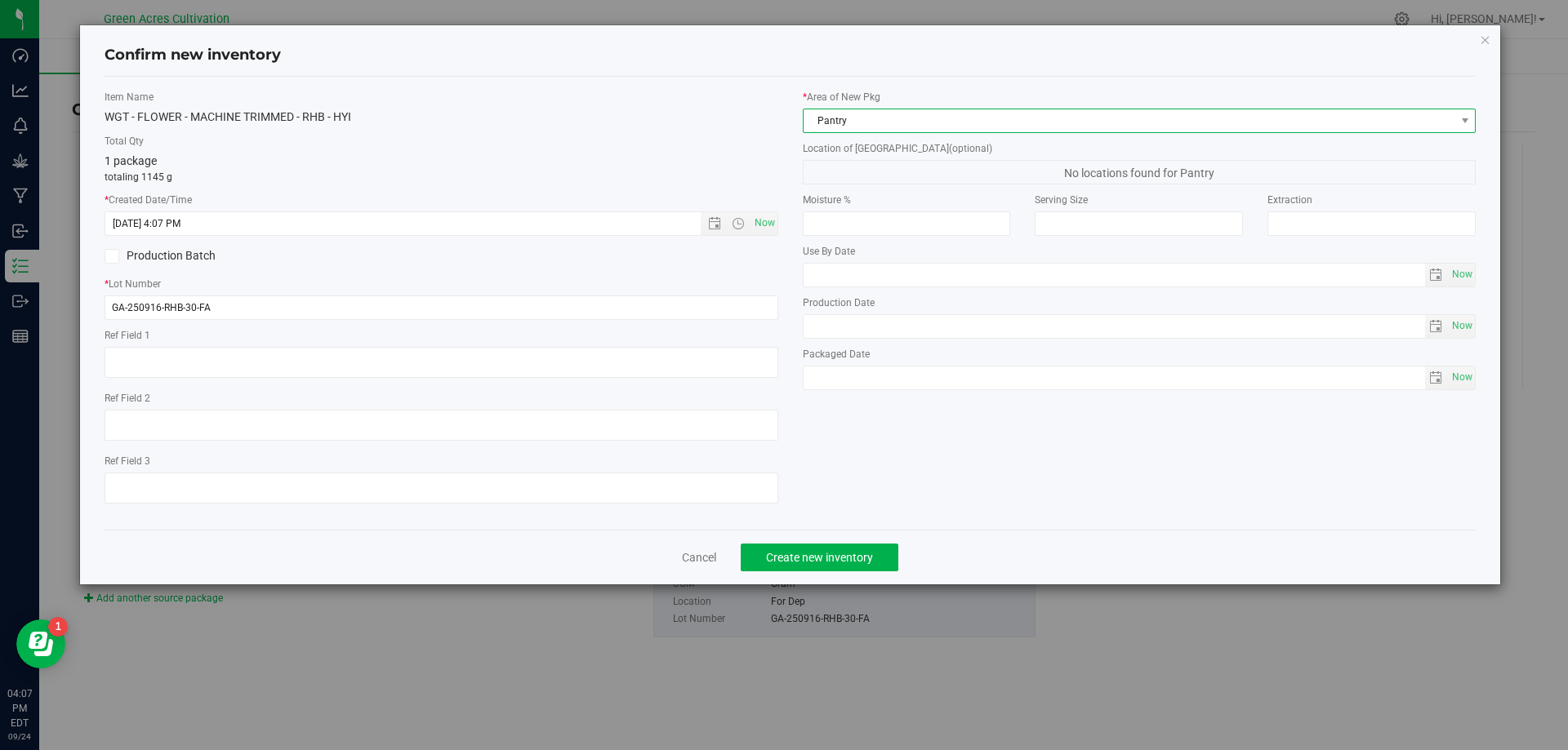
click at [881, 129] on span "Pantry" at bounding box center [1129, 121] width 652 height 23
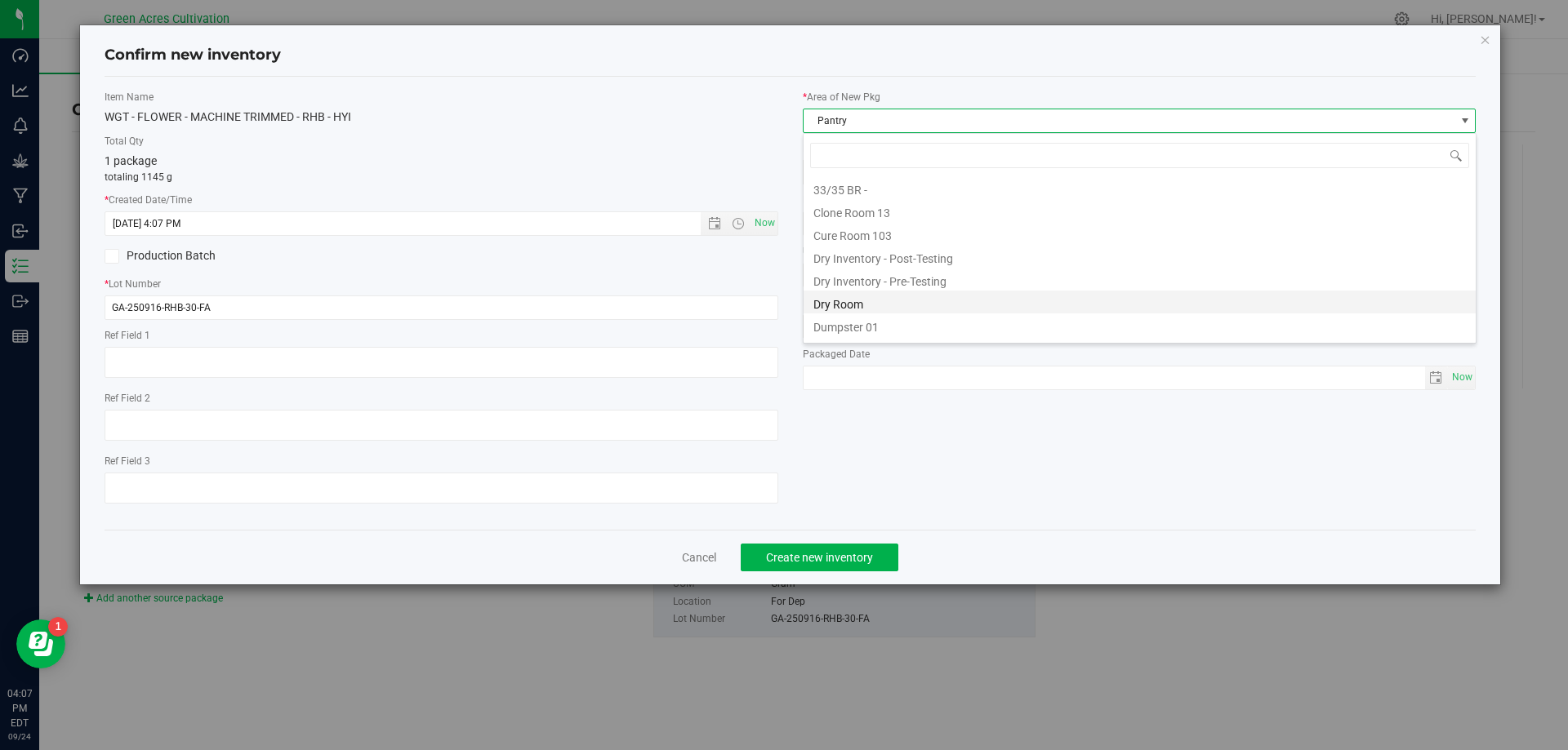
click at [845, 296] on li "Dry Room" at bounding box center [1139, 302] width 672 height 23
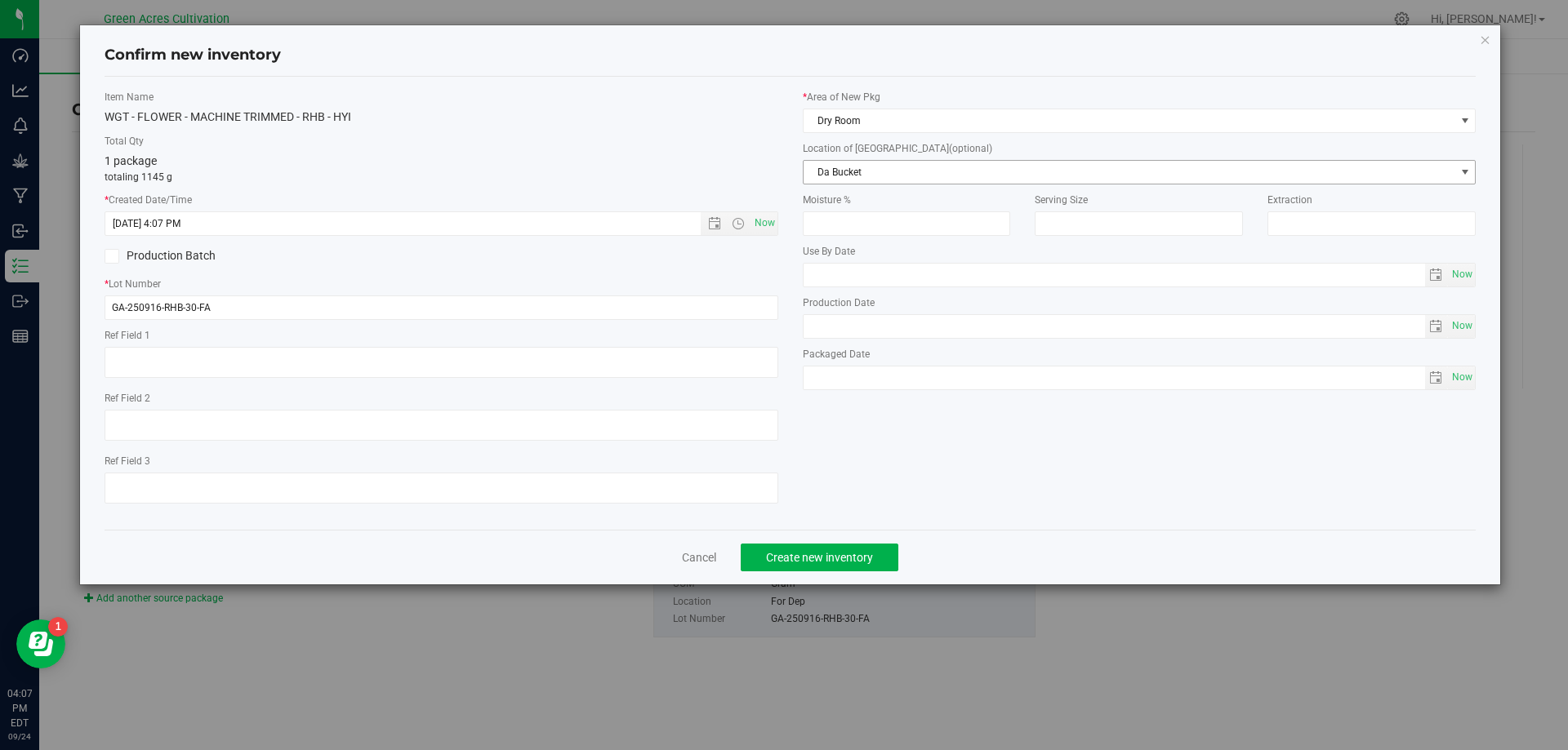
click at [868, 183] on div "* Area of [GEOGRAPHIC_DATA] Dry Room Location of [GEOGRAPHIC_DATA] (optional) D…" at bounding box center [1139, 243] width 699 height 308
click at [885, 166] on span "Da Bucket" at bounding box center [1129, 173] width 652 height 23
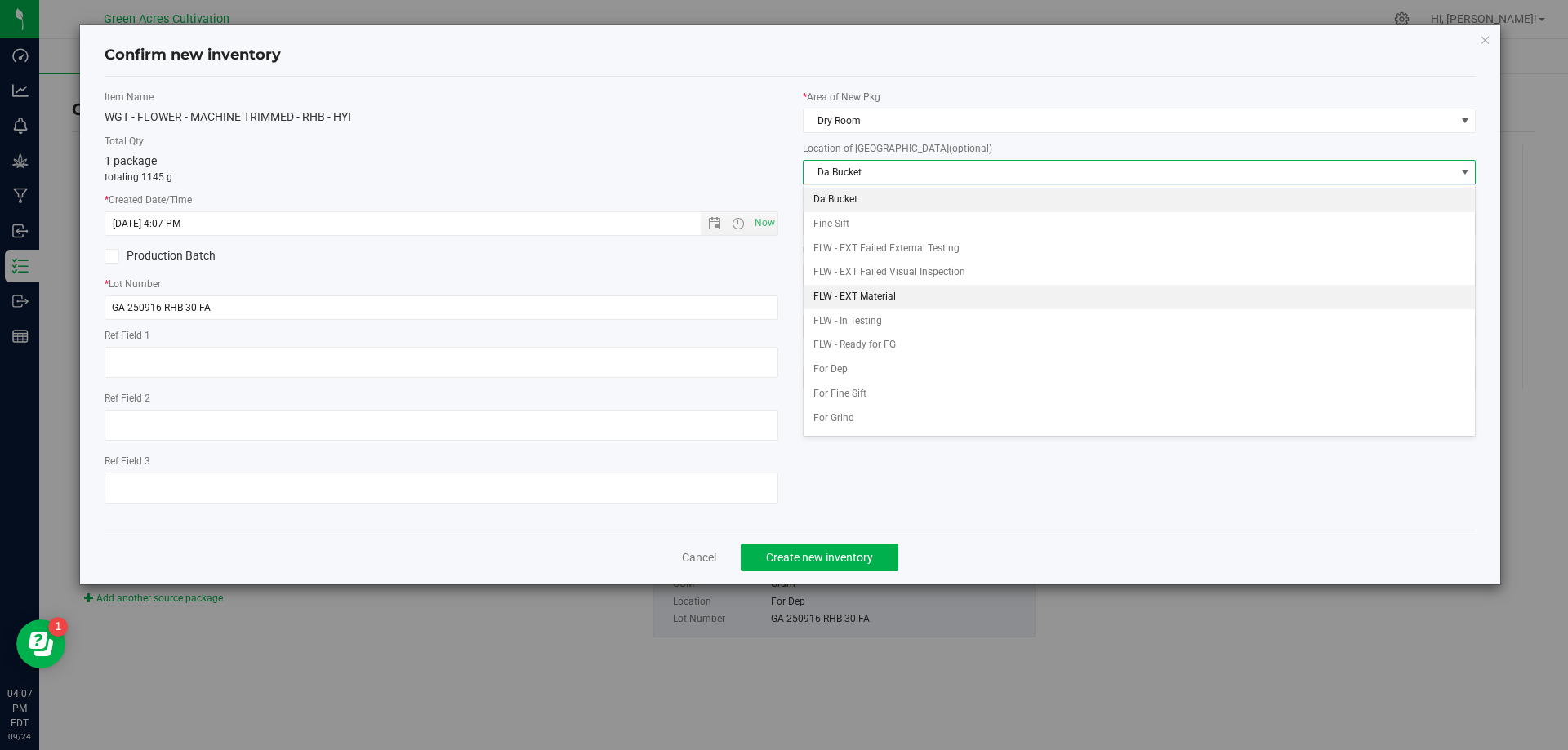
click at [875, 296] on li "FLW - EXT Material" at bounding box center [1139, 298] width 672 height 25
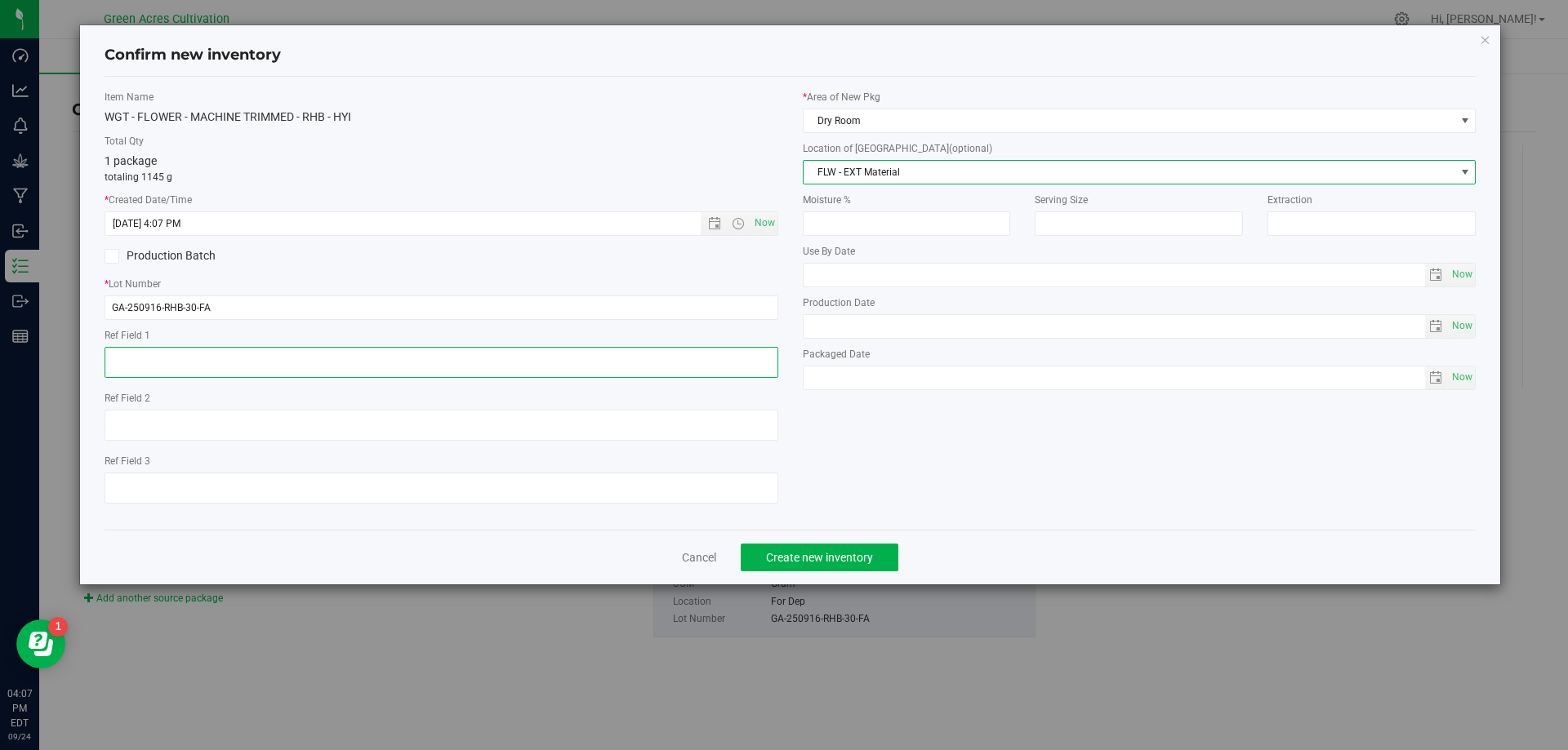
click at [542, 371] on textarea at bounding box center [442, 363] width 674 height 31
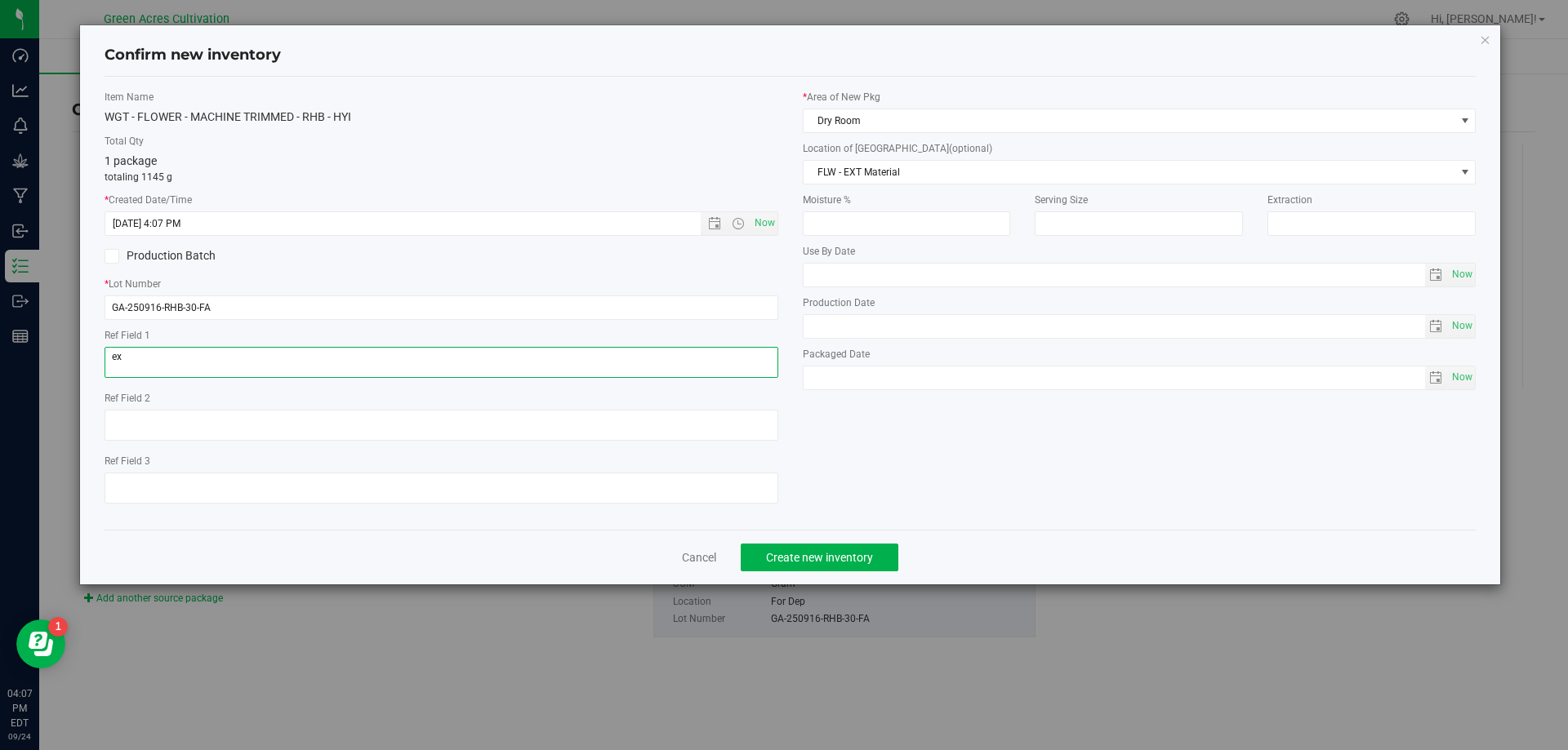
type textarea "e"
type textarea "EXT"
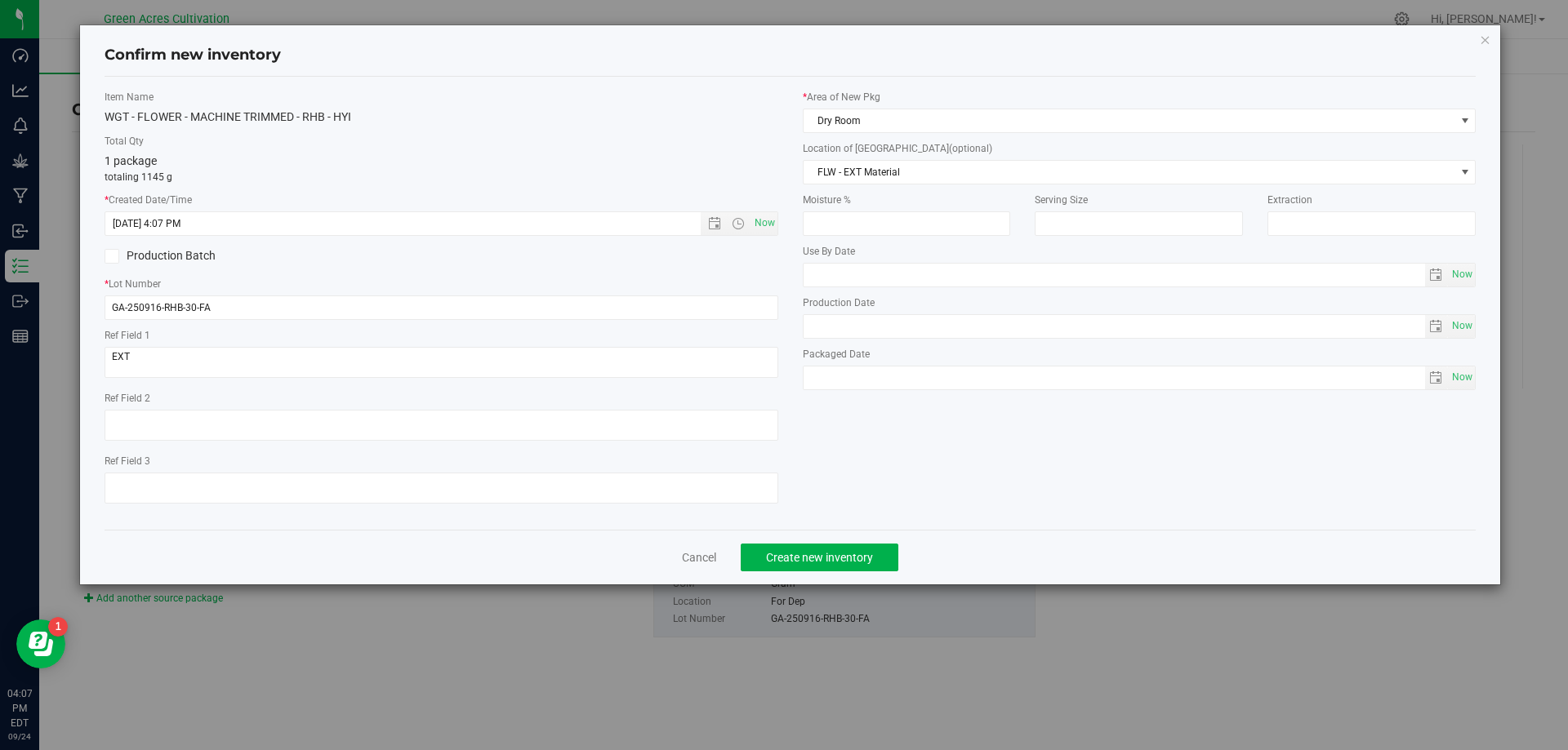
click at [913, 454] on div "Item Name WGT - FLOWER - MACHINE TRIMMED - RHB - HYI Total Qty 1 package totali…" at bounding box center [790, 303] width 1396 height 427
click at [812, 467] on div "Item Name WGT - FLOWER - MACHINE TRIMMED - RHB - HYI Total Qty 1 package totali…" at bounding box center [790, 303] width 1396 height 427
click at [823, 557] on span "Create new inventory" at bounding box center [820, 558] width 107 height 13
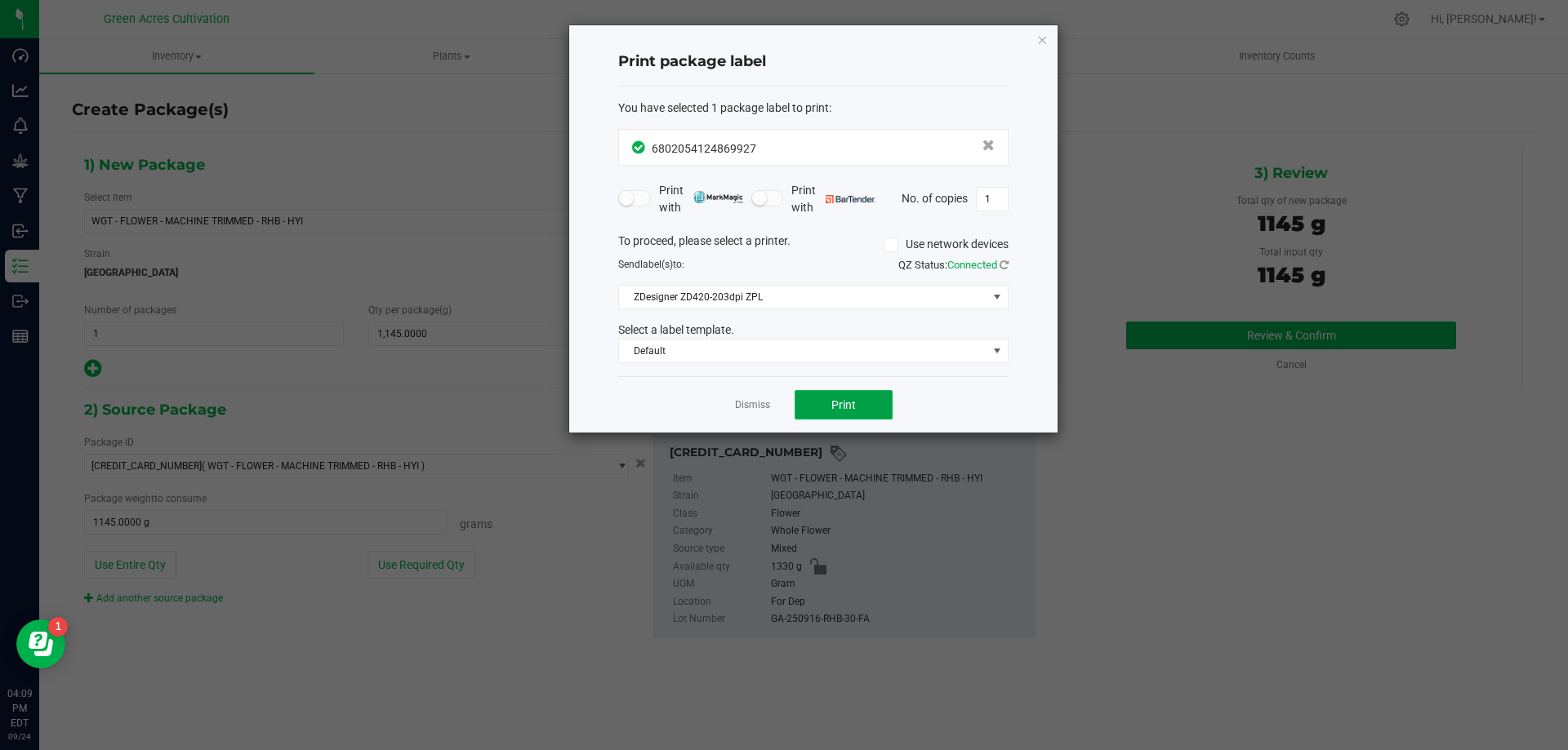
click at [880, 411] on button "Print" at bounding box center [844, 405] width 98 height 30
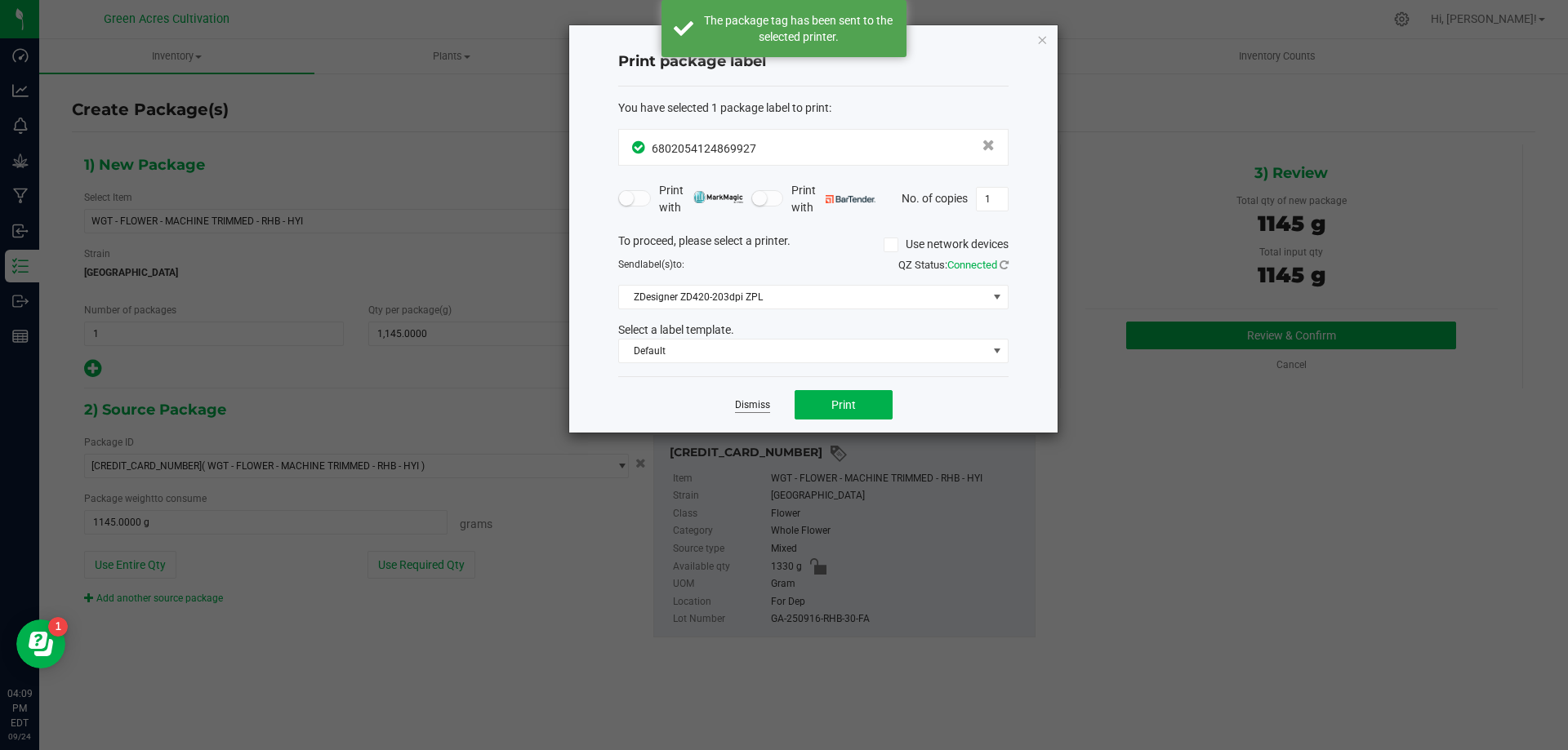
click at [738, 407] on link "Dismiss" at bounding box center [752, 406] width 35 height 14
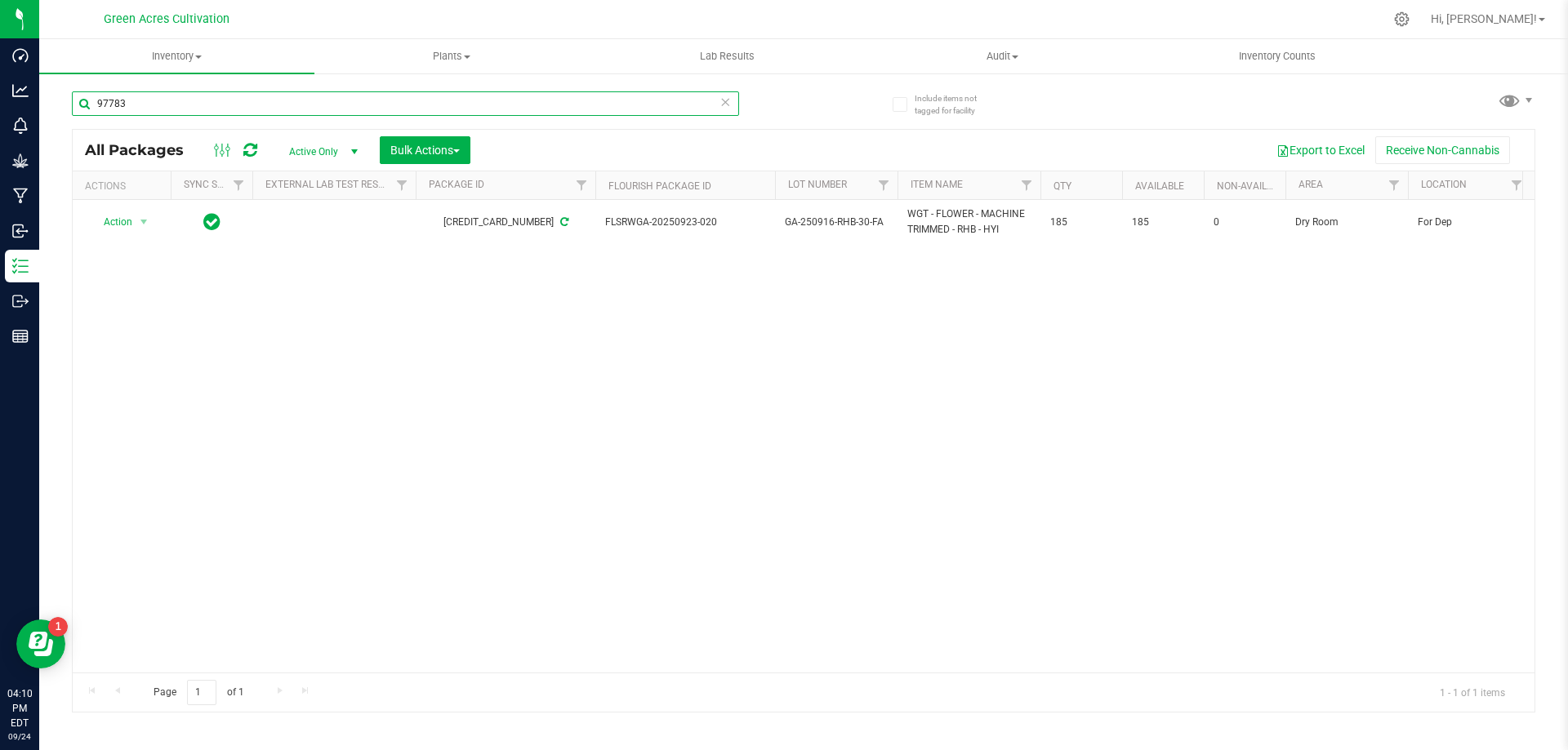
click at [345, 114] on input "97783" at bounding box center [405, 104] width 667 height 25
click at [727, 100] on icon at bounding box center [725, 101] width 11 height 20
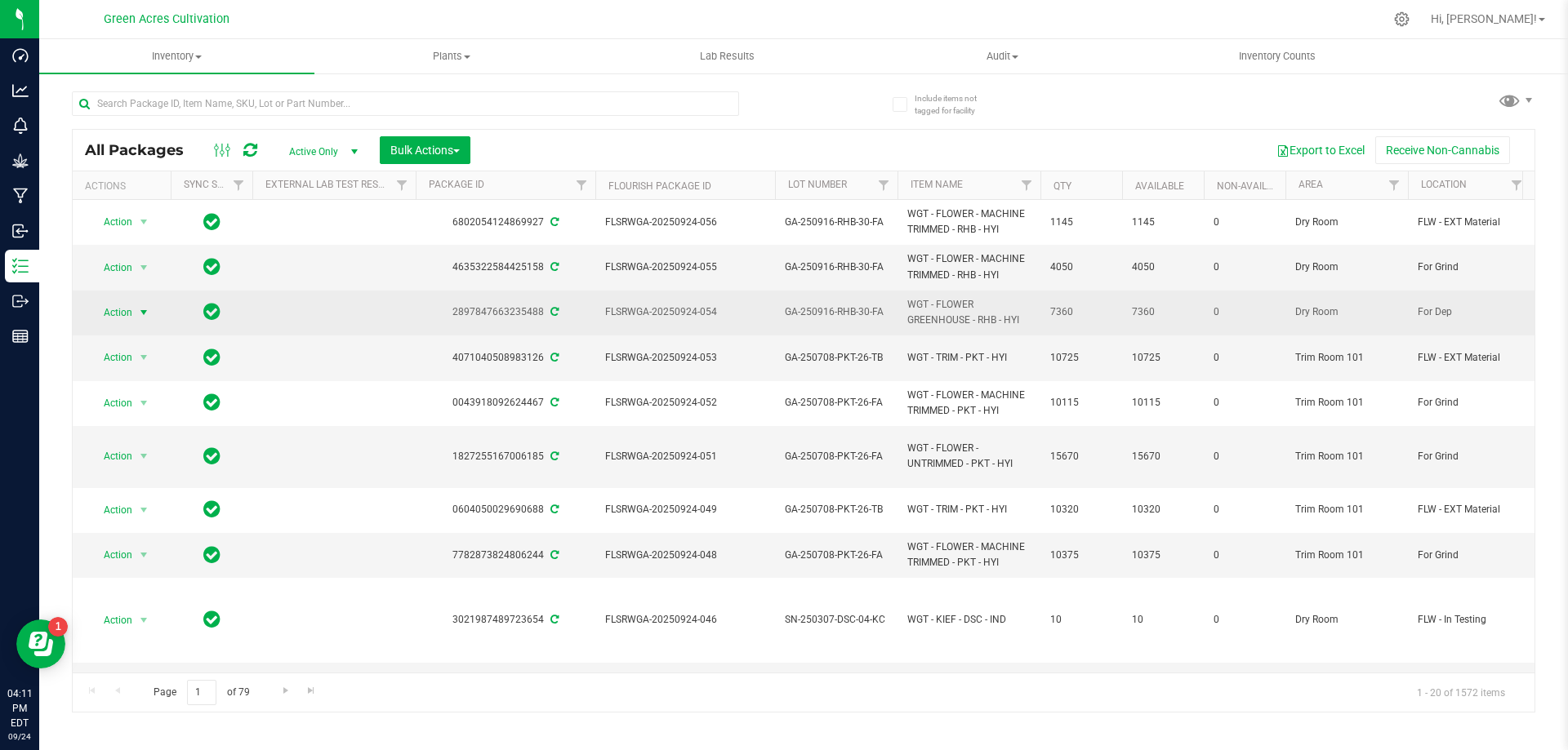
click at [140, 314] on span "select" at bounding box center [144, 313] width 13 height 13
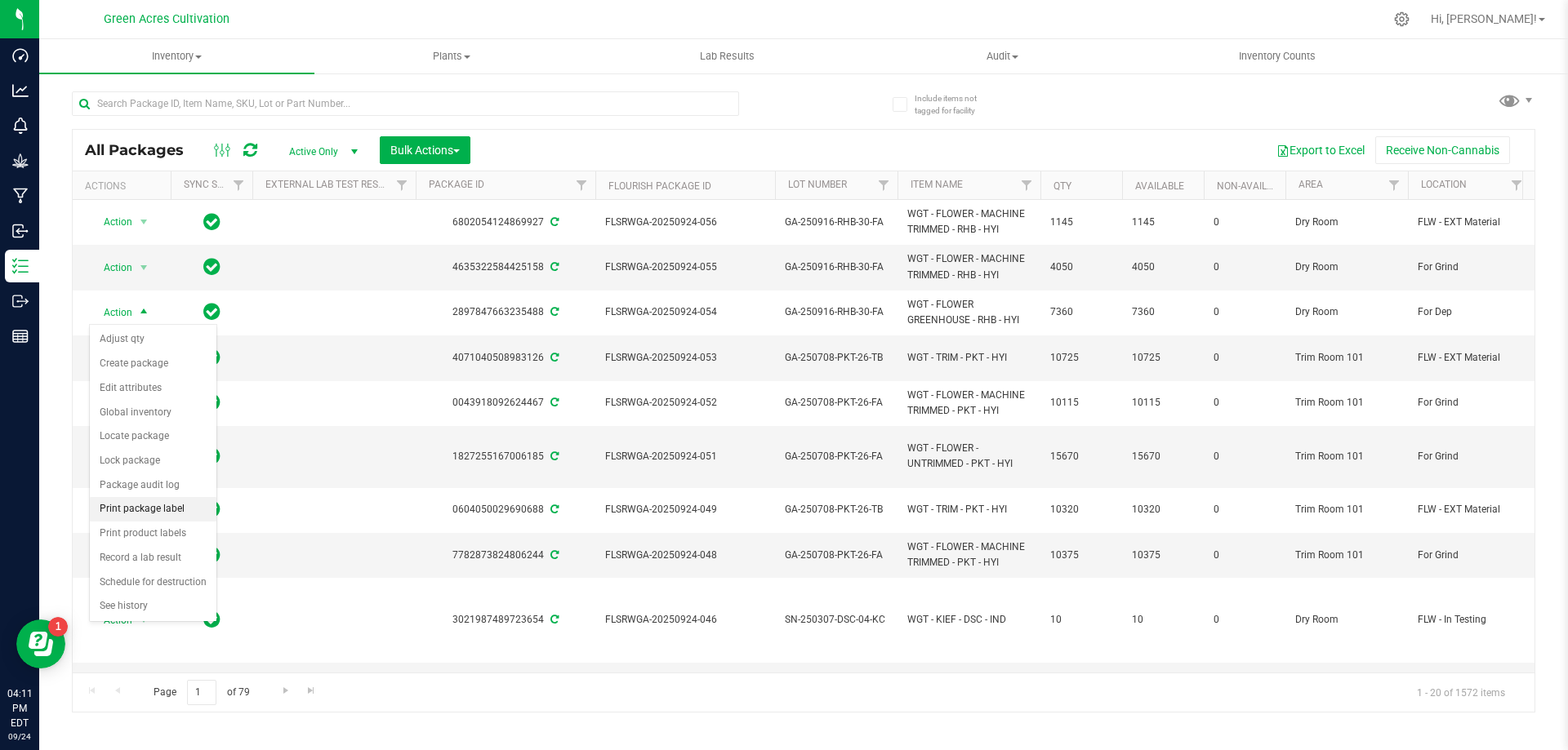
click at [151, 509] on li "Print package label" at bounding box center [153, 510] width 127 height 25
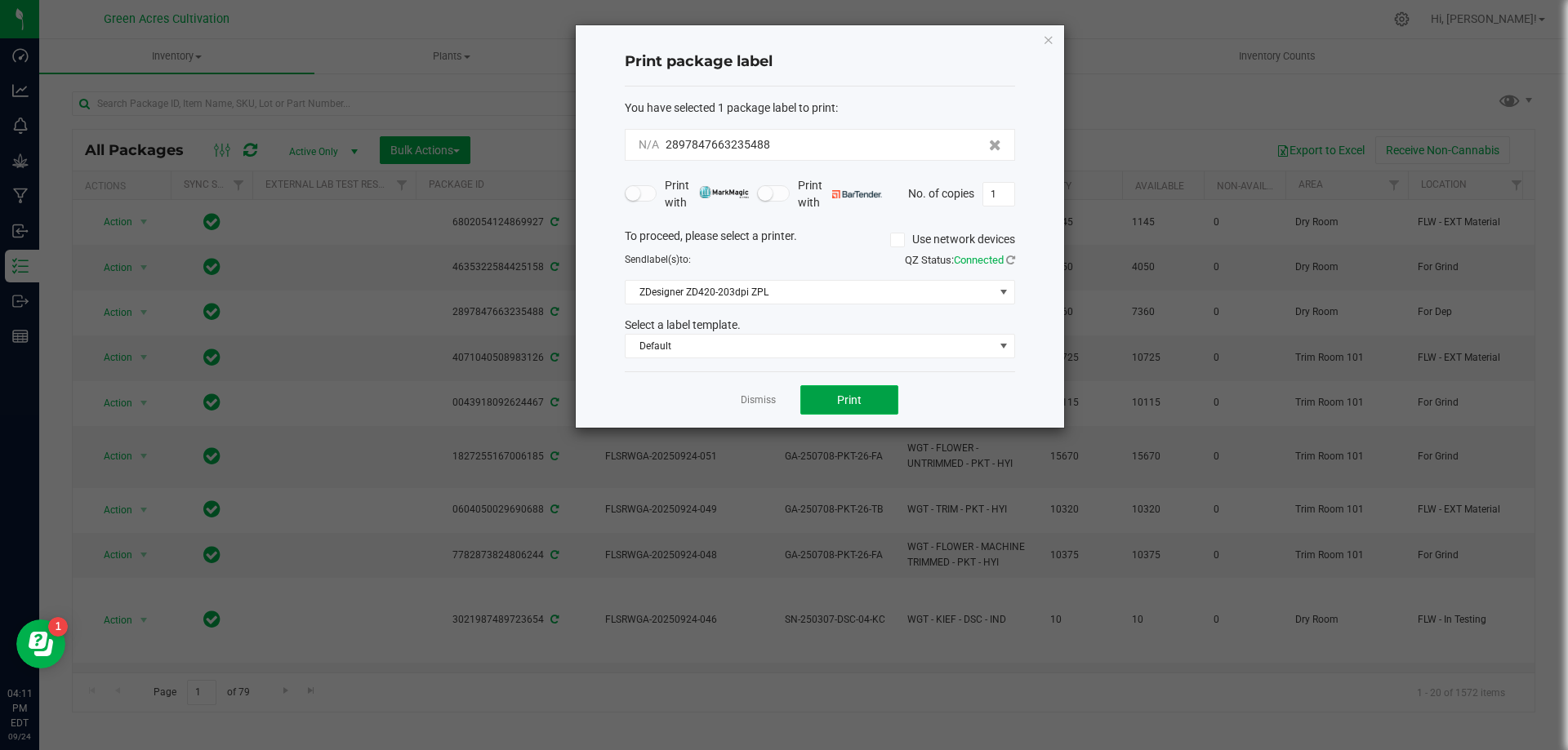
click at [855, 394] on button "Print" at bounding box center [849, 400] width 98 height 30
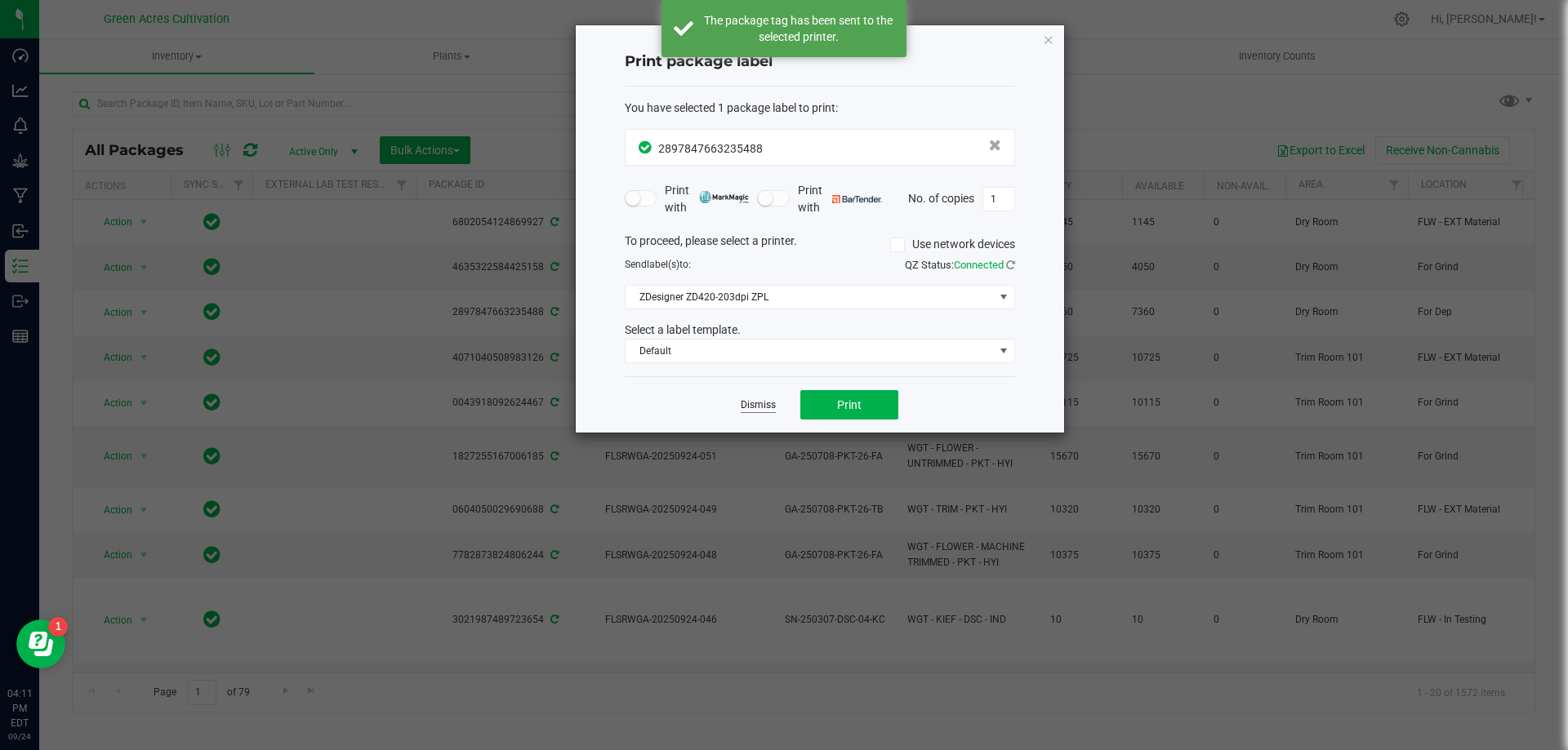
click at [759, 405] on link "Dismiss" at bounding box center [758, 406] width 35 height 14
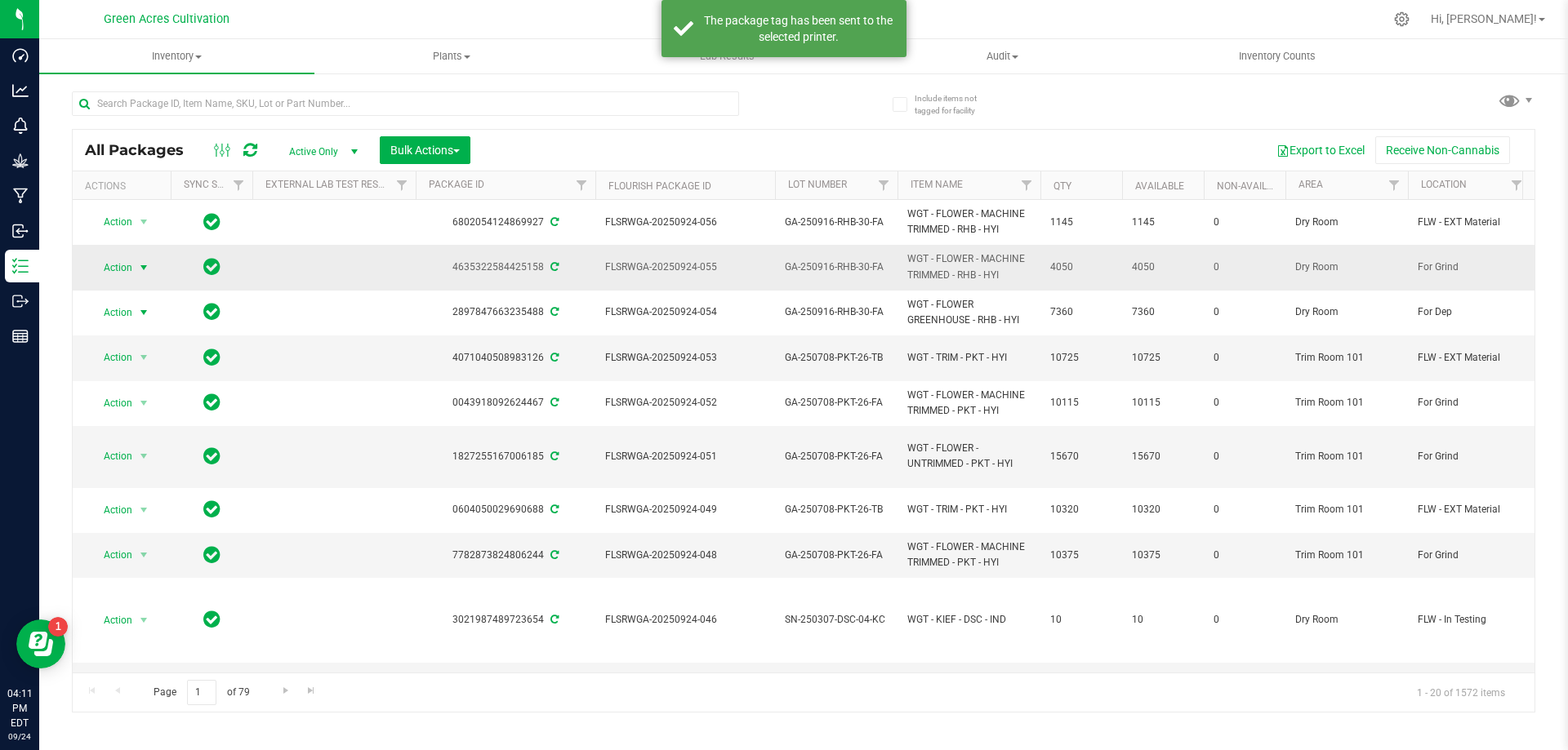
click at [148, 271] on span "select" at bounding box center [144, 268] width 13 height 13
click at [151, 471] on li "Print package label" at bounding box center [153, 465] width 127 height 25
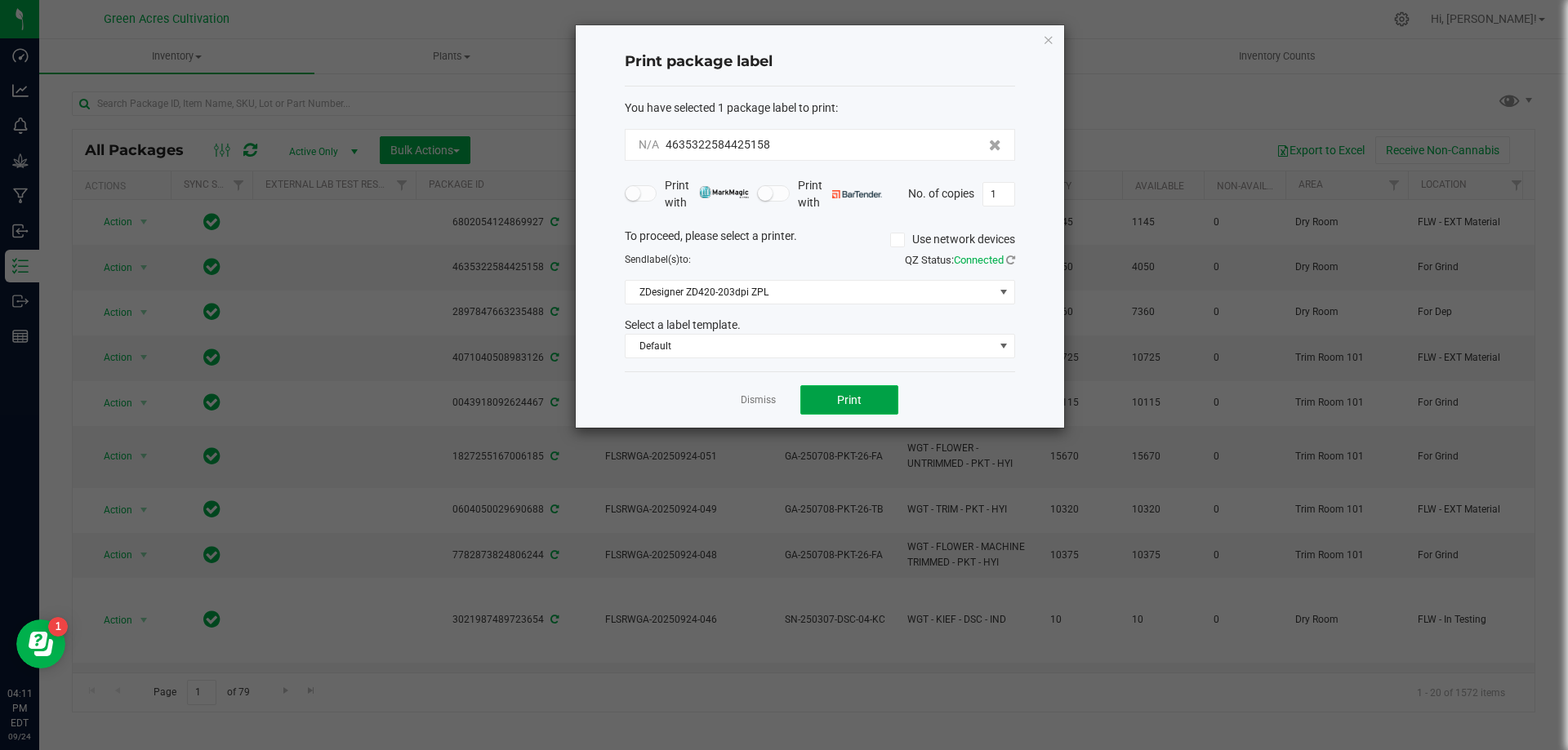
click at [869, 399] on button "Print" at bounding box center [849, 400] width 98 height 30
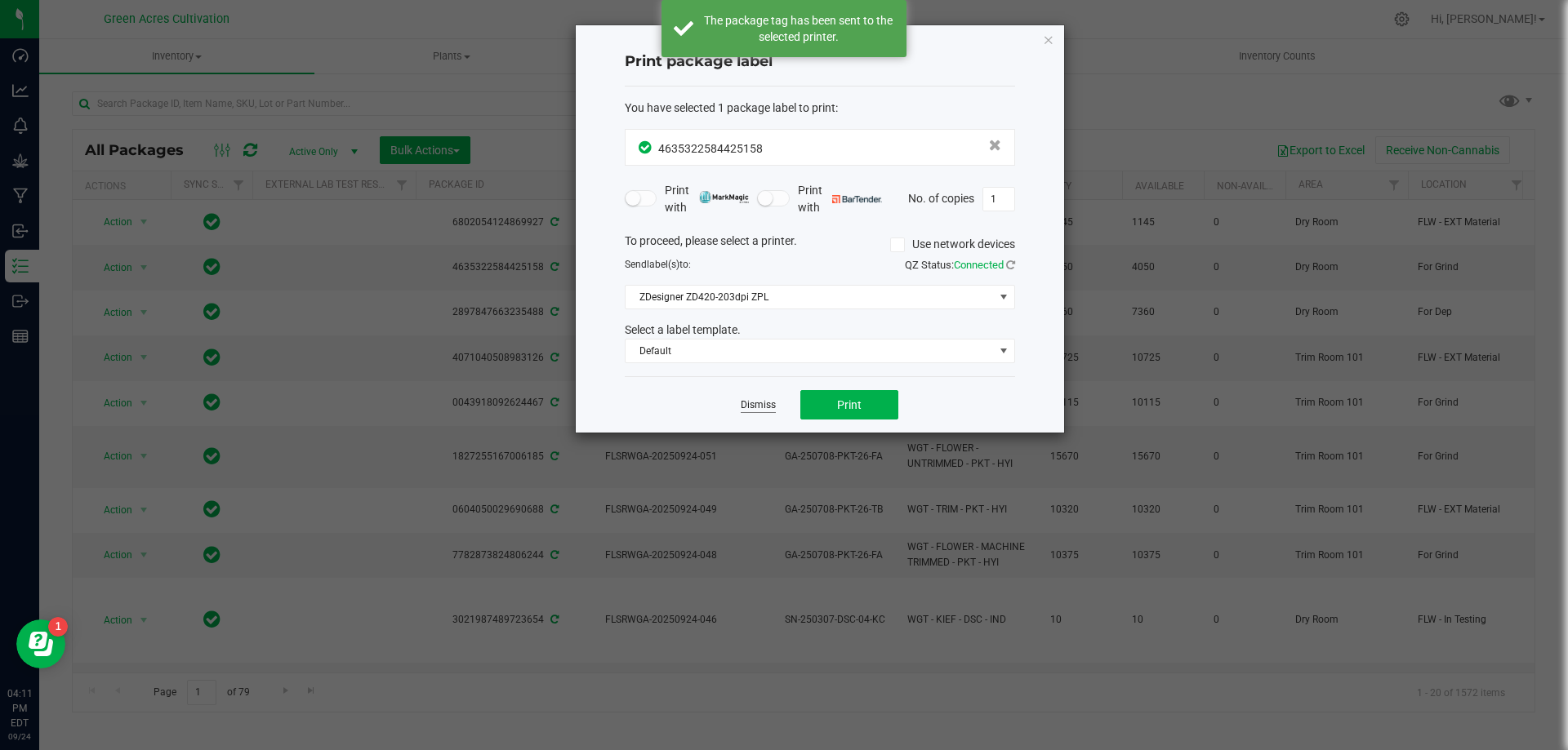
click at [751, 410] on link "Dismiss" at bounding box center [758, 406] width 35 height 14
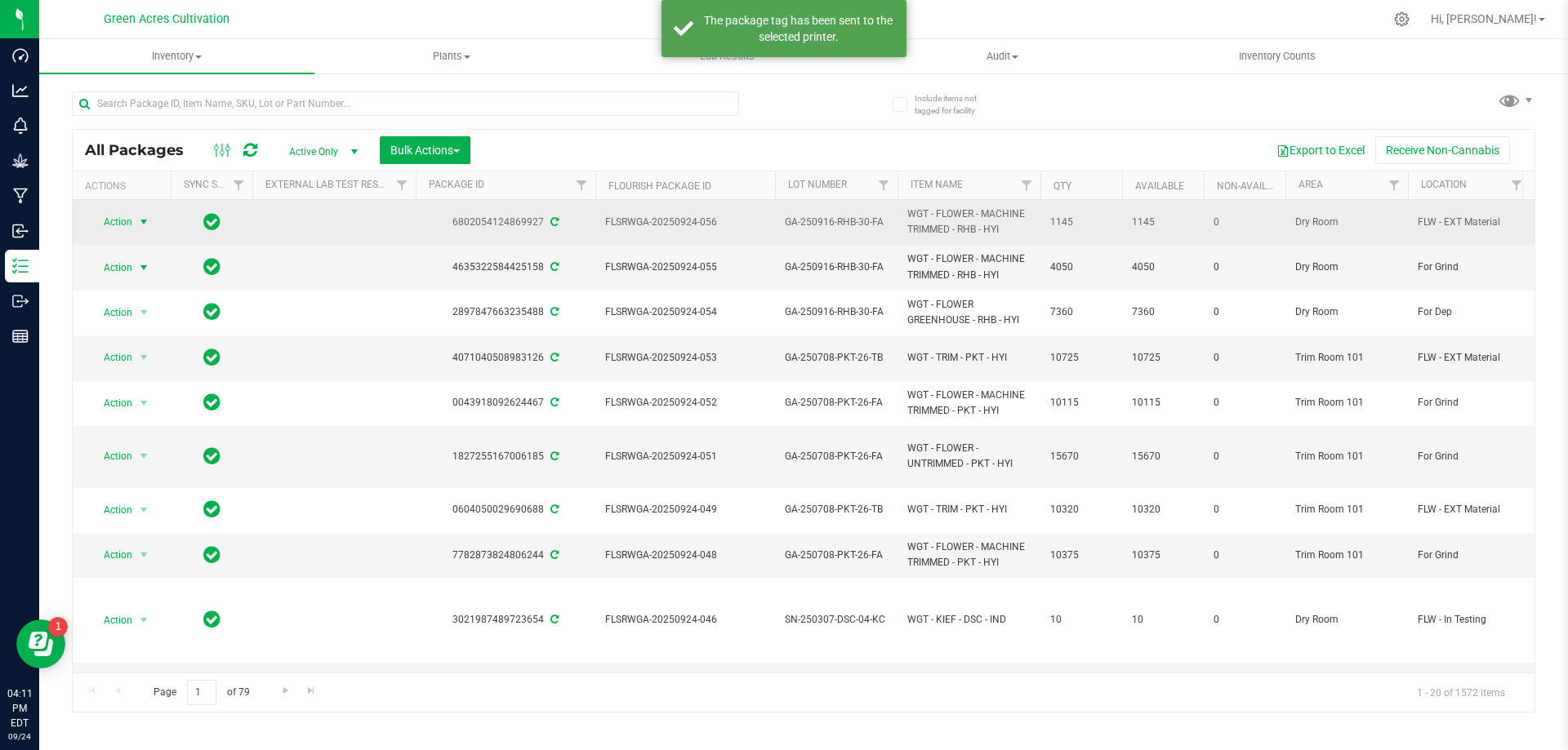
click at [105, 224] on span "Action" at bounding box center [111, 222] width 44 height 23
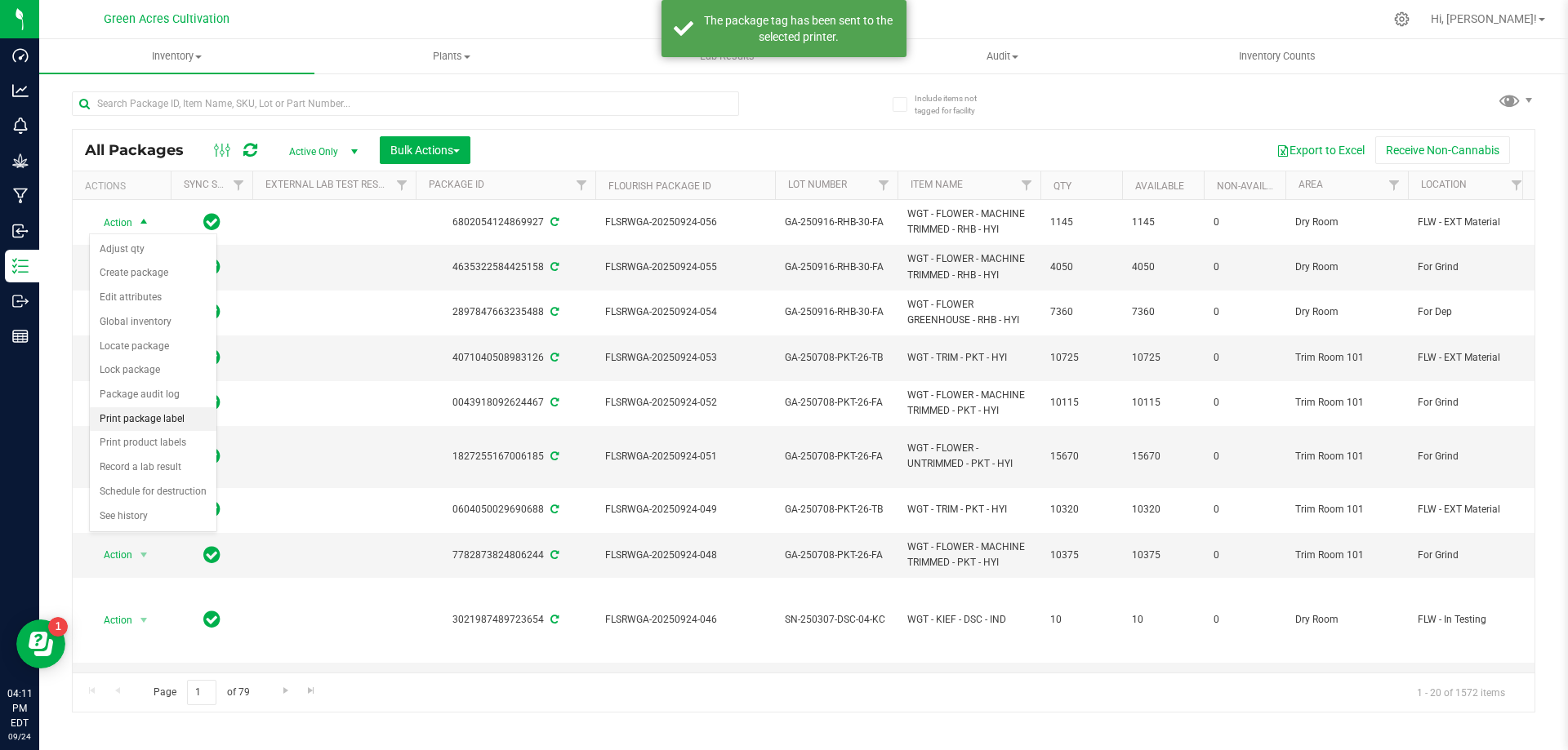
click at [158, 420] on li "Print package label" at bounding box center [153, 420] width 127 height 25
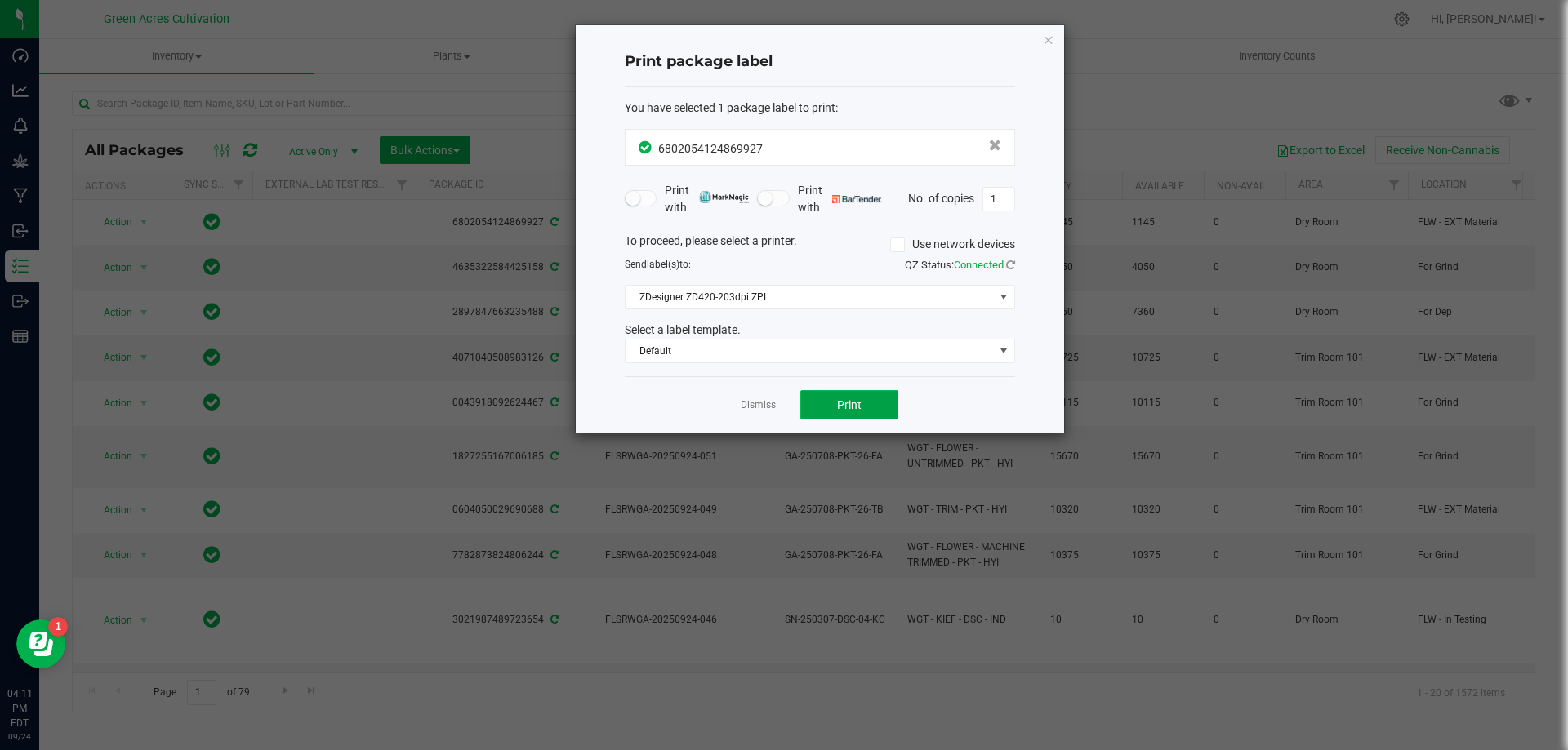
click at [842, 409] on span "Print" at bounding box center [849, 406] width 25 height 13
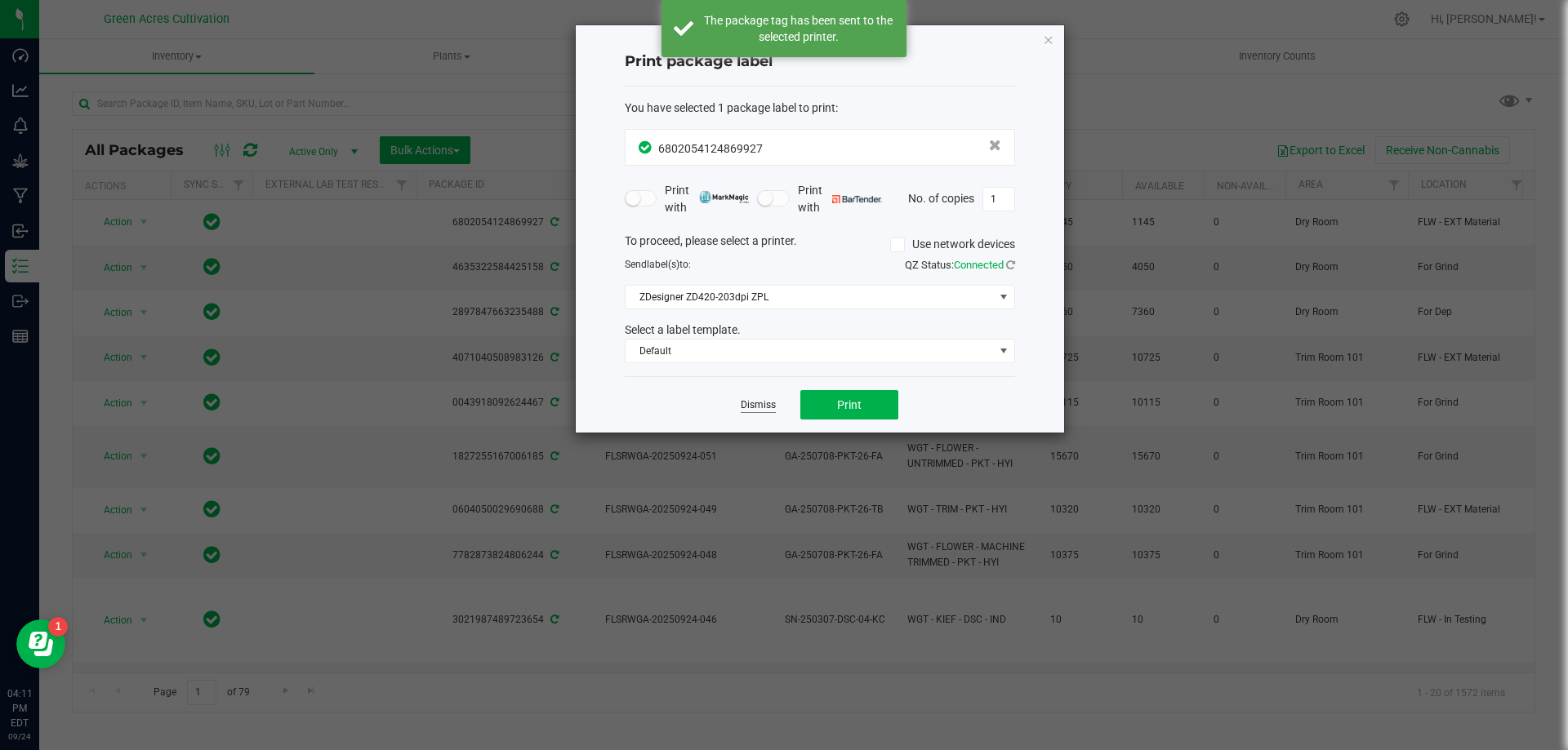
click at [763, 403] on link "Dismiss" at bounding box center [758, 406] width 35 height 14
